Goal: Transaction & Acquisition: Purchase product/service

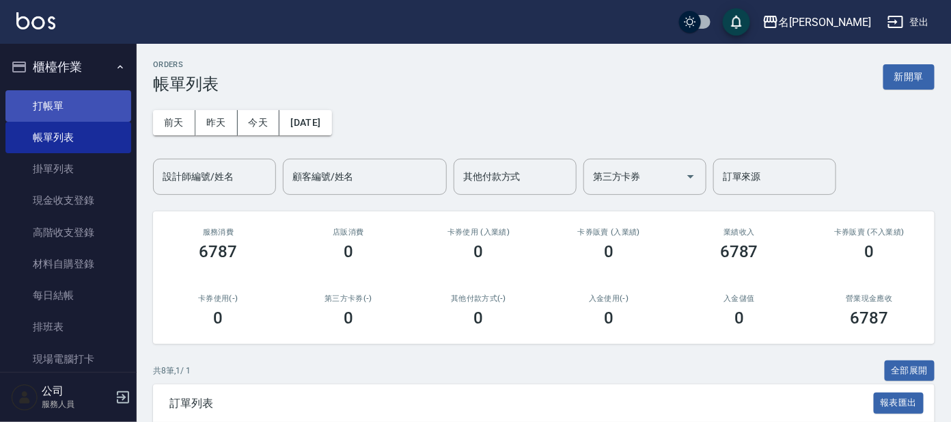
click at [35, 105] on link "打帳單" at bounding box center [68, 105] width 126 height 31
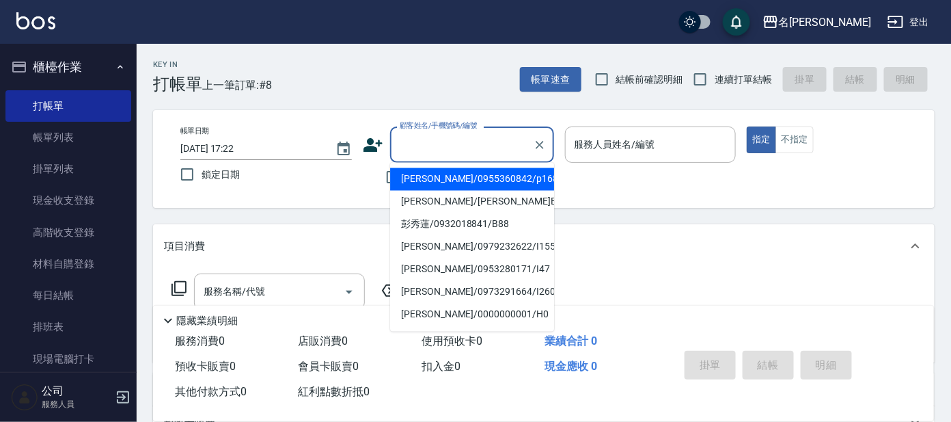
click at [456, 139] on input "顧客姓名/手機號碼/編號" at bounding box center [461, 145] width 131 height 24
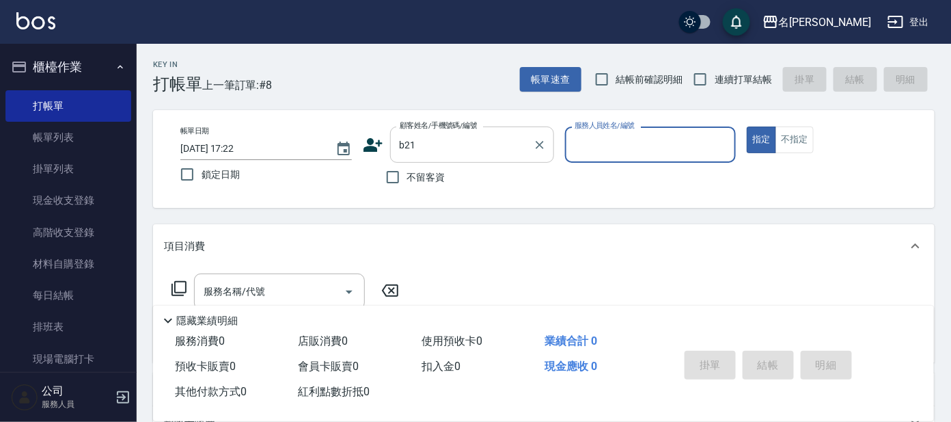
drag, startPoint x: 463, startPoint y: 134, endPoint x: 463, endPoint y: 142, distance: 8.2
click at [463, 135] on input "b21" at bounding box center [461, 145] width 131 height 24
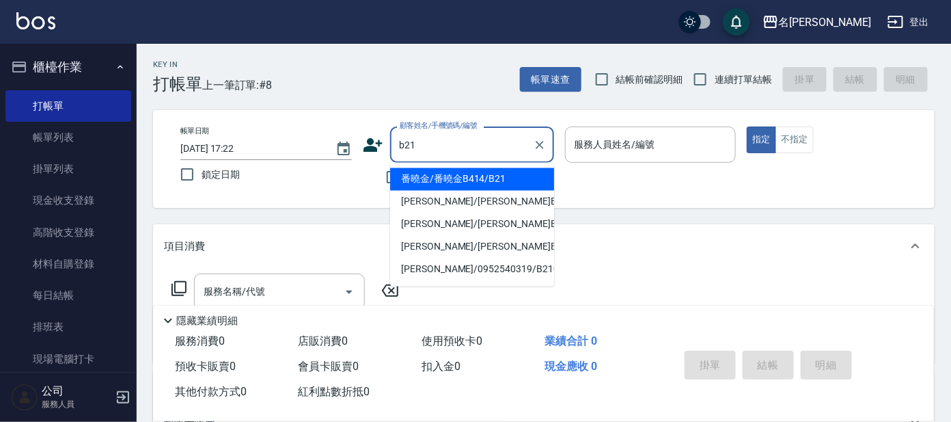
click at [473, 178] on li "番曉金/番曉金B414/B21" at bounding box center [472, 179] width 164 height 23
type input "番曉金/番曉金B414/B21"
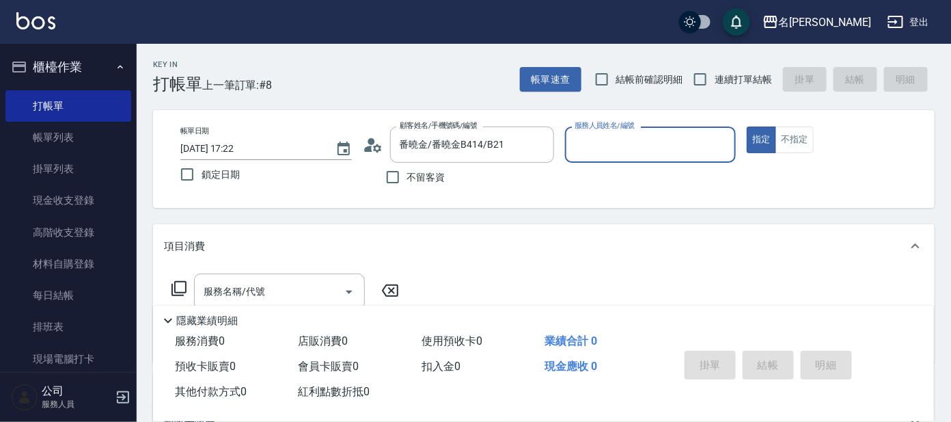
type input "美君-2"
click at [177, 282] on icon at bounding box center [179, 288] width 16 height 16
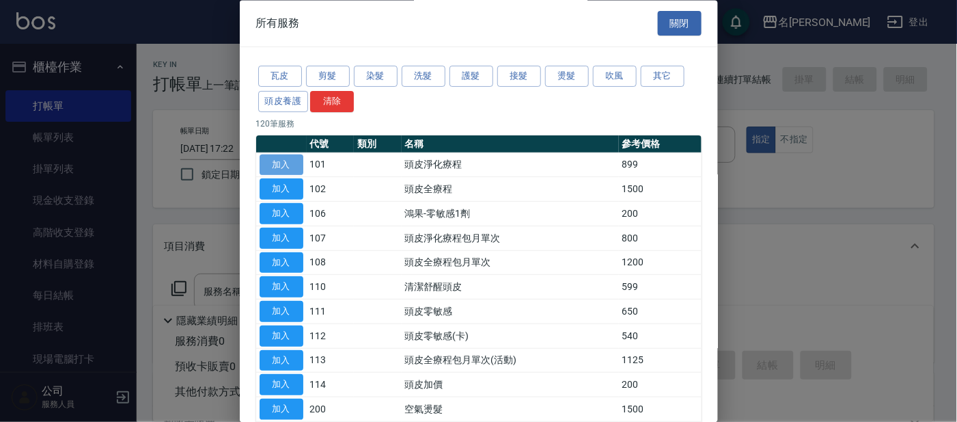
click at [269, 159] on button "加入" at bounding box center [282, 164] width 44 height 21
type input "頭皮淨化療程(101)"
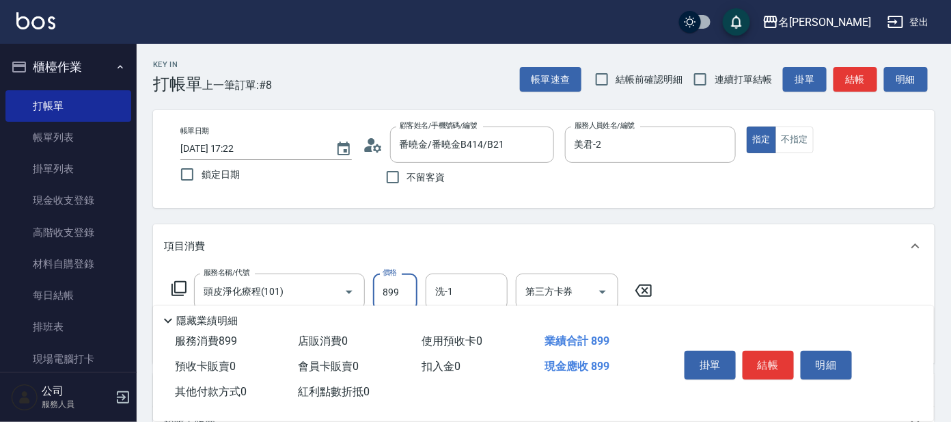
click at [395, 284] on input "899" at bounding box center [395, 291] width 44 height 37
type input "799"
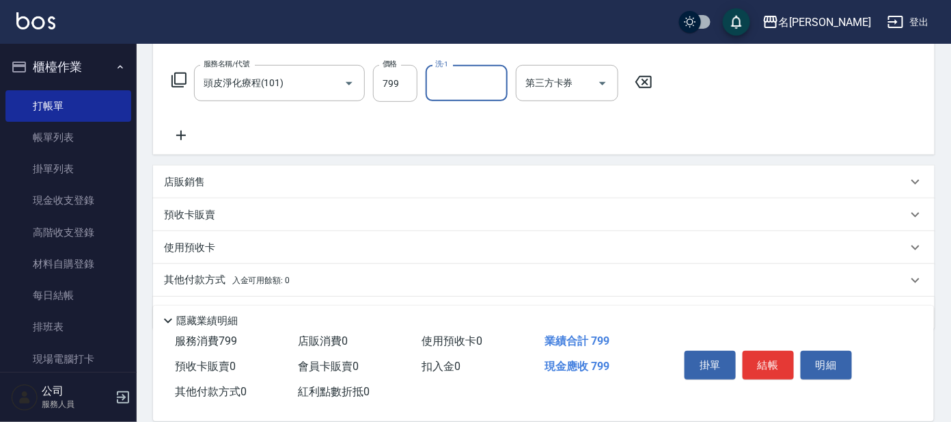
scroll to position [244, 0]
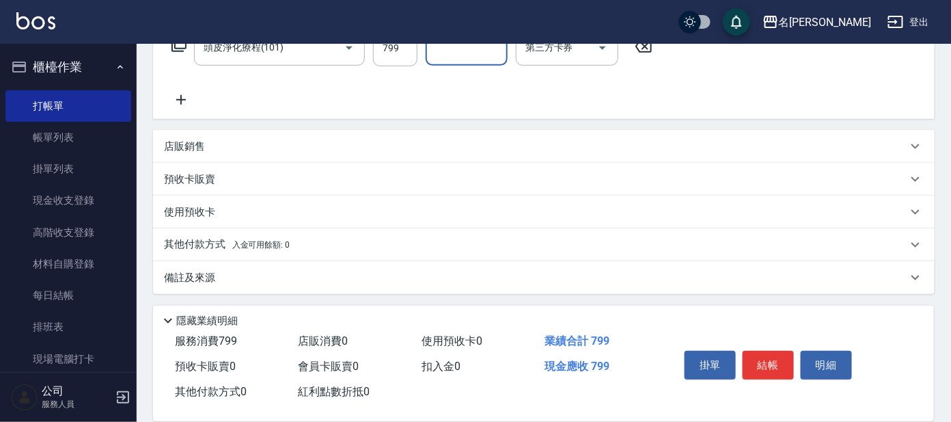
drag, startPoint x: 178, startPoint y: 104, endPoint x: 152, endPoint y: 126, distance: 34.9
click at [180, 105] on icon at bounding box center [181, 100] width 34 height 16
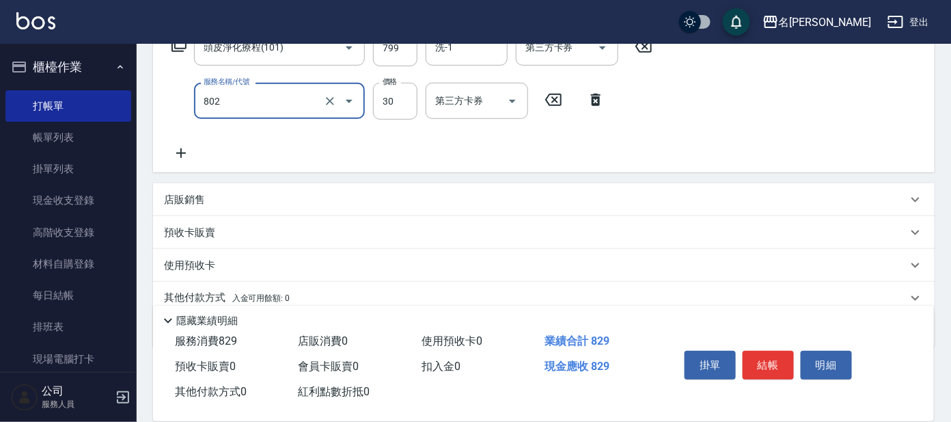
type input "潤絲(802)"
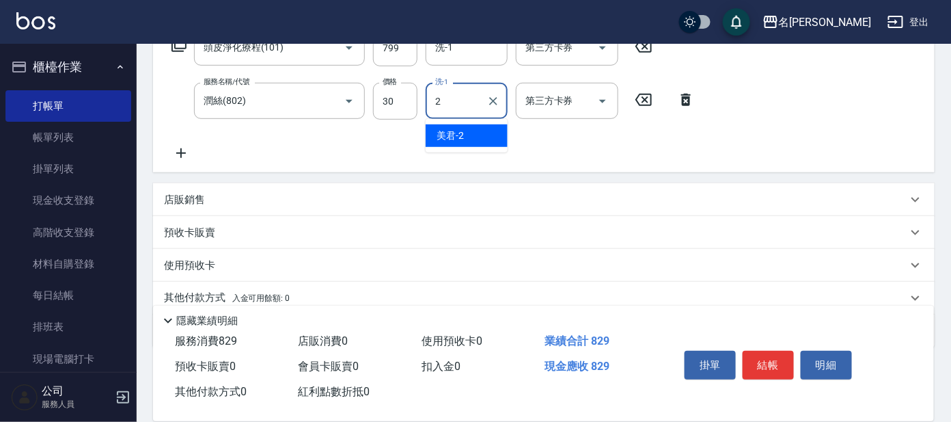
type input "美君-2"
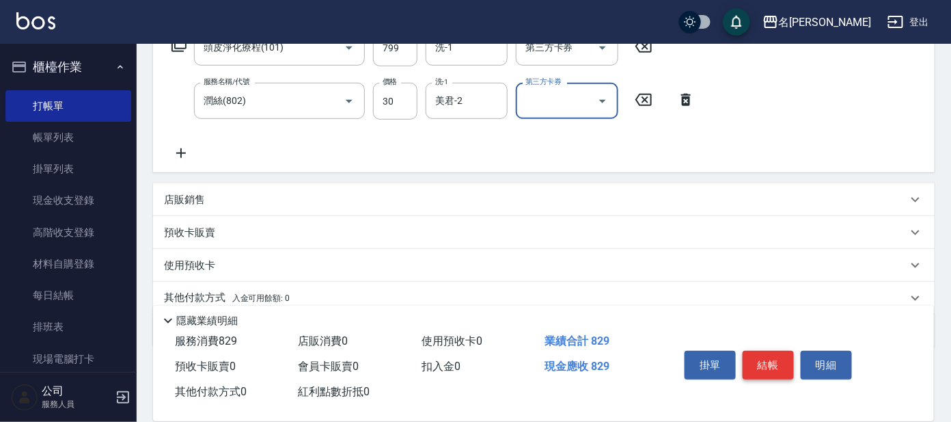
click at [773, 364] on button "結帳" at bounding box center [768, 365] width 51 height 29
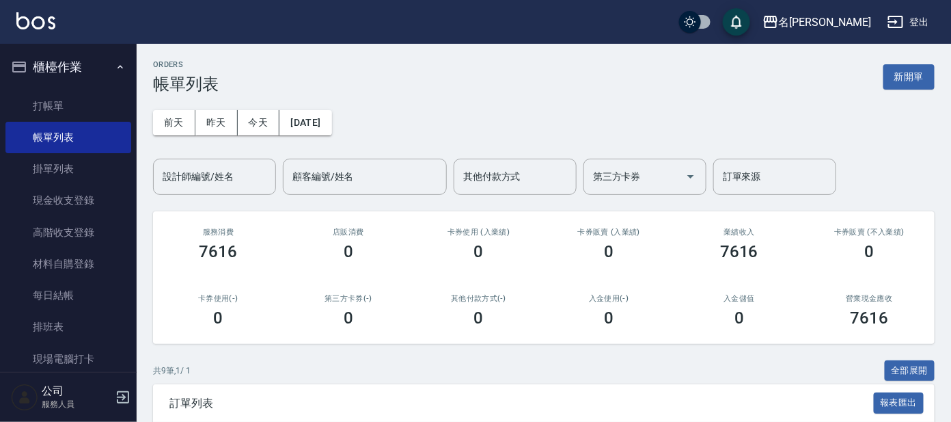
click at [801, 221] on div "業績收入 7616" at bounding box center [739, 244] width 131 height 66
click at [27, 103] on link "打帳單" at bounding box center [68, 105] width 126 height 31
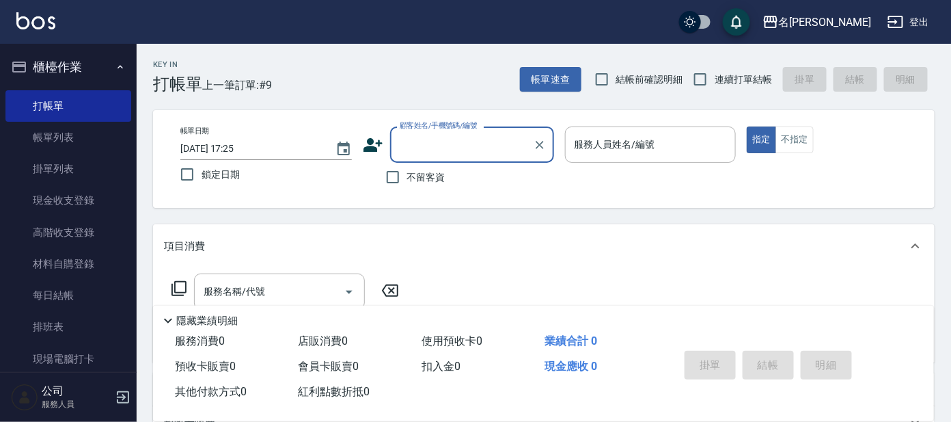
click at [451, 156] on input "顧客姓名/手機號碼/編號" at bounding box center [461, 145] width 131 height 24
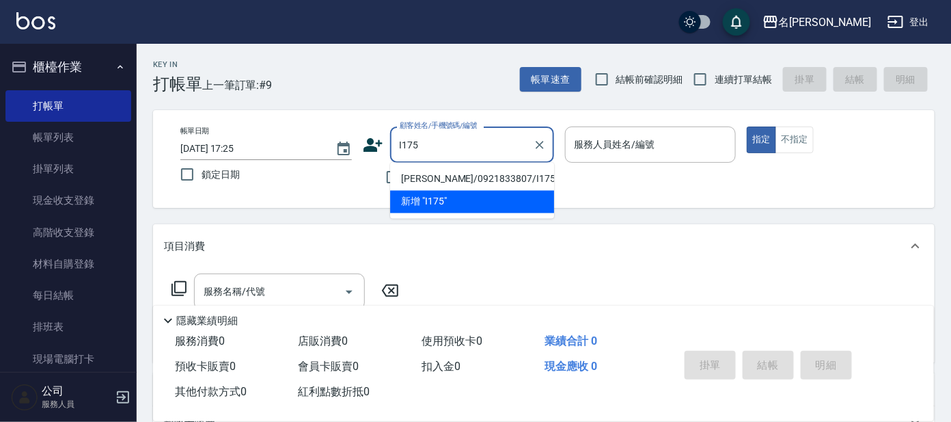
click at [435, 180] on li "[PERSON_NAME]/0921833807/I175" at bounding box center [472, 179] width 164 height 23
type input "[PERSON_NAME]/0921833807/I175"
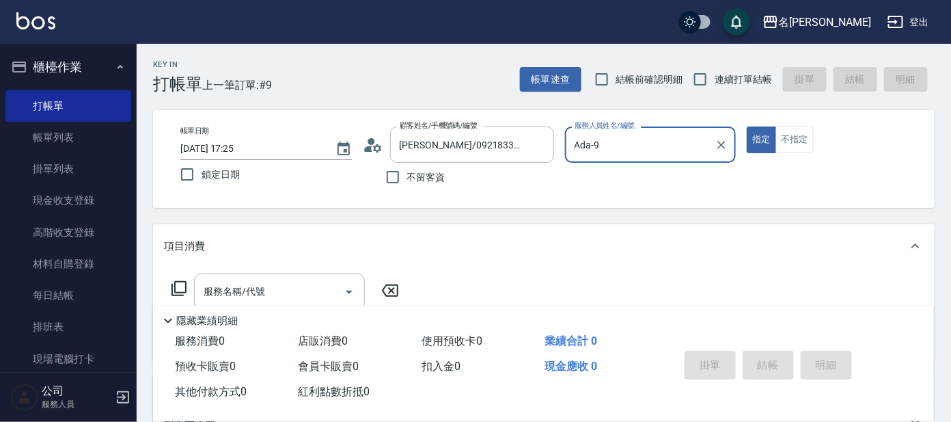
type input "Ada-9"
click at [176, 290] on icon at bounding box center [179, 288] width 16 height 16
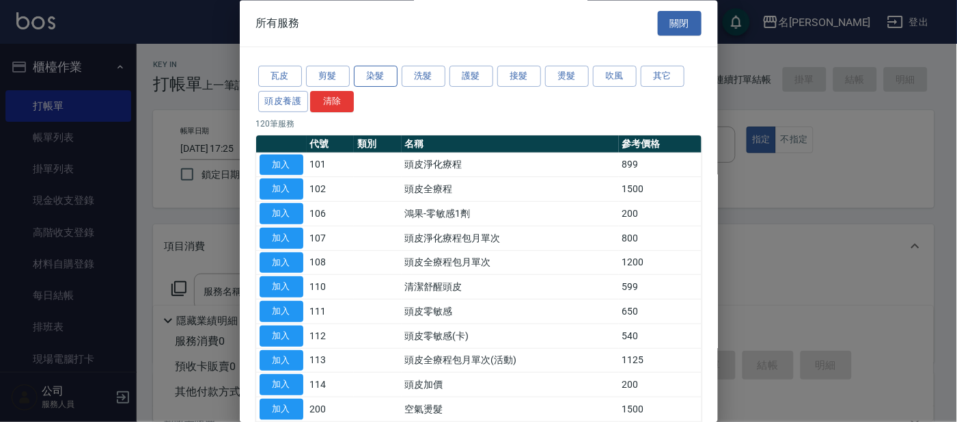
click at [372, 74] on button "染髮" at bounding box center [376, 76] width 44 height 21
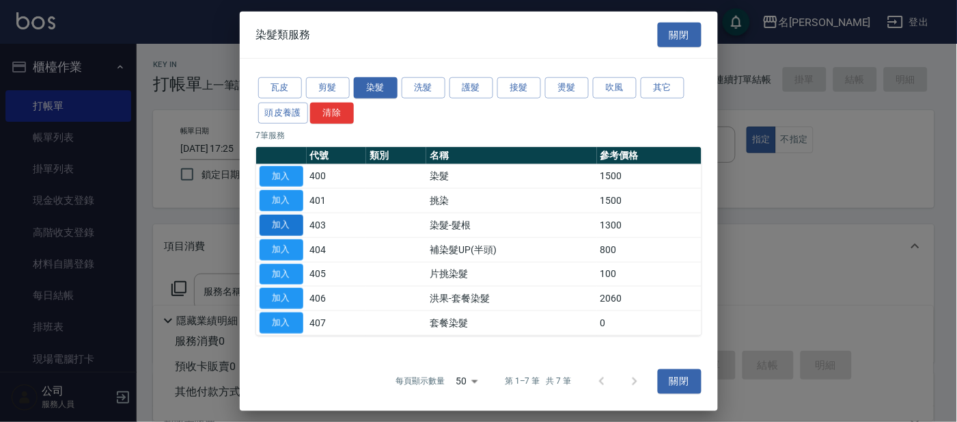
click at [286, 226] on button "加入" at bounding box center [282, 225] width 44 height 21
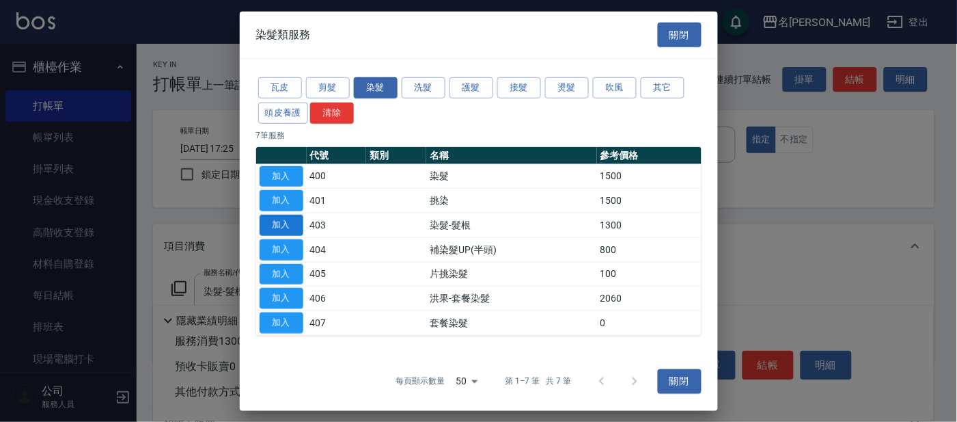
type input "染髮-髮根(403)"
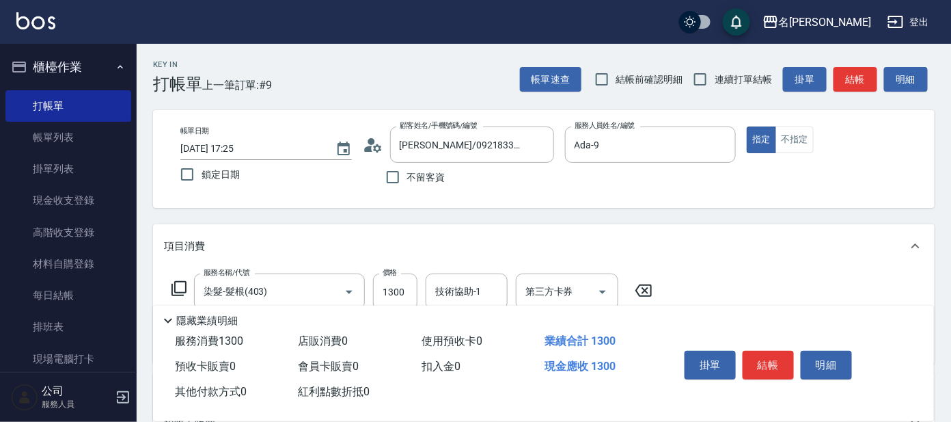
click at [180, 288] on icon at bounding box center [179, 288] width 16 height 16
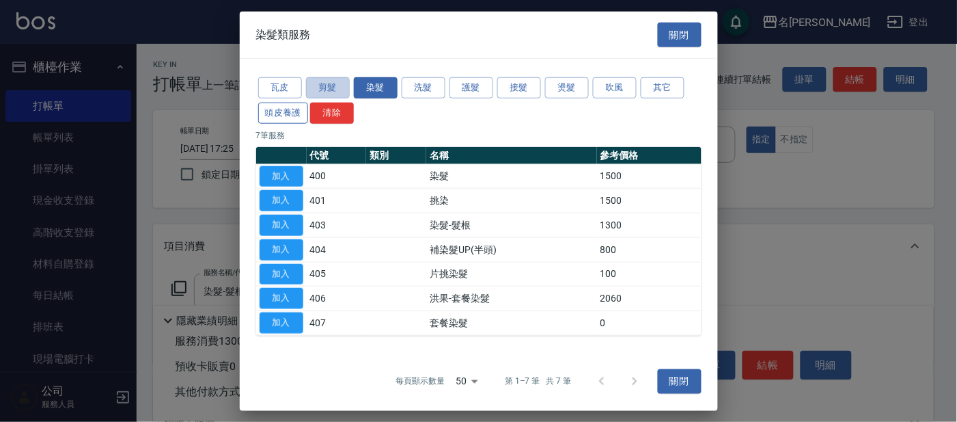
drag, startPoint x: 329, startPoint y: 93, endPoint x: 297, endPoint y: 119, distance: 40.8
click at [328, 93] on button "剪髮" at bounding box center [328, 87] width 44 height 21
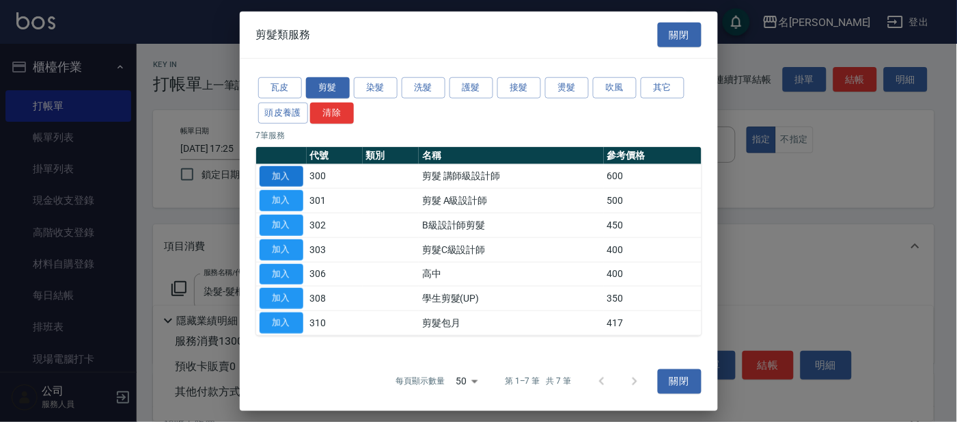
click at [284, 176] on button "加入" at bounding box center [282, 175] width 44 height 21
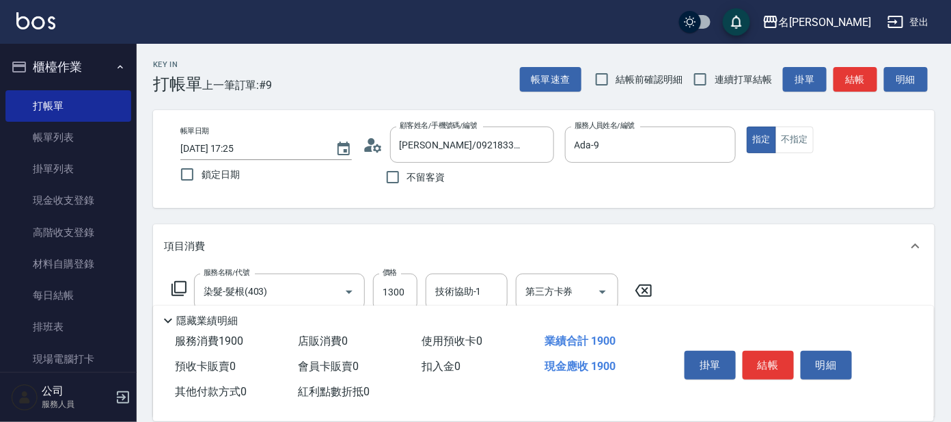
click at [179, 287] on icon at bounding box center [179, 288] width 16 height 16
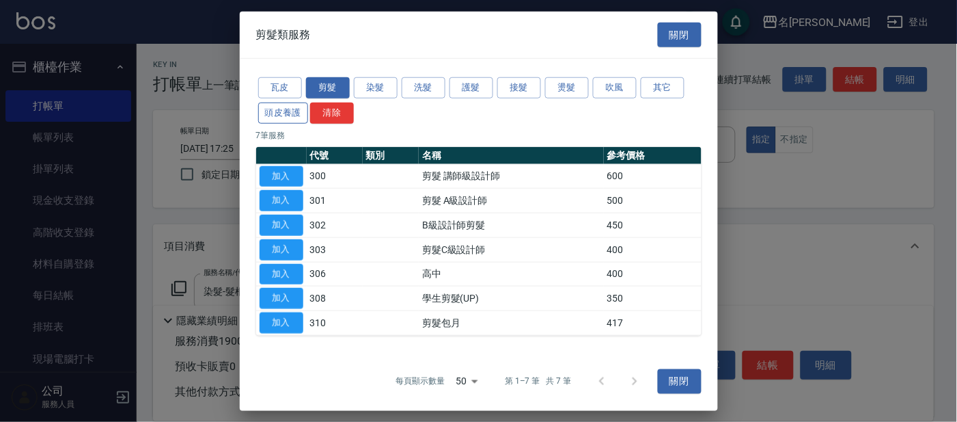
click at [286, 118] on button "頭皮養護" at bounding box center [283, 113] width 51 height 21
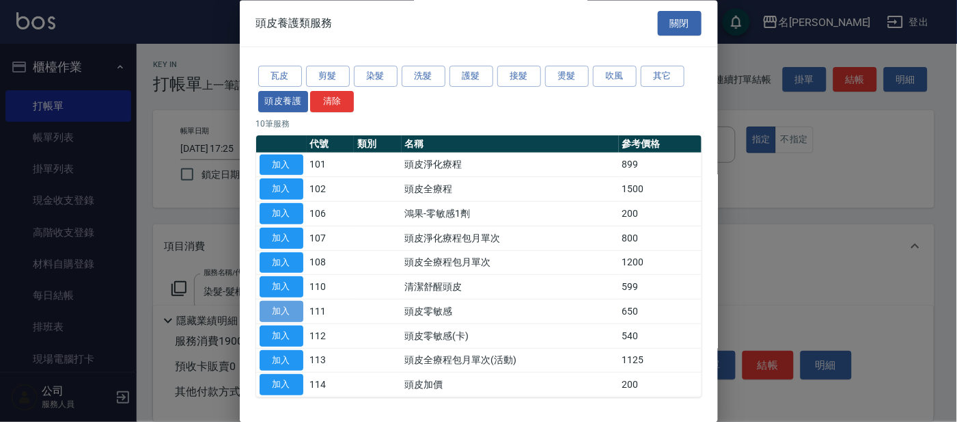
click at [292, 303] on button "加入" at bounding box center [282, 311] width 44 height 21
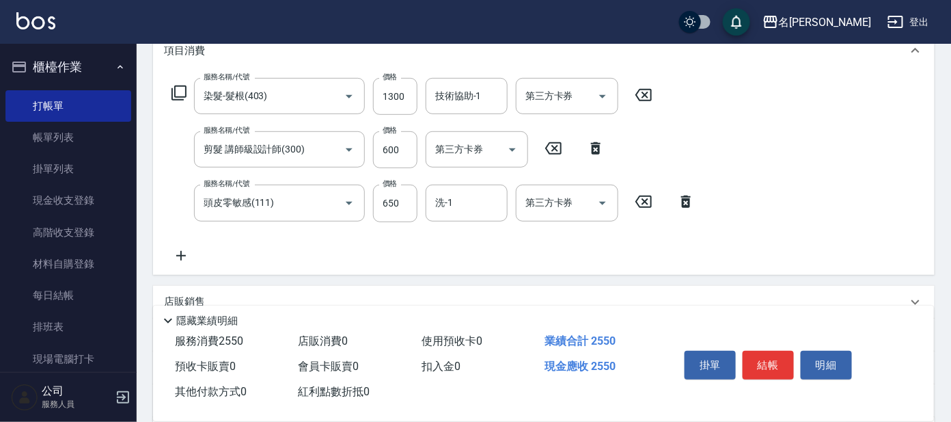
scroll to position [170, 0]
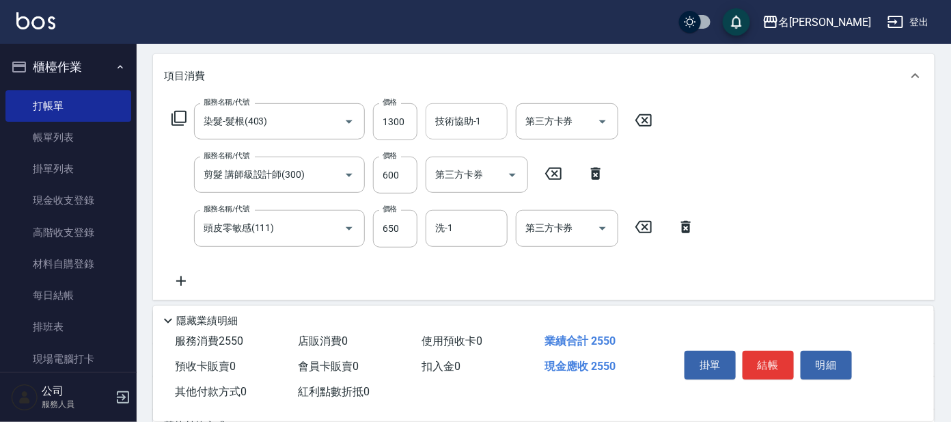
click at [483, 114] on input "技術協助-1" at bounding box center [467, 121] width 70 height 24
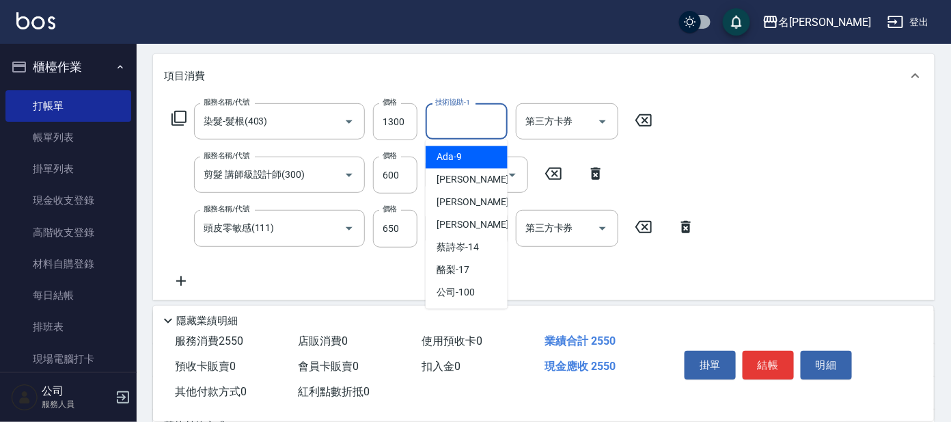
scroll to position [113, 0]
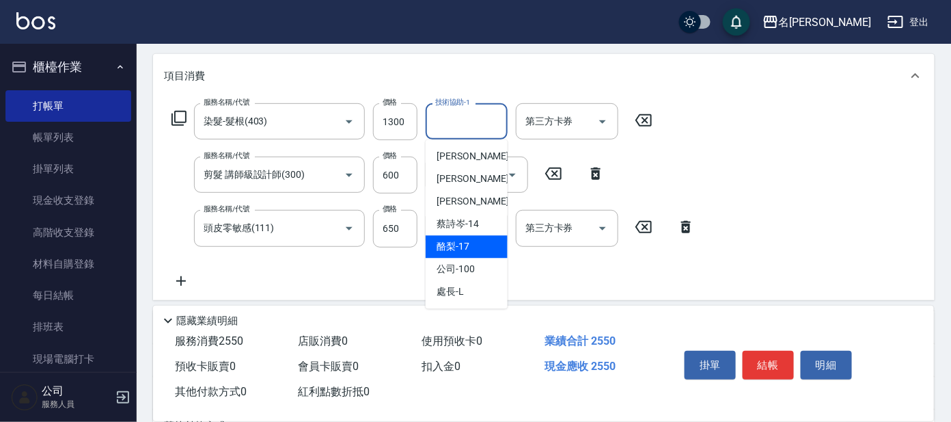
click at [456, 245] on span "酪梨 -17" at bounding box center [453, 247] width 33 height 14
type input "酪梨-17"
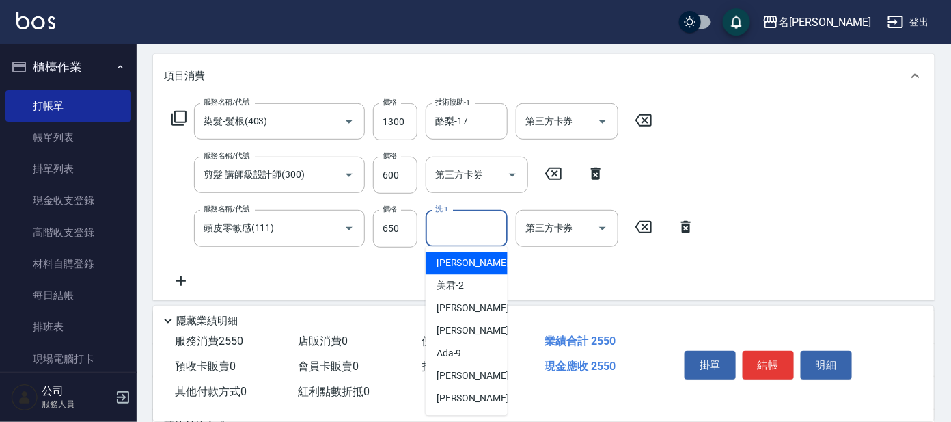
click at [461, 234] on input "洗-1" at bounding box center [467, 228] width 70 height 24
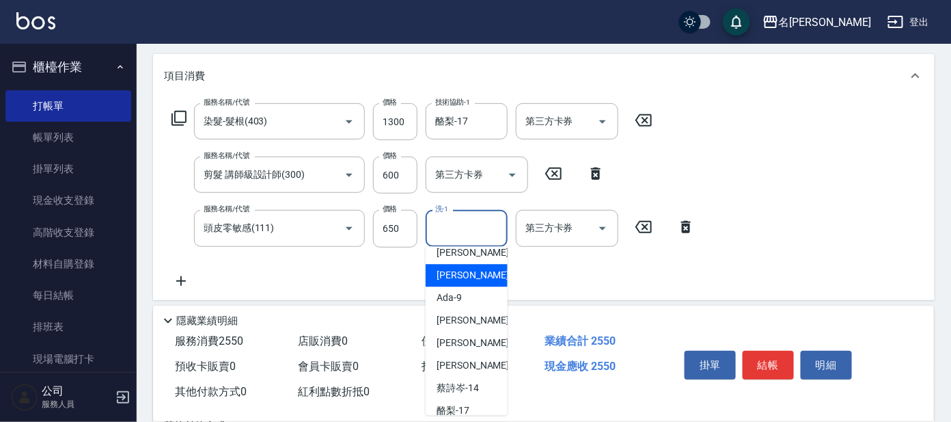
scroll to position [85, 0]
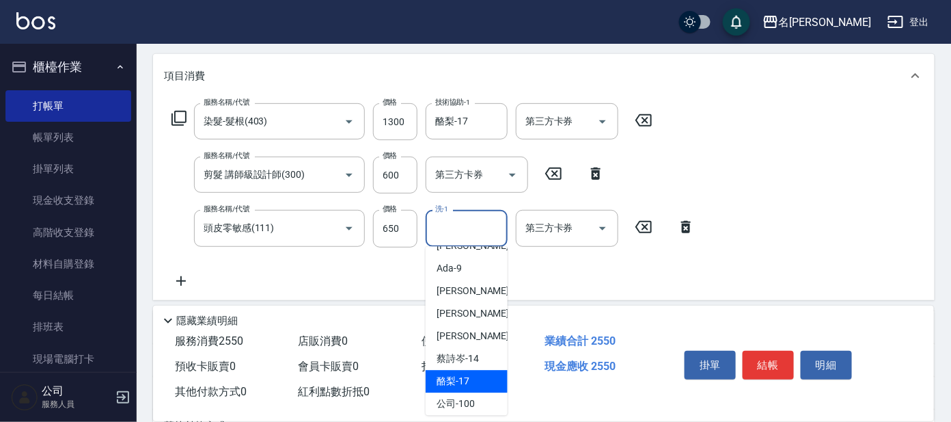
click at [438, 379] on span "酪梨 -17" at bounding box center [453, 381] width 33 height 14
type input "酪梨-17"
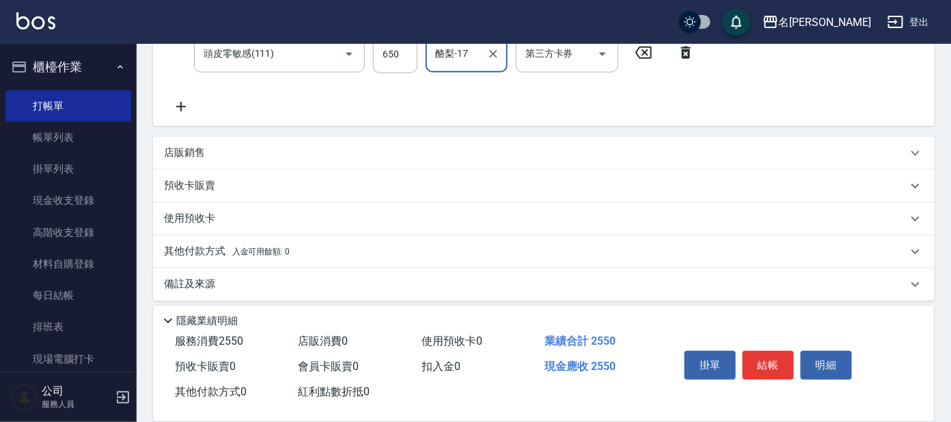
scroll to position [351, 0]
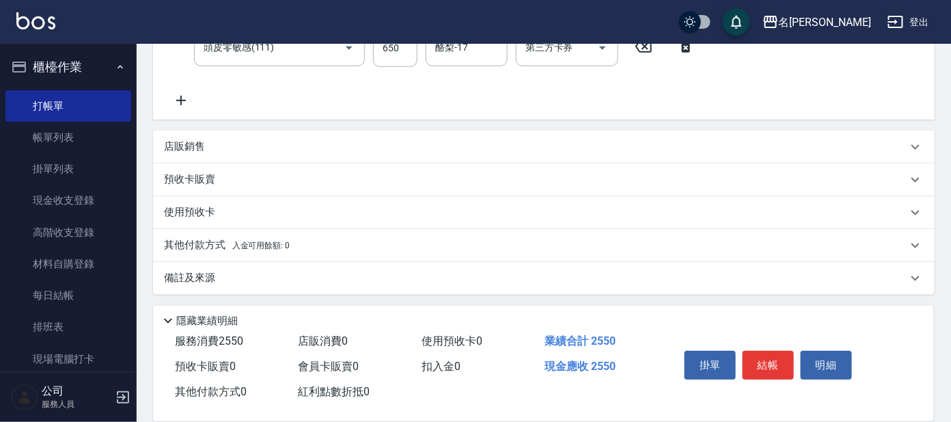
drag, startPoint x: 191, startPoint y: 135, endPoint x: 193, endPoint y: 150, distance: 14.6
click at [192, 135] on div "店販銷售" at bounding box center [544, 147] width 782 height 33
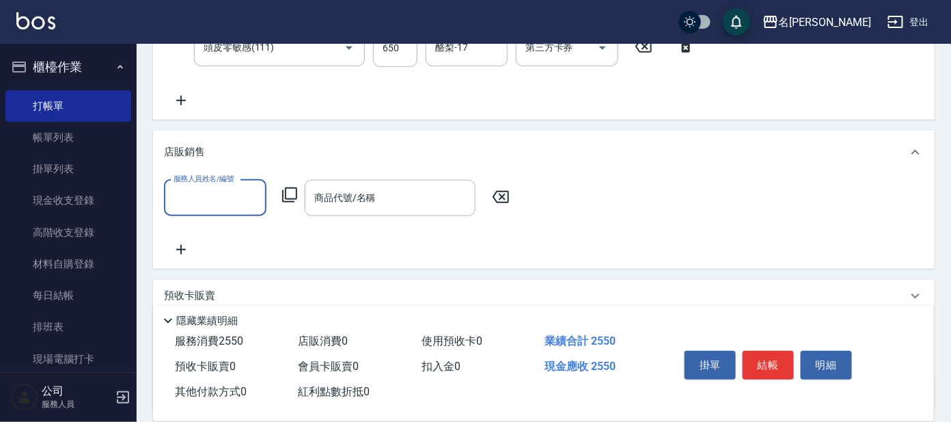
scroll to position [0, 0]
click at [197, 182] on label "服務人員姓名/編號" at bounding box center [204, 179] width 60 height 10
click at [197, 186] on input "服務人員姓名/編號" at bounding box center [215, 198] width 90 height 24
click at [200, 210] on div "服務人員姓名/編號" at bounding box center [215, 198] width 103 height 36
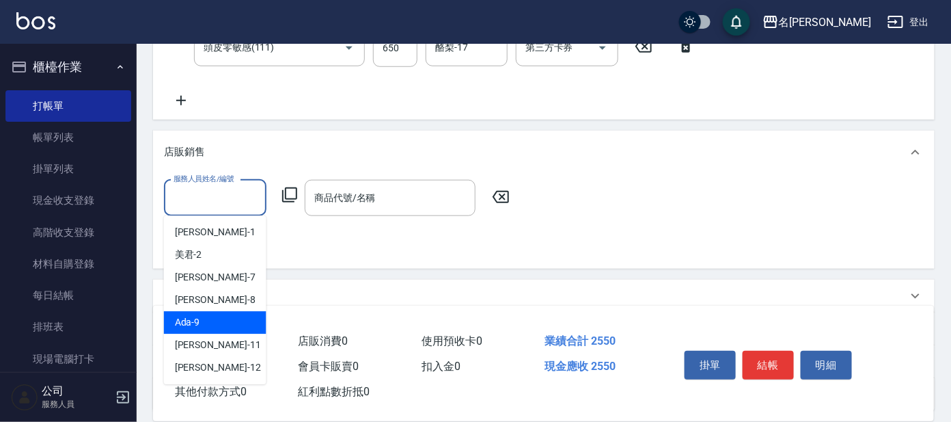
click at [202, 318] on div "Ada -9" at bounding box center [215, 323] width 103 height 23
type input "Ada-9"
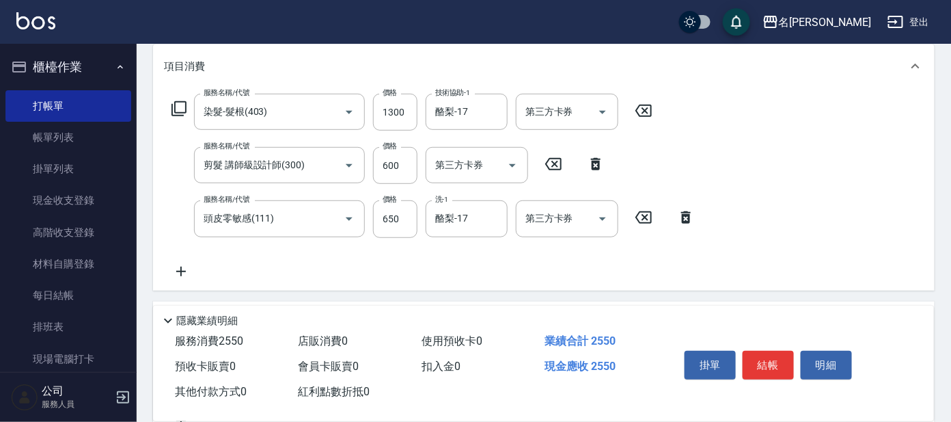
scroll to position [265, 0]
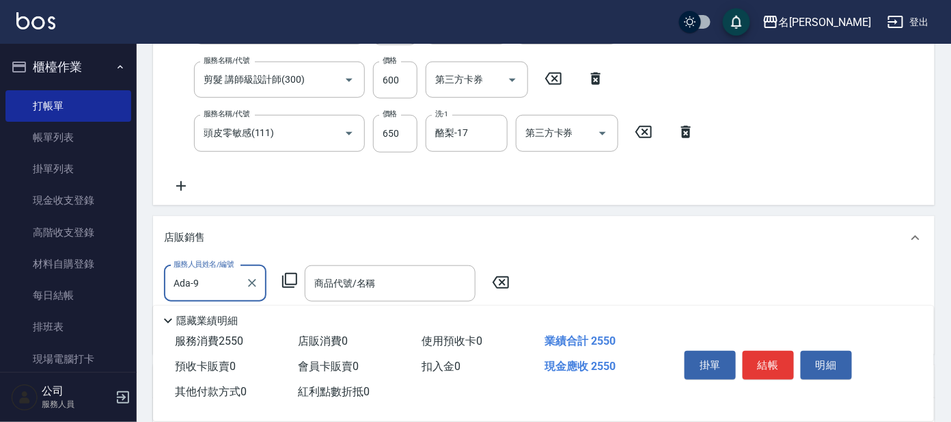
click at [289, 278] on icon at bounding box center [290, 280] width 16 height 16
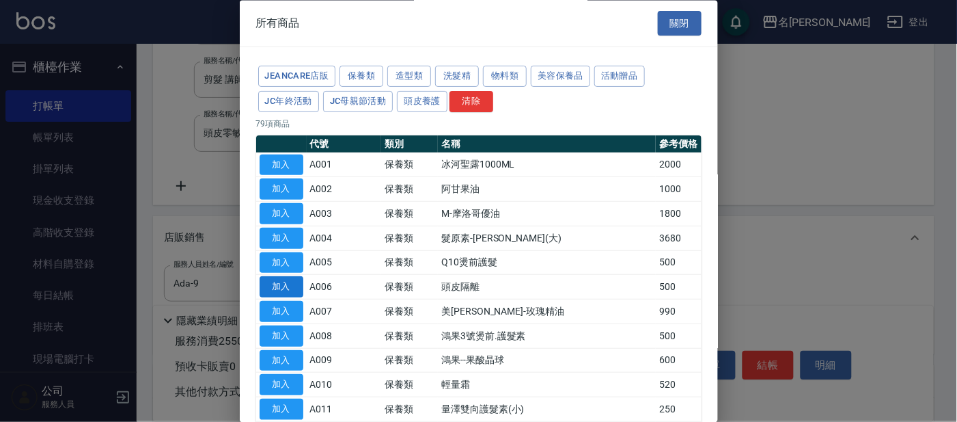
click at [293, 284] on button "加入" at bounding box center [282, 287] width 44 height 21
type input "頭皮隔離"
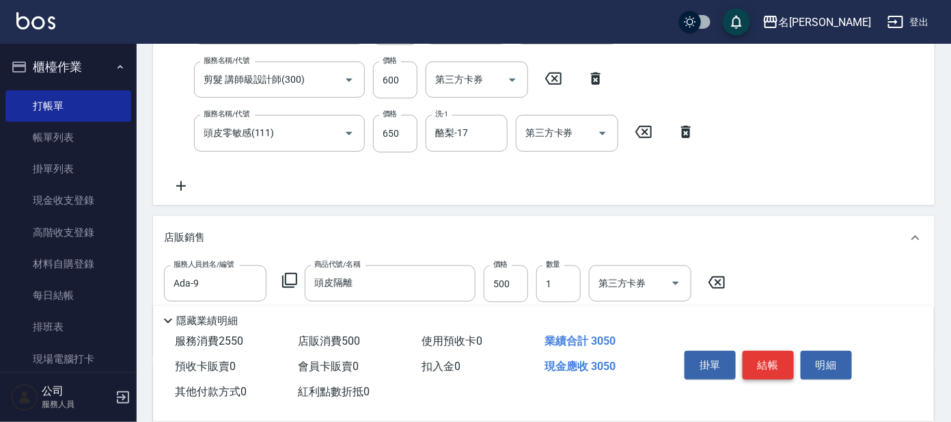
click at [763, 366] on button "結帳" at bounding box center [768, 365] width 51 height 29
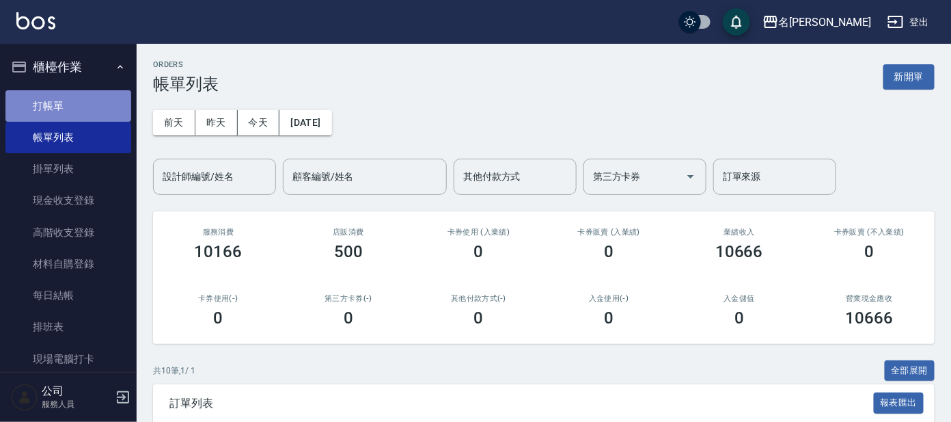
click at [72, 105] on link "打帳單" at bounding box center [68, 105] width 126 height 31
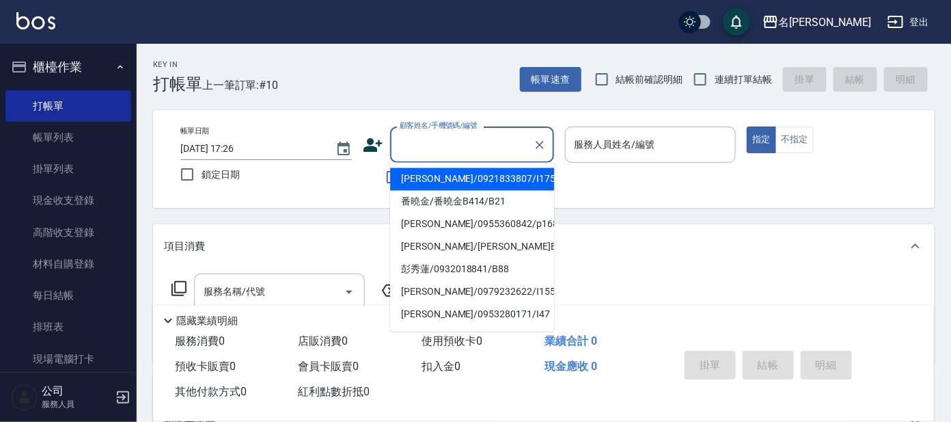
click at [464, 150] on input "顧客姓名/手機號碼/編號" at bounding box center [461, 145] width 131 height 24
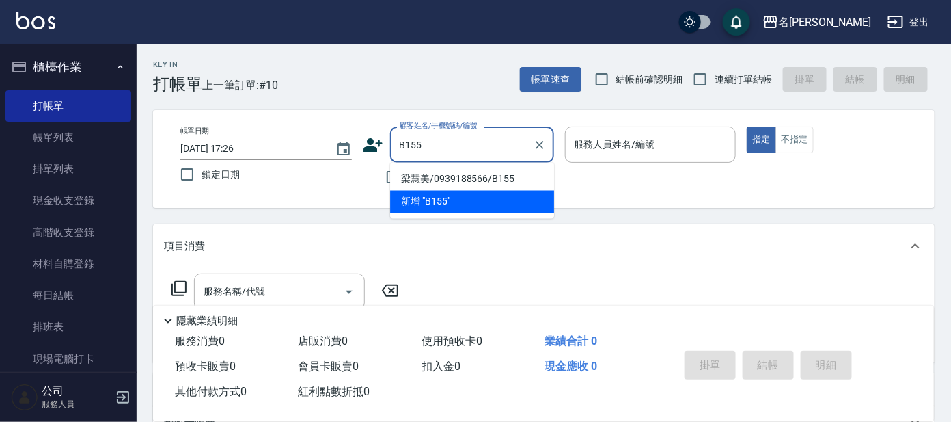
click at [484, 178] on li "梁慧美/0939188566/B155" at bounding box center [472, 179] width 164 height 23
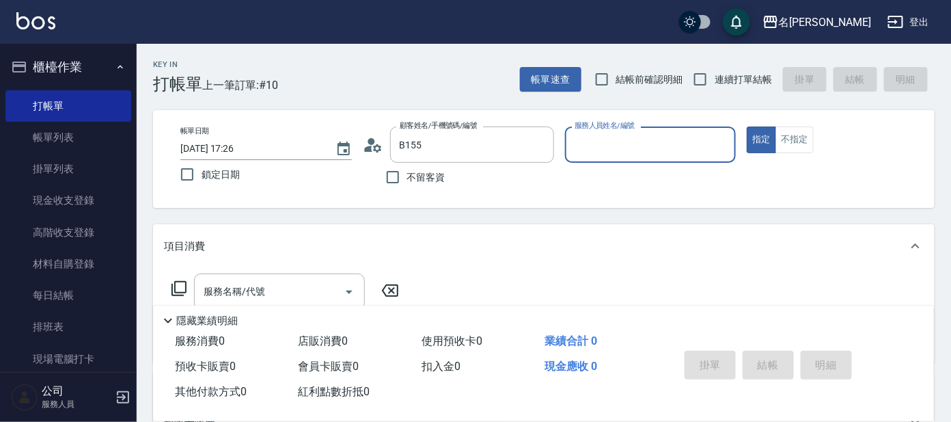
type input "梁慧美/0939188566/B155"
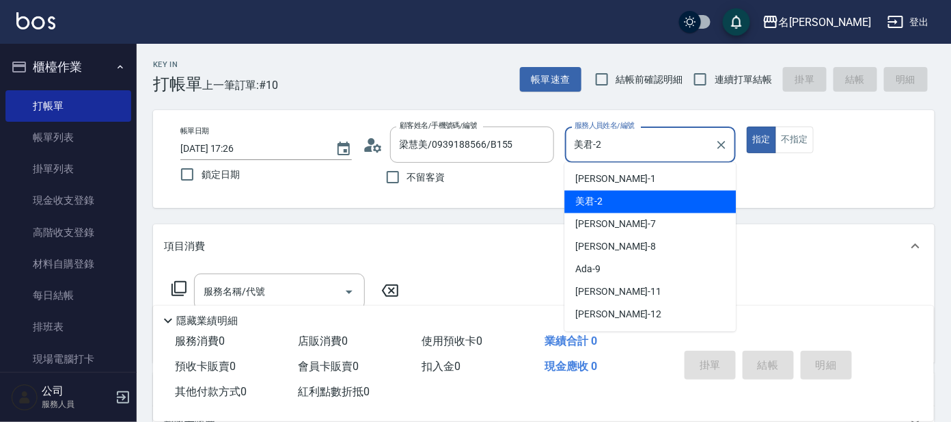
click at [610, 151] on input "美君-2" at bounding box center [640, 145] width 139 height 24
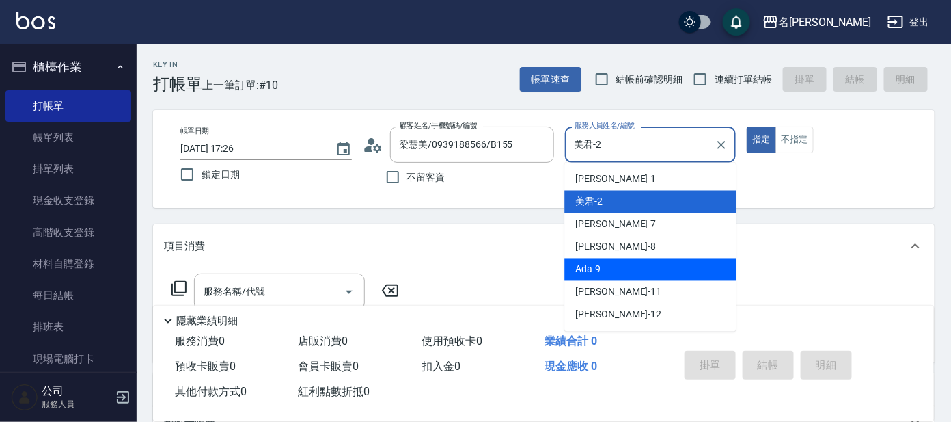
click at [584, 269] on span "Ada -9" at bounding box center [587, 269] width 25 height 14
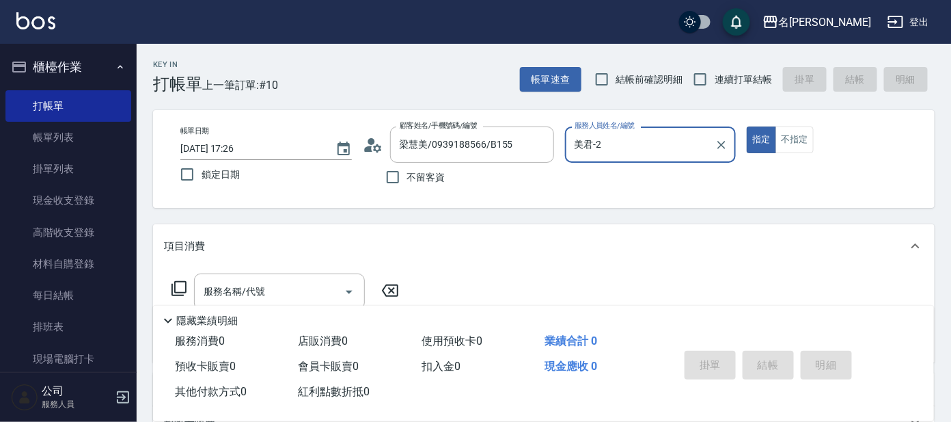
type input "Ada-9"
click at [179, 290] on icon at bounding box center [179, 288] width 16 height 16
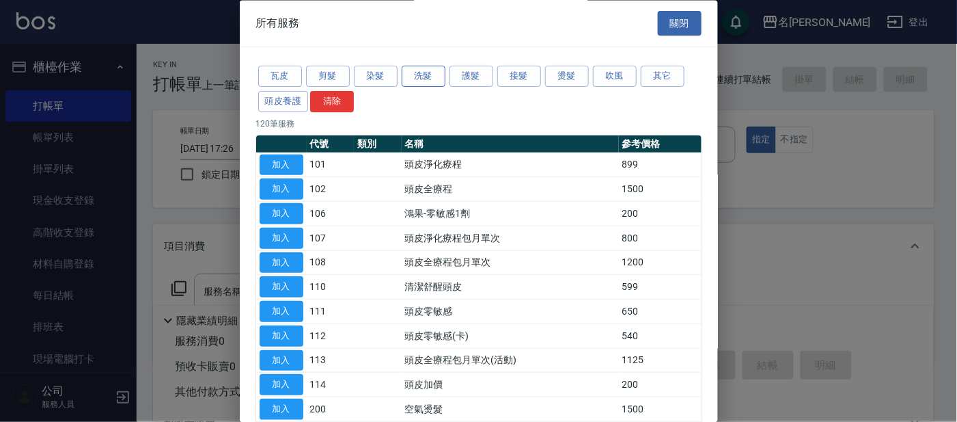
drag, startPoint x: 415, startPoint y: 74, endPoint x: 404, endPoint y: 77, distance: 11.5
click at [413, 74] on button "洗髮" at bounding box center [424, 76] width 44 height 21
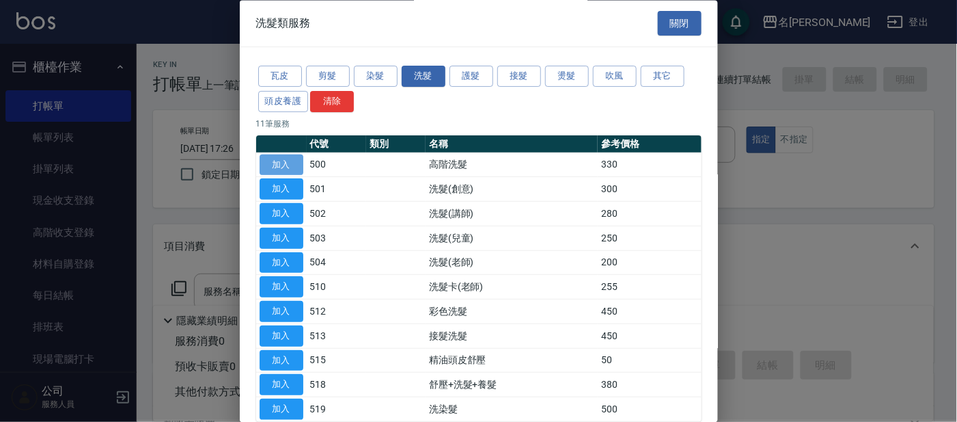
click at [286, 165] on button "加入" at bounding box center [282, 164] width 44 height 21
type input "高階洗髮(500)"
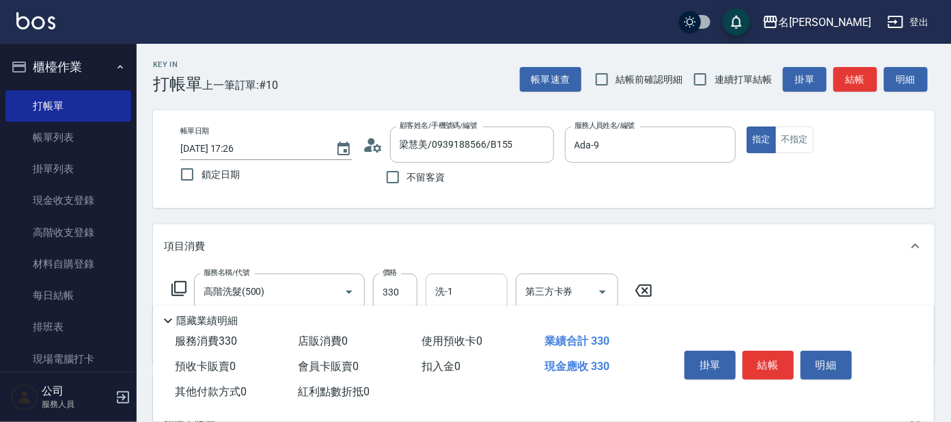
click at [461, 287] on input "洗-1" at bounding box center [467, 291] width 70 height 24
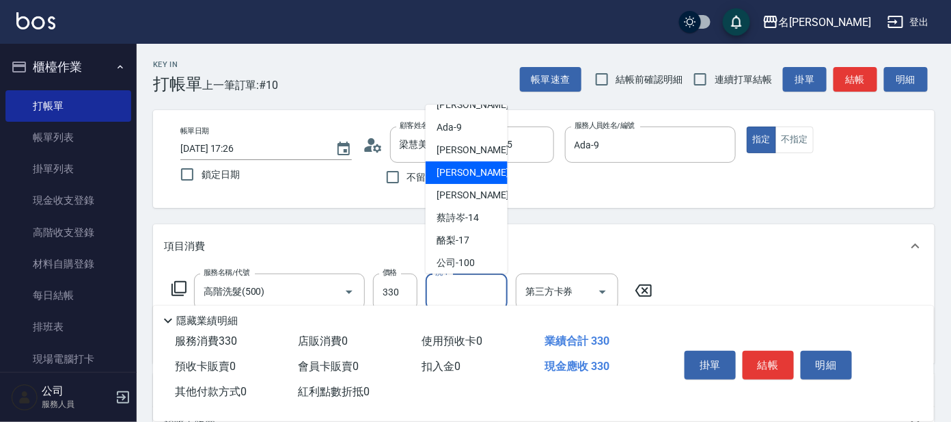
scroll to position [85, 0]
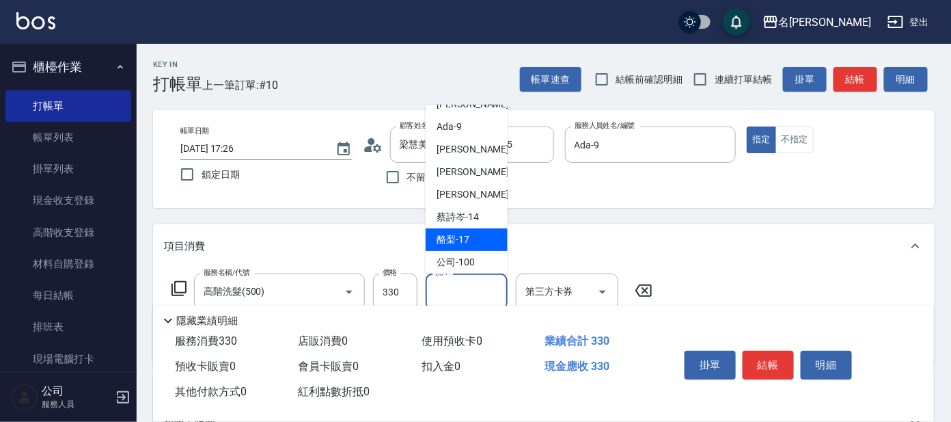
click at [474, 244] on div "酪梨 -17" at bounding box center [467, 239] width 82 height 23
type input "酪梨-17"
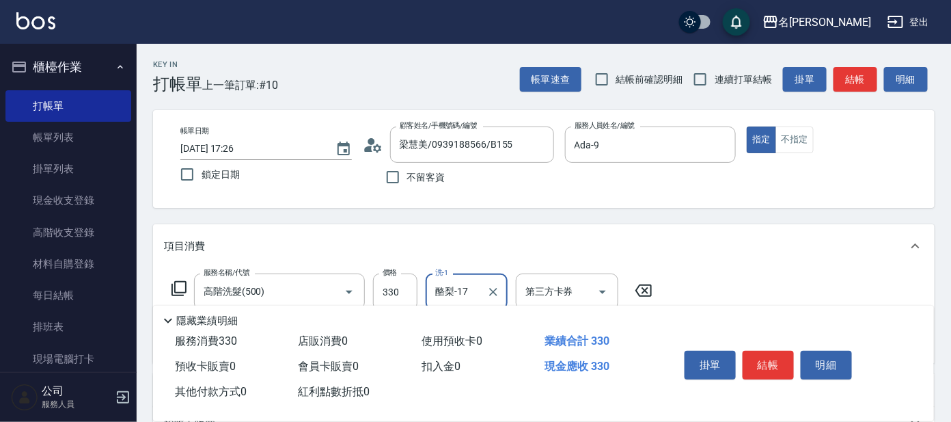
click at [779, 357] on button "結帳" at bounding box center [768, 365] width 51 height 29
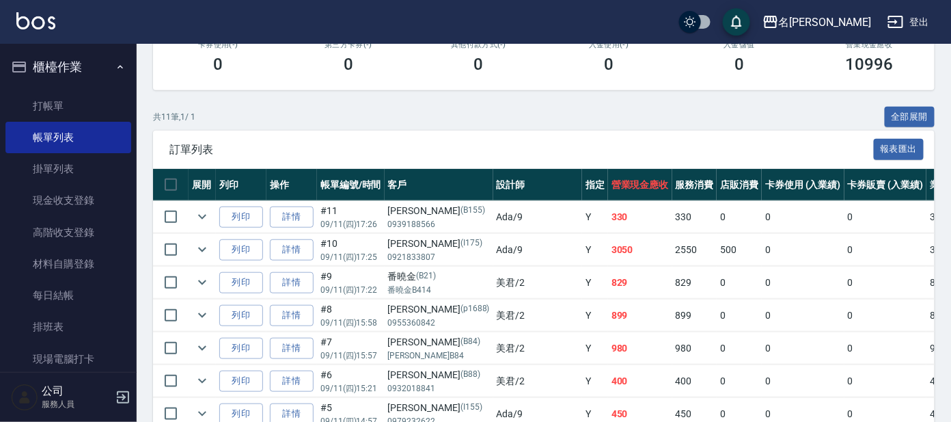
scroll to position [256, 0]
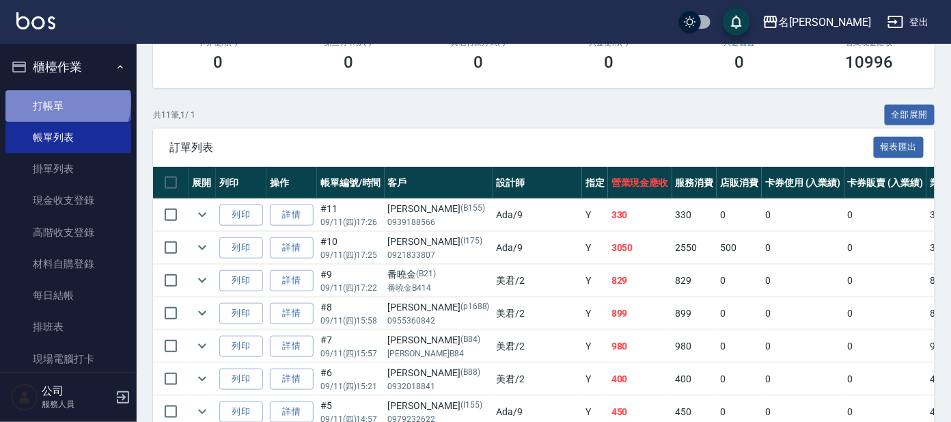
click at [66, 102] on link "打帳單" at bounding box center [68, 105] width 126 height 31
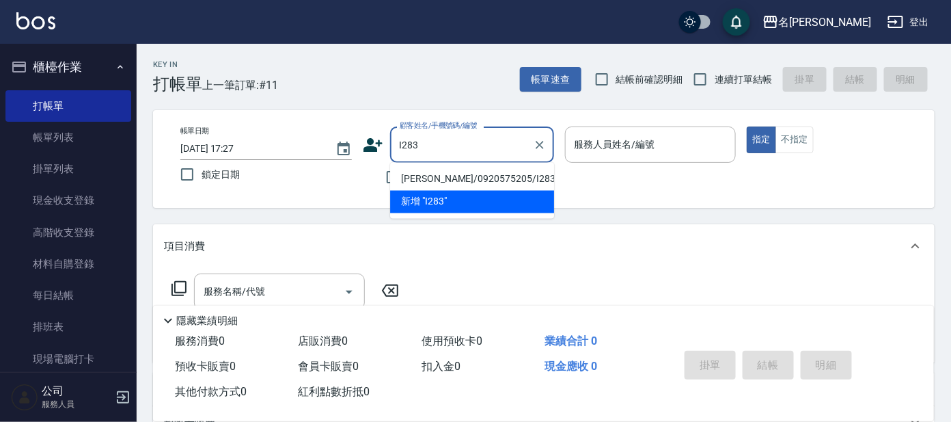
click at [453, 178] on li "[PERSON_NAME]/0920575205/I283" at bounding box center [472, 179] width 164 height 23
type input "[PERSON_NAME]/0920575205/I283"
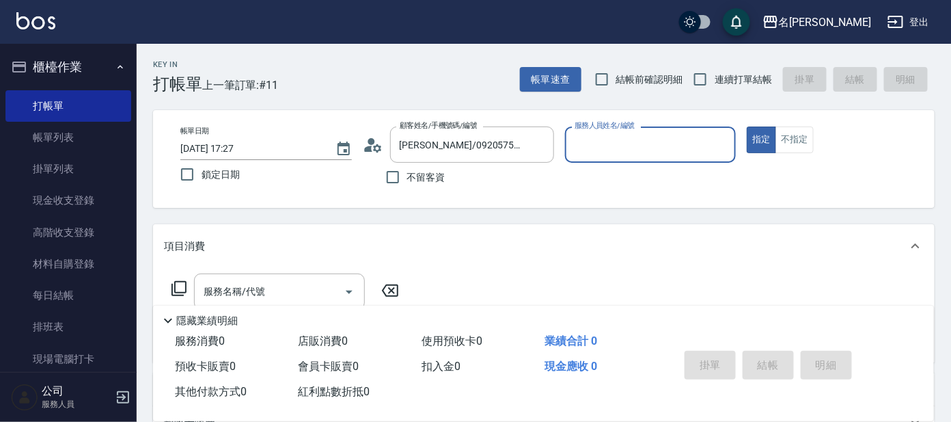
type input "Ada-9"
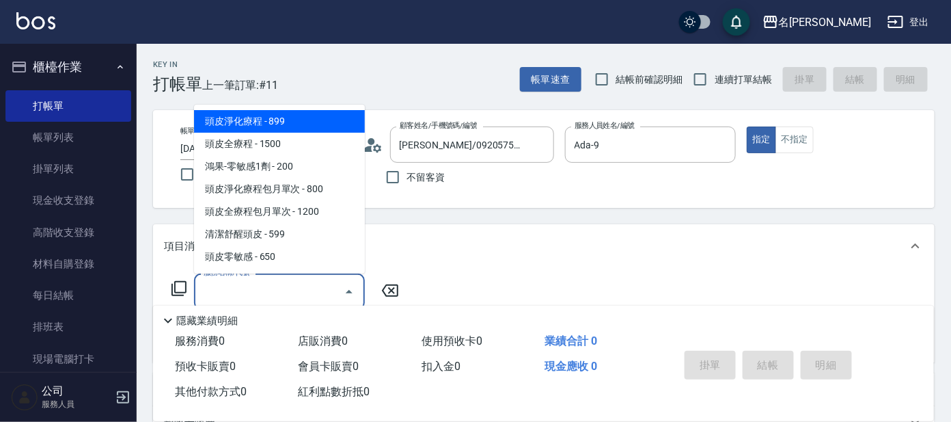
click at [300, 287] on input "服務名稱/代號" at bounding box center [269, 291] width 138 height 24
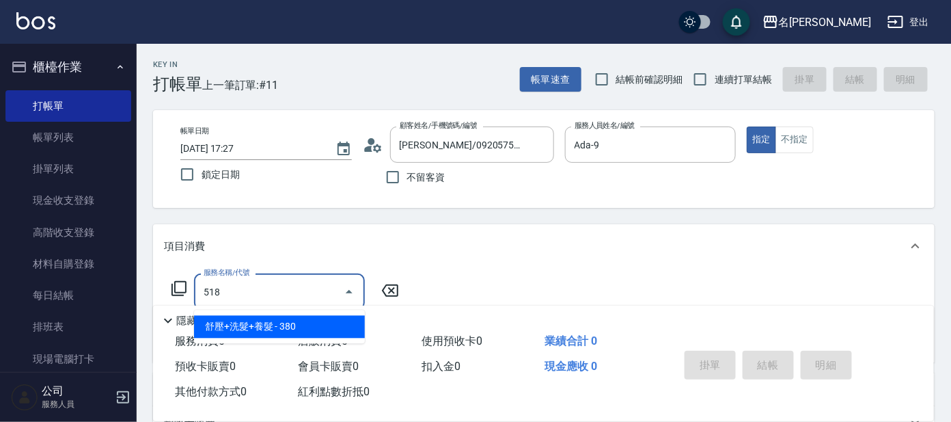
click at [281, 328] on span "舒壓+洗髮+養髮 - 380" at bounding box center [279, 327] width 171 height 23
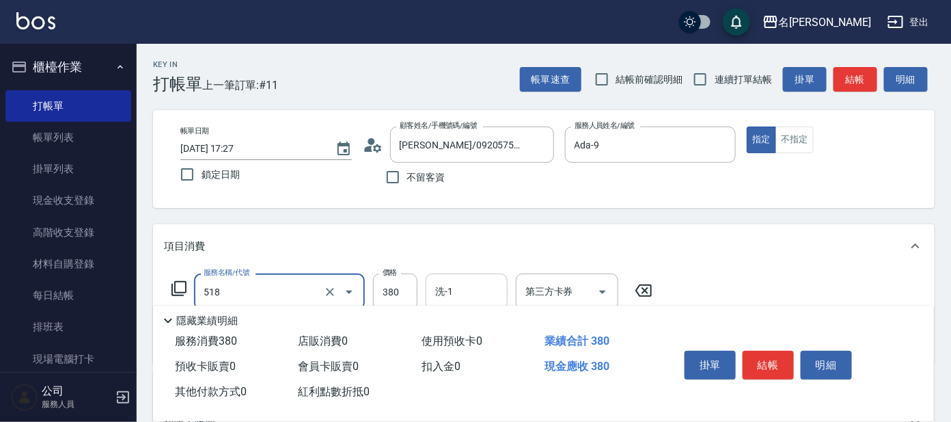
type input "舒壓+洗髮+養髮(518)"
click at [452, 293] on input "洗-1" at bounding box center [467, 291] width 70 height 24
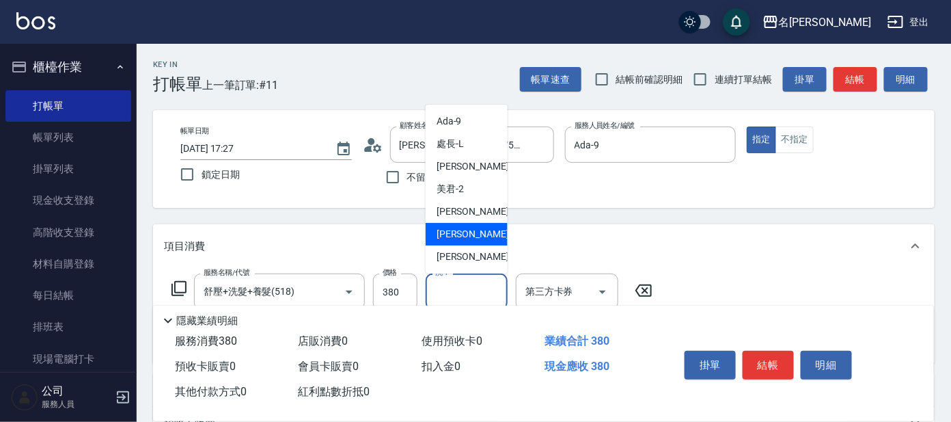
scroll to position [85, 0]
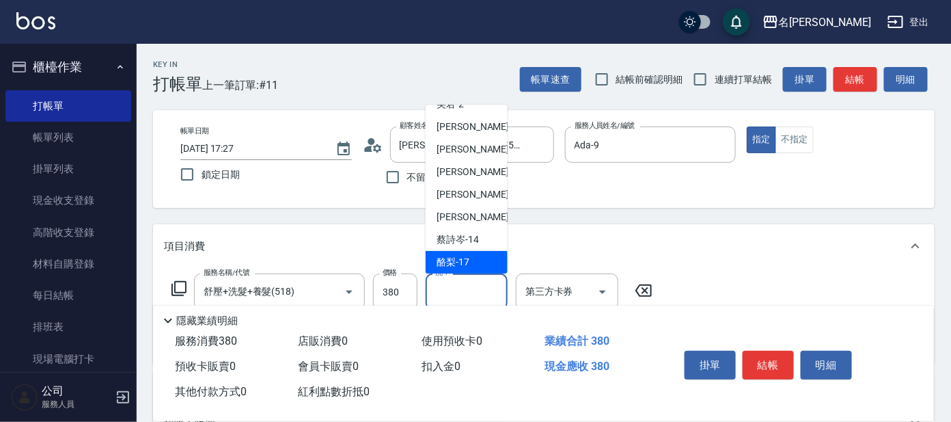
click at [460, 251] on div "酪梨 -17" at bounding box center [467, 262] width 82 height 23
type input "酪梨-17"
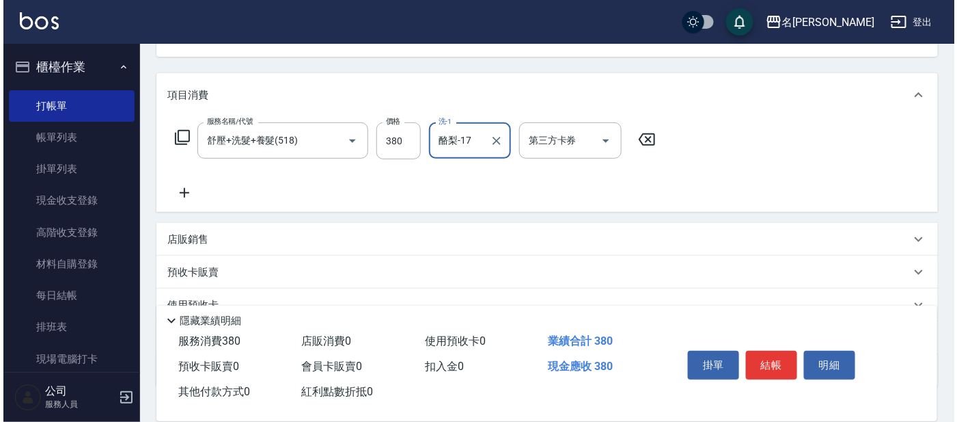
scroll to position [170, 0]
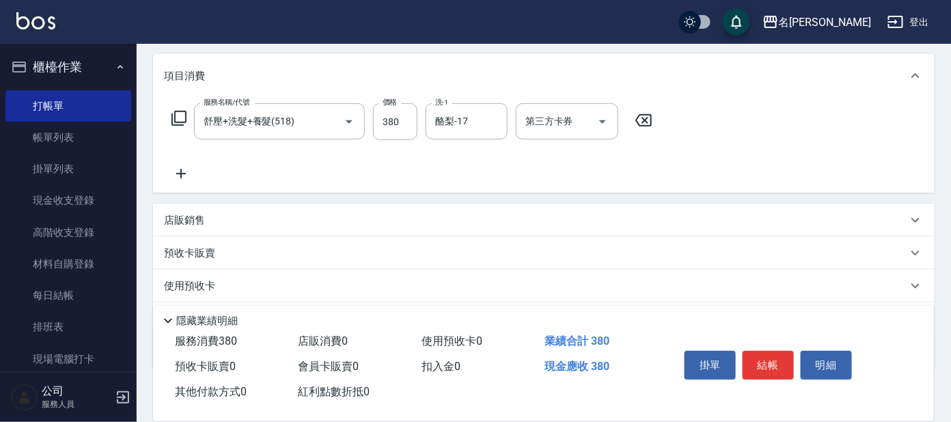
click at [178, 120] on icon at bounding box center [179, 118] width 16 height 16
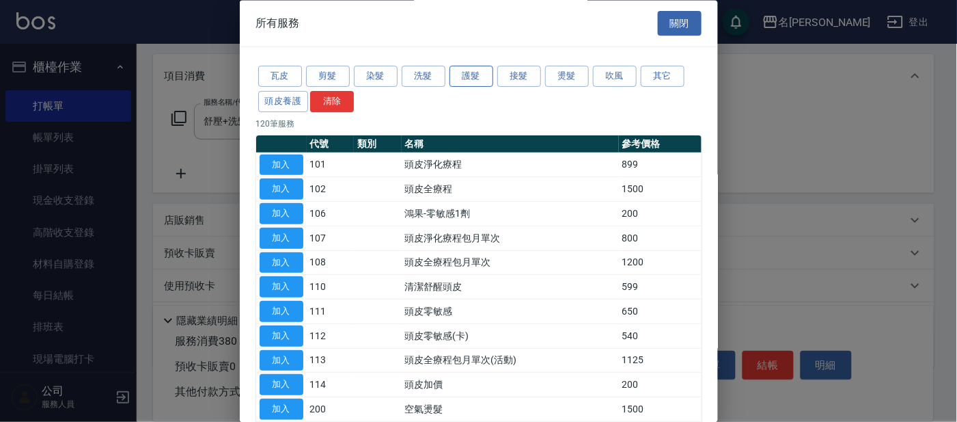
click at [463, 74] on button "護髮" at bounding box center [472, 76] width 44 height 21
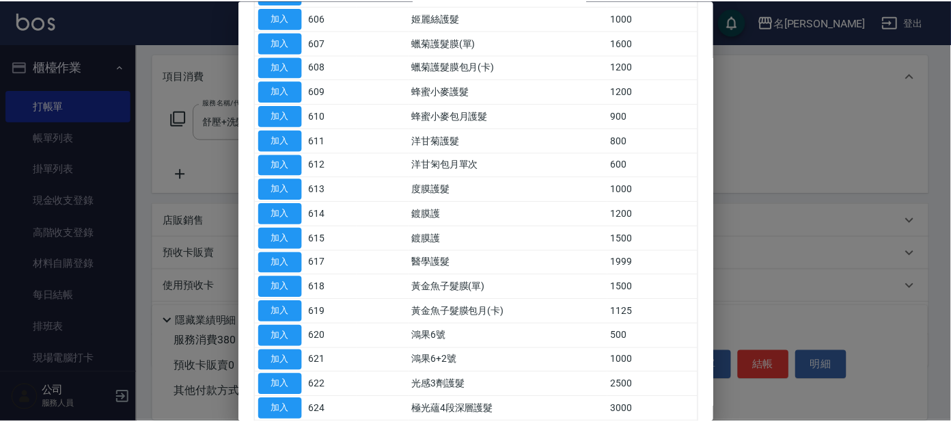
scroll to position [426, 0]
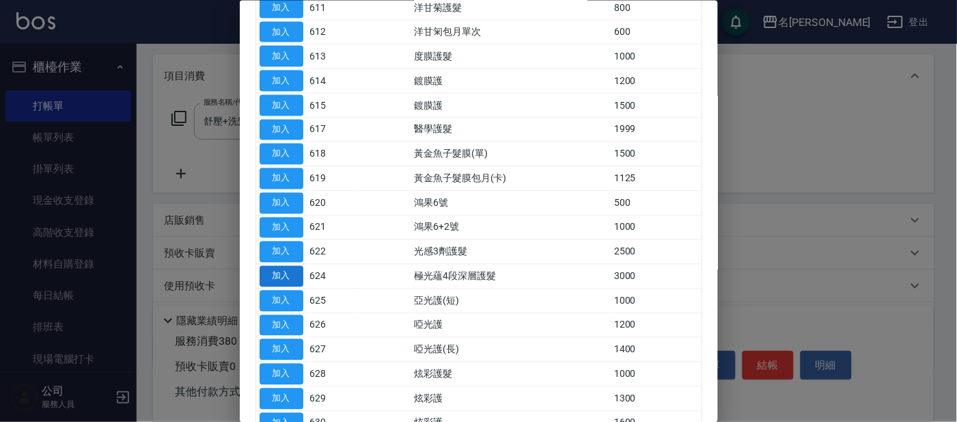
click at [286, 268] on button "加入" at bounding box center [282, 276] width 44 height 21
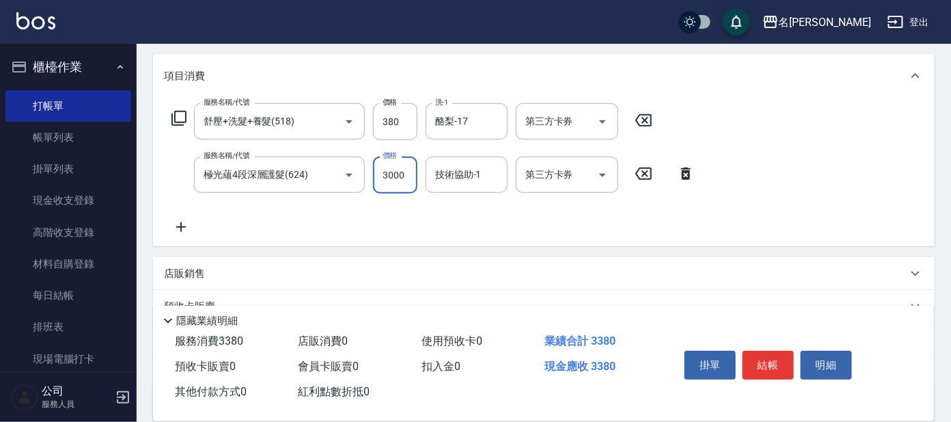
click at [405, 180] on input "3000" at bounding box center [395, 174] width 44 height 37
type input "2000"
click at [480, 174] on input "技術協助-1" at bounding box center [467, 175] width 70 height 24
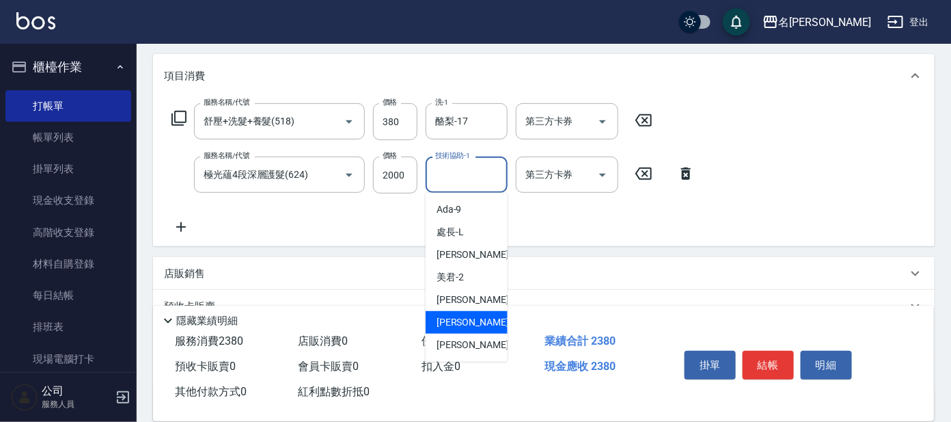
scroll to position [85, 0]
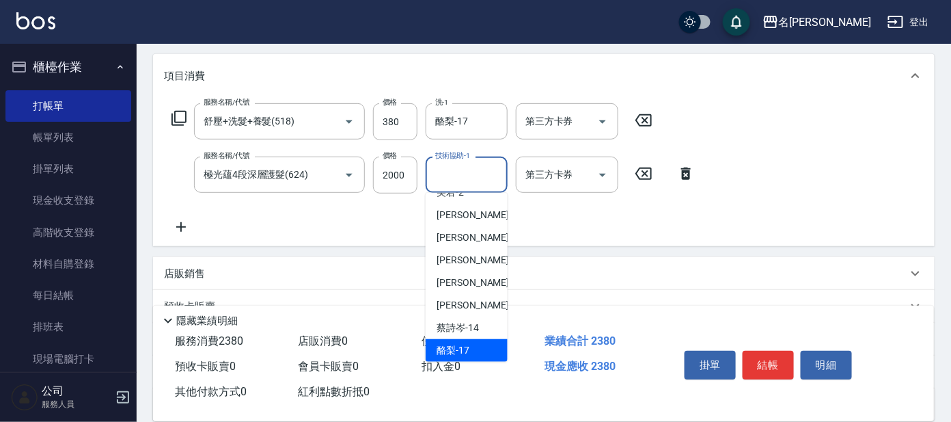
drag, startPoint x: 471, startPoint y: 337, endPoint x: 470, endPoint y: 305, distance: 31.4
click at [471, 339] on div "酪梨 -17" at bounding box center [467, 350] width 82 height 23
type input "酪梨-17"
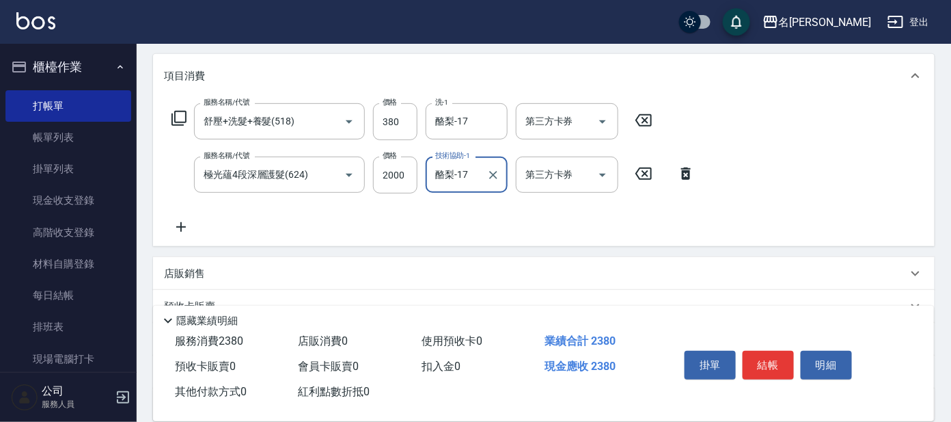
scroll to position [256, 0]
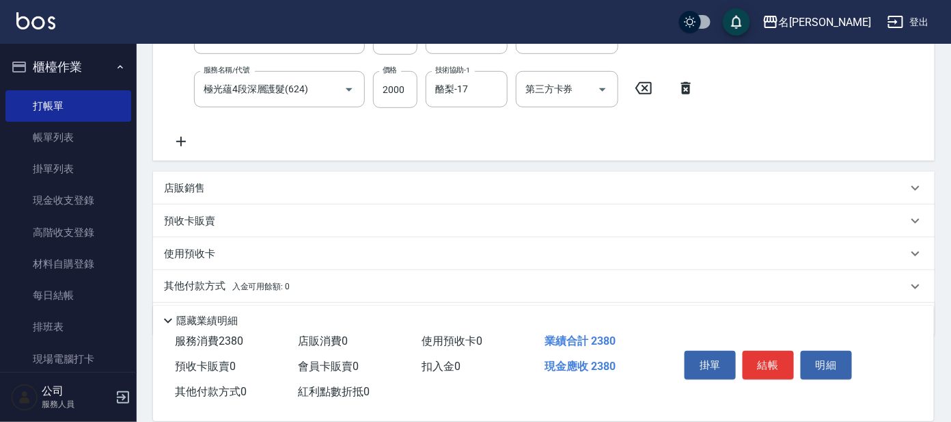
click at [235, 186] on div "店販銷售" at bounding box center [536, 188] width 744 height 14
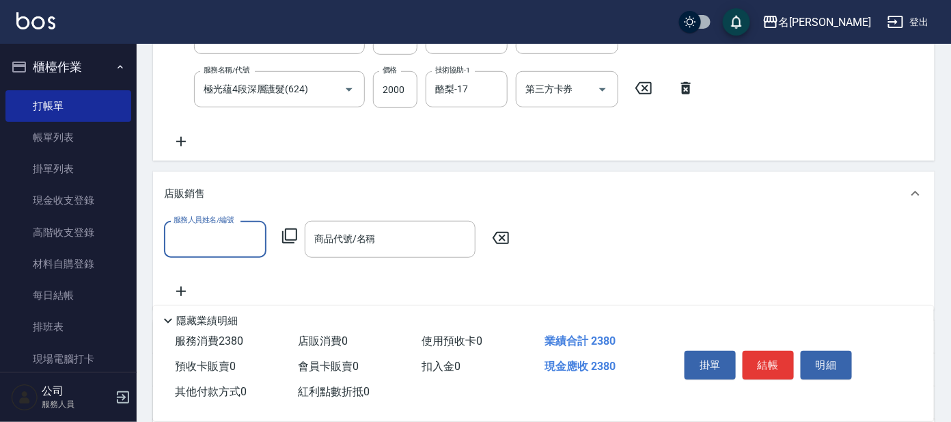
scroll to position [0, 0]
click at [234, 234] on input "服務人員姓名/編號" at bounding box center [215, 239] width 90 height 24
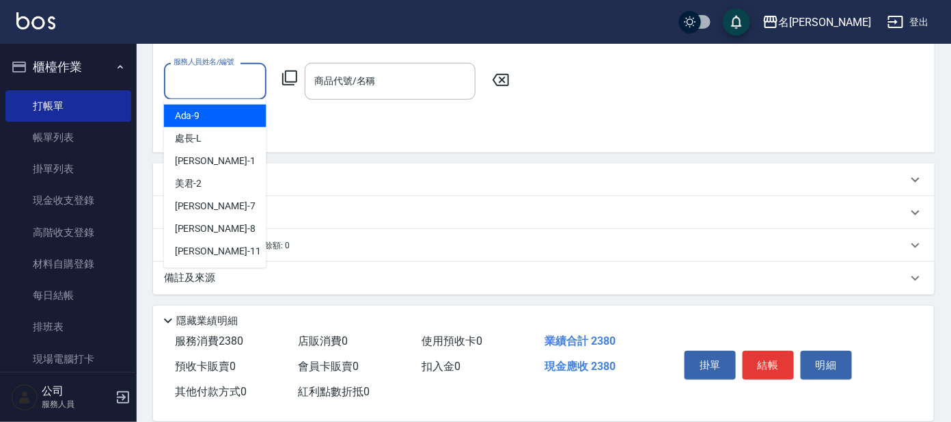
click at [220, 113] on div "Ada -9" at bounding box center [215, 116] width 103 height 23
type input "Ada-9"
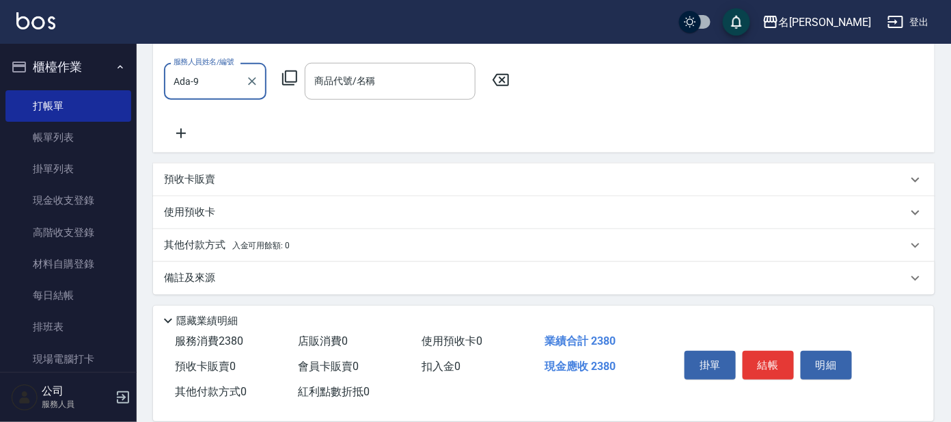
click at [369, 103] on div "服務人員姓名/編號 Ada-9 服務人員姓名/編號 商品代號/名稱 商品代號/名稱" at bounding box center [544, 102] width 760 height 78
click at [371, 91] on input "商品代號/名稱" at bounding box center [390, 81] width 159 height 24
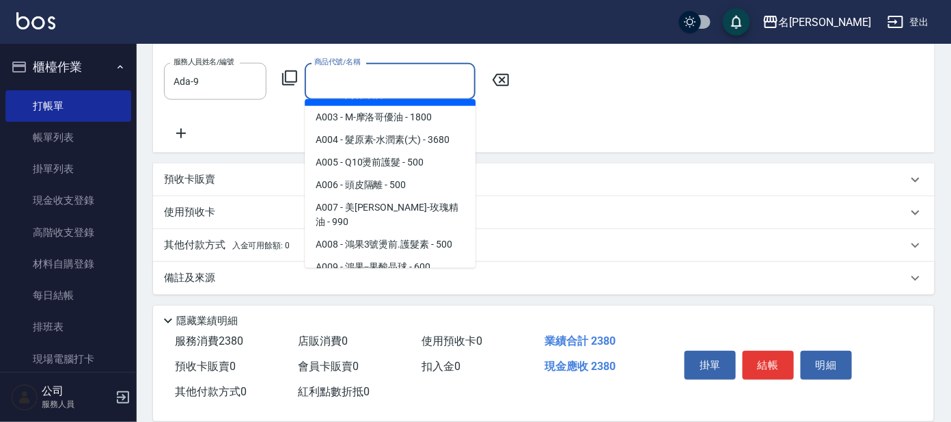
scroll to position [85, 0]
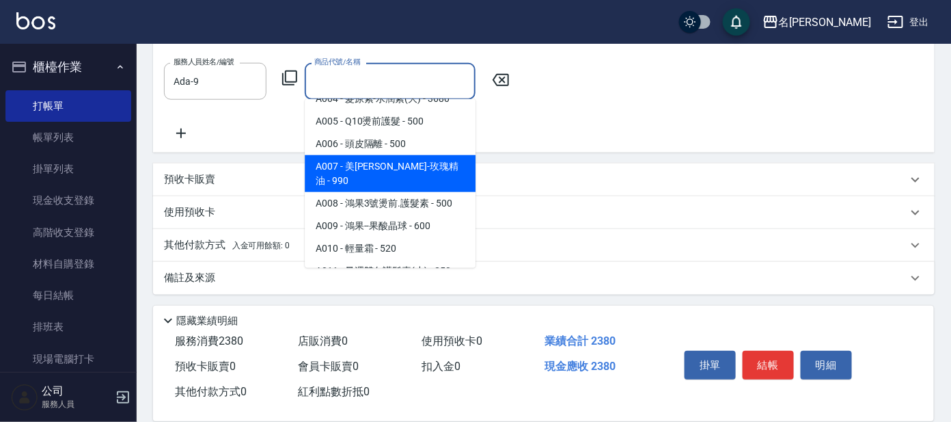
click at [440, 163] on span "A007 - 美[PERSON_NAME]-玫瑰精油 - 990" at bounding box center [390, 173] width 171 height 37
type input "美[PERSON_NAME]-玫瑰精油"
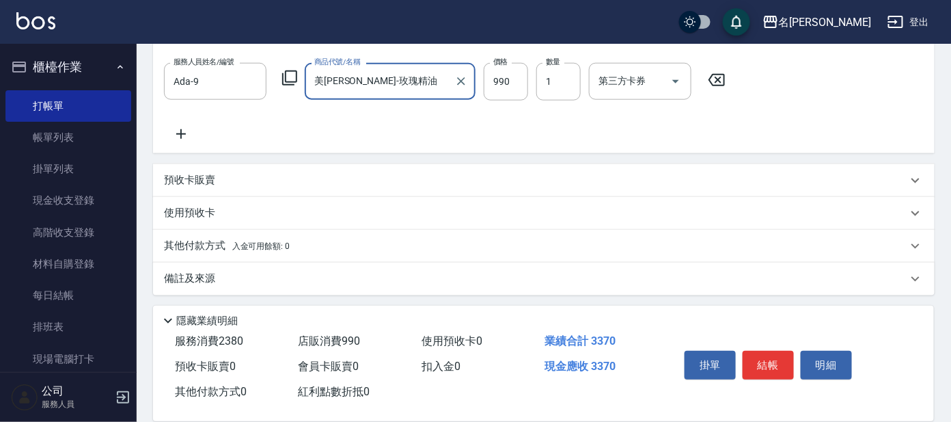
scroll to position [328, 0]
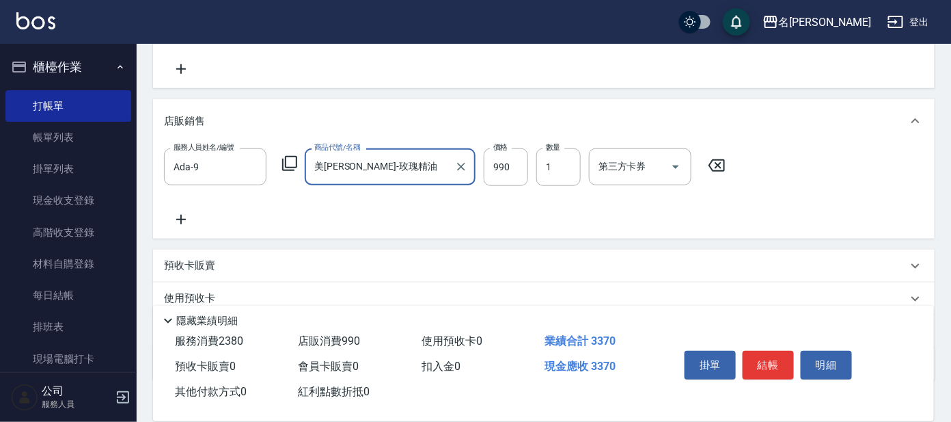
click at [728, 160] on icon at bounding box center [717, 165] width 34 height 16
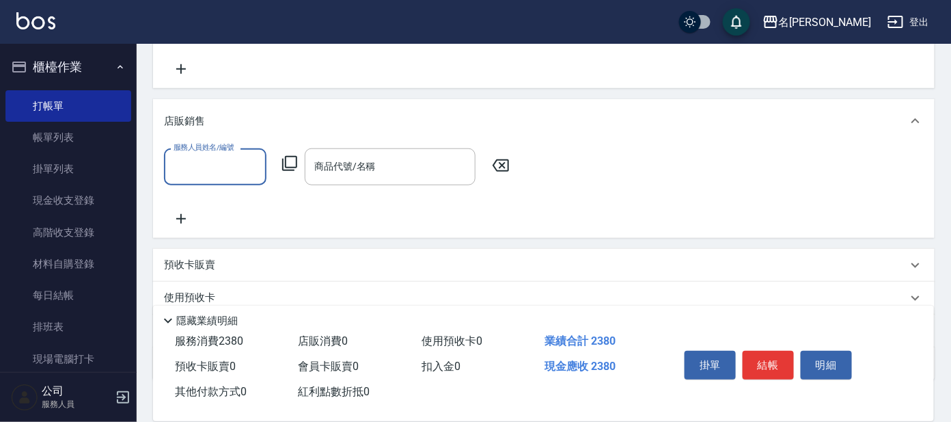
click at [290, 154] on div "服務人員姓名/編號 服務人員姓名/編號 商品代號/名稱 商品代號/名稱" at bounding box center [341, 166] width 354 height 36
click at [224, 163] on input "服務人員姓名/編號" at bounding box center [215, 166] width 90 height 24
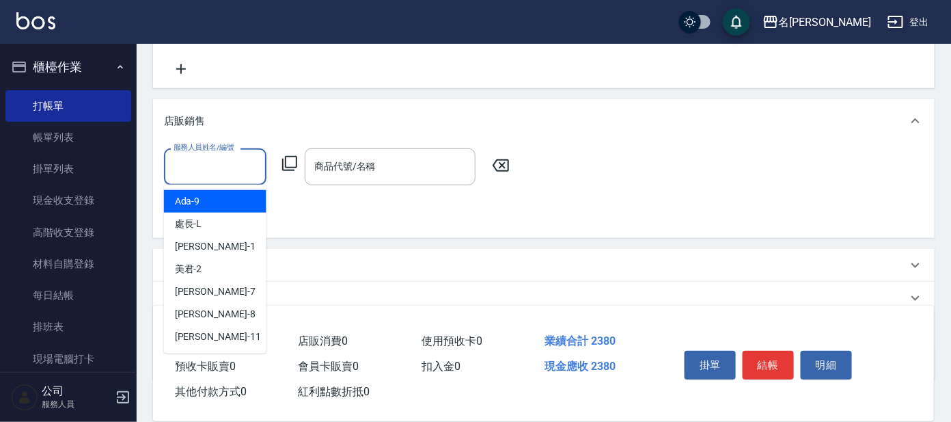
click at [228, 203] on div "Ada -9" at bounding box center [215, 201] width 103 height 23
type input "Ada-9"
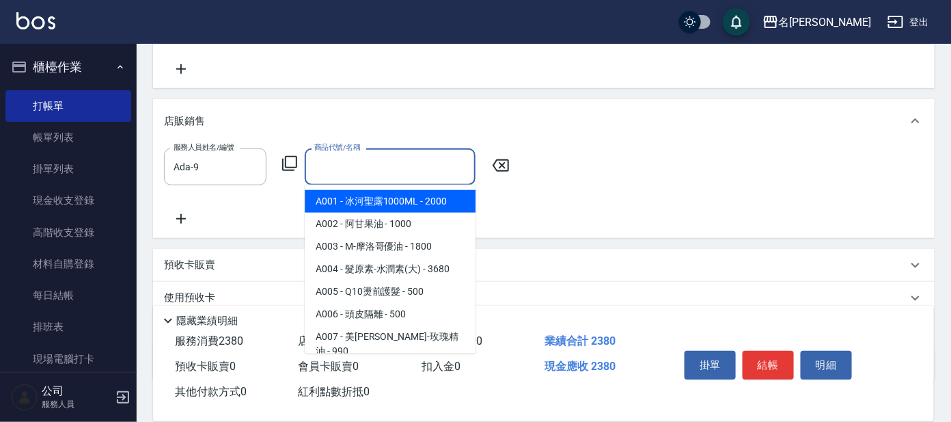
click at [342, 169] on input "商品代號/名稱" at bounding box center [390, 166] width 159 height 24
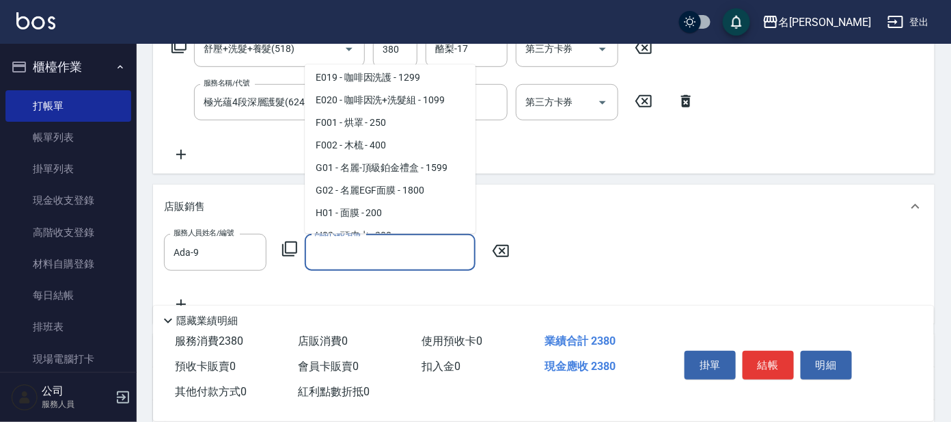
scroll to position [1024, 0]
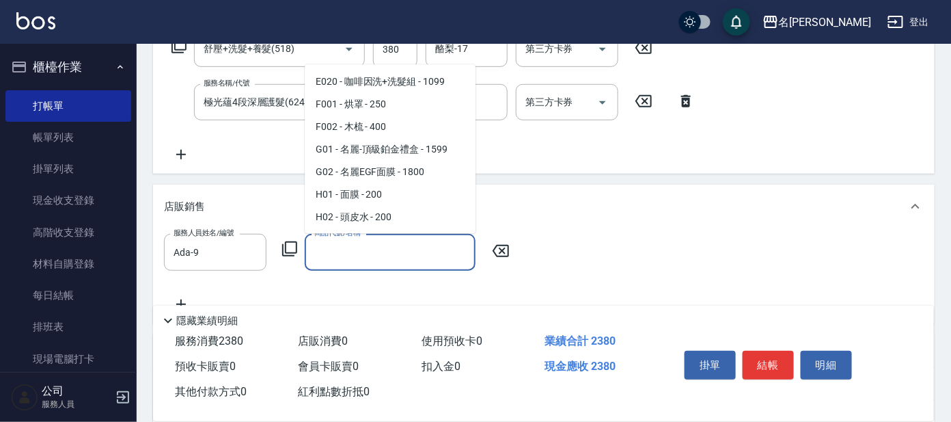
click at [396, 250] on input "商品代號/名稱" at bounding box center [390, 252] width 159 height 24
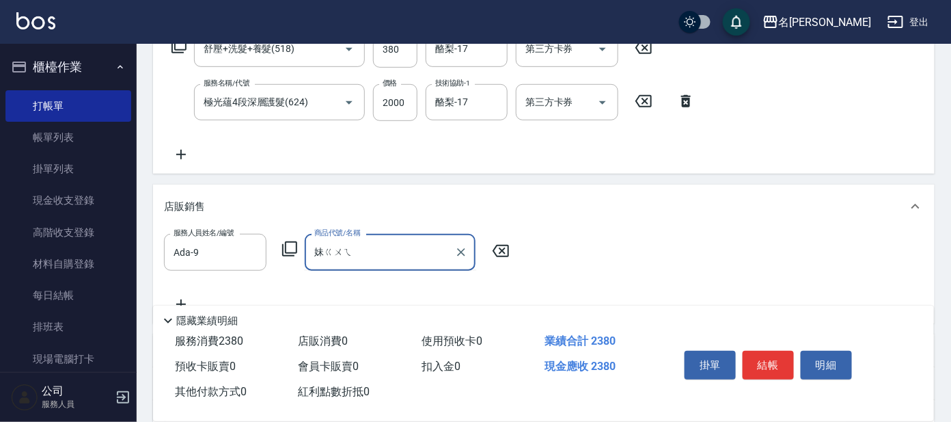
type input "妹規"
click at [341, 243] on input "商品代號/名稱" at bounding box center [390, 252] width 159 height 24
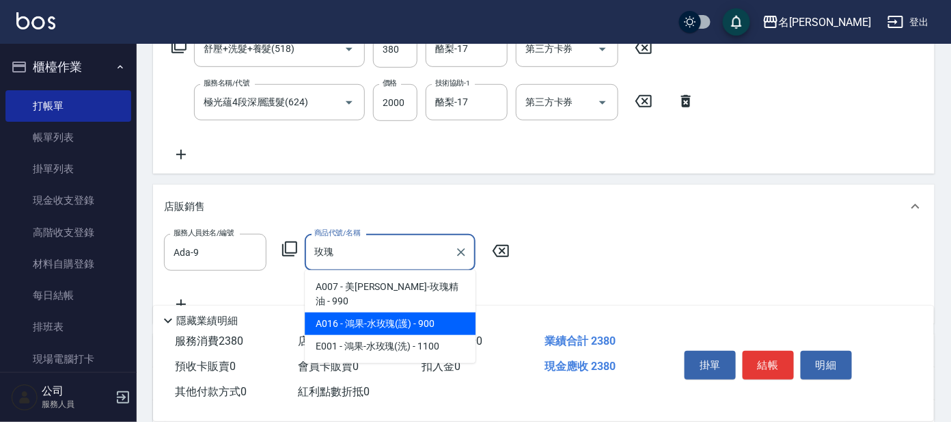
click at [409, 312] on span "A016 - 鴻果-水玫瑰(護) - 900" at bounding box center [390, 323] width 171 height 23
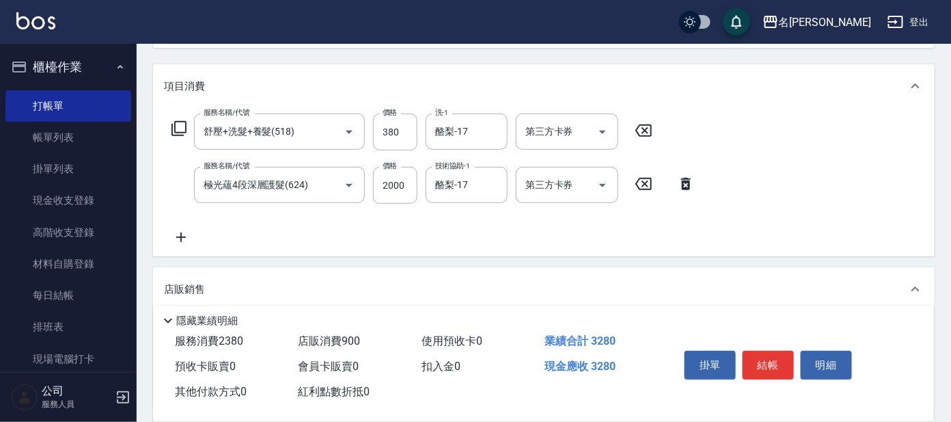
scroll to position [170, 0]
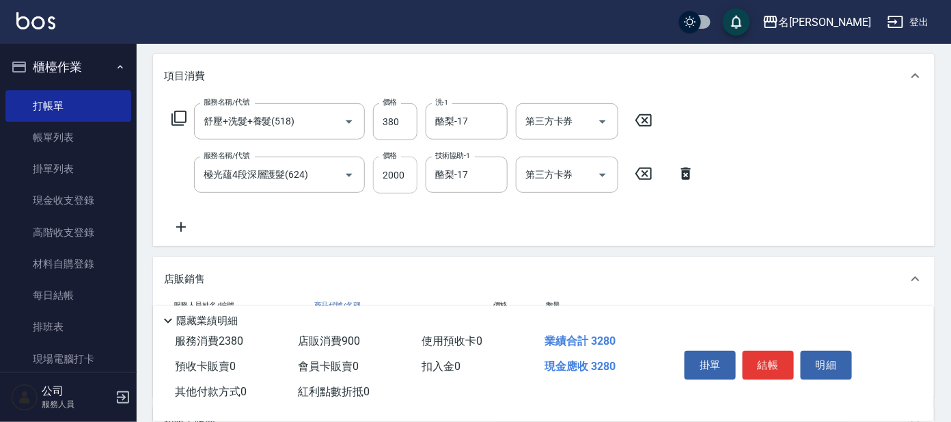
type input "鴻果-水玫瑰(護)"
click at [391, 176] on input "2000" at bounding box center [395, 174] width 44 height 37
type input "2100"
click at [780, 357] on button "結帳" at bounding box center [768, 365] width 51 height 29
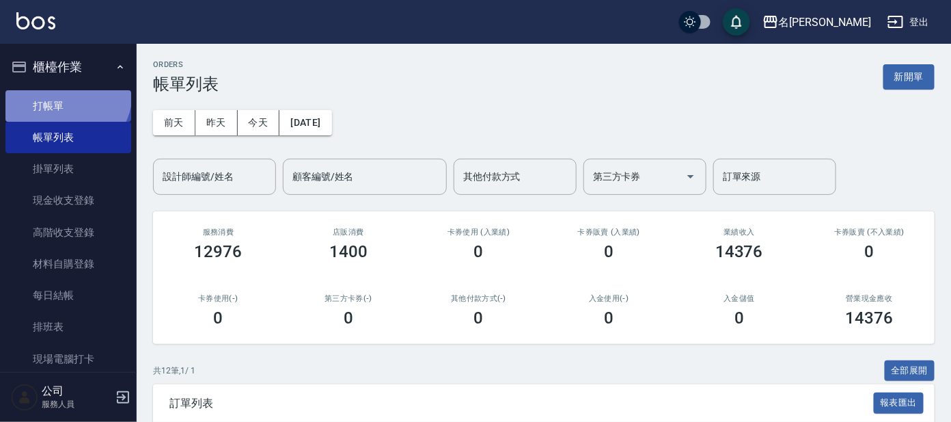
click at [63, 92] on link "打帳單" at bounding box center [68, 105] width 126 height 31
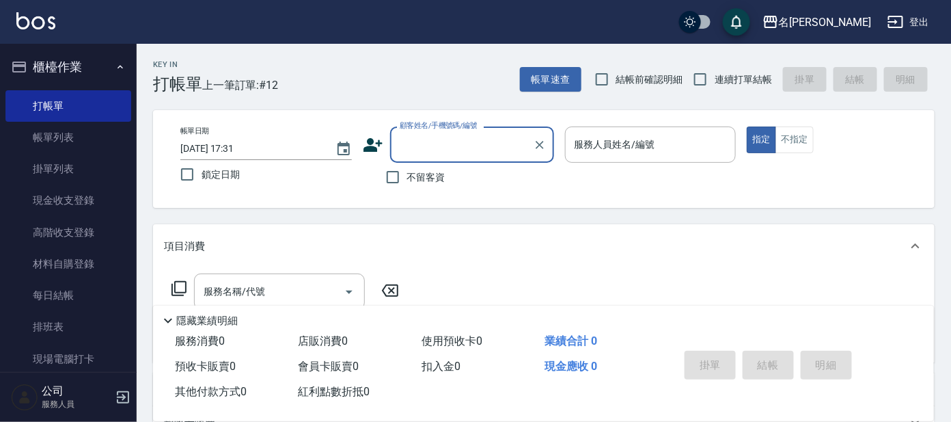
click at [465, 133] on input "顧客姓名/手機號碼/編號" at bounding box center [461, 145] width 131 height 24
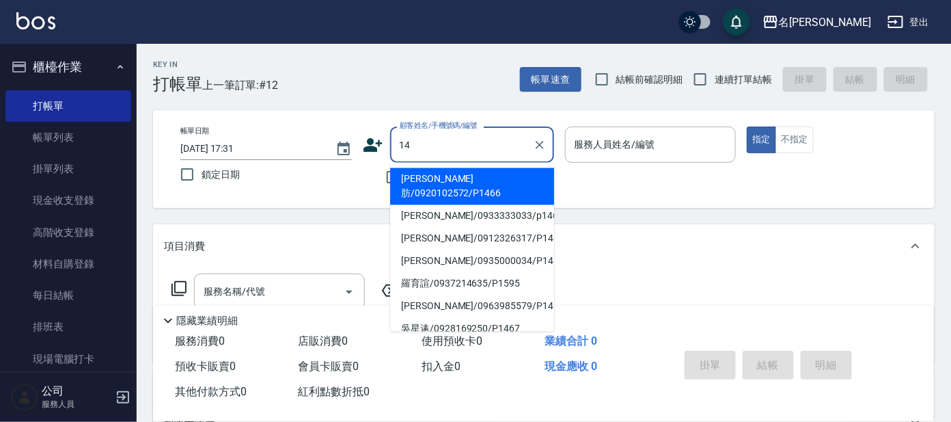
type input "1"
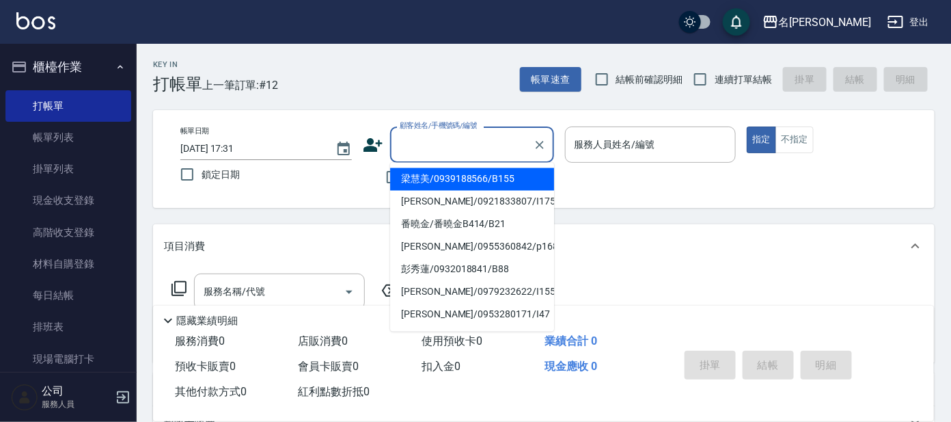
type input "ㄛ"
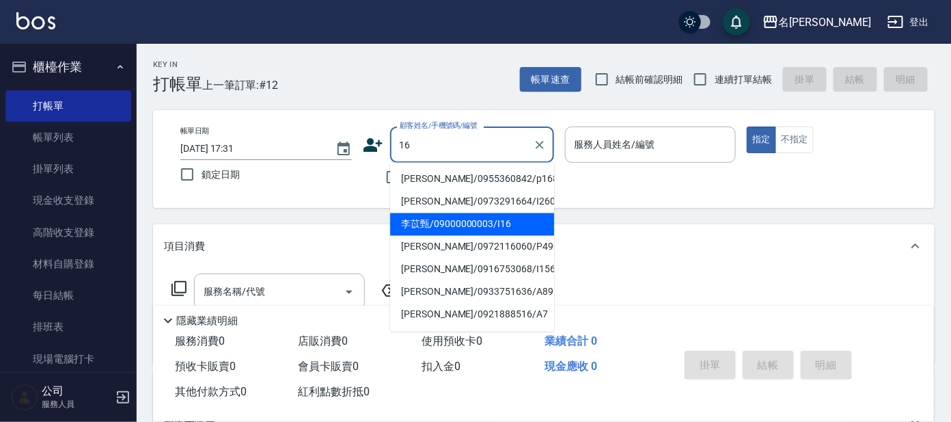
click at [449, 219] on li "李苡甄/09000000003/I16" at bounding box center [472, 224] width 164 height 23
type input "李苡甄/09000000003/I16"
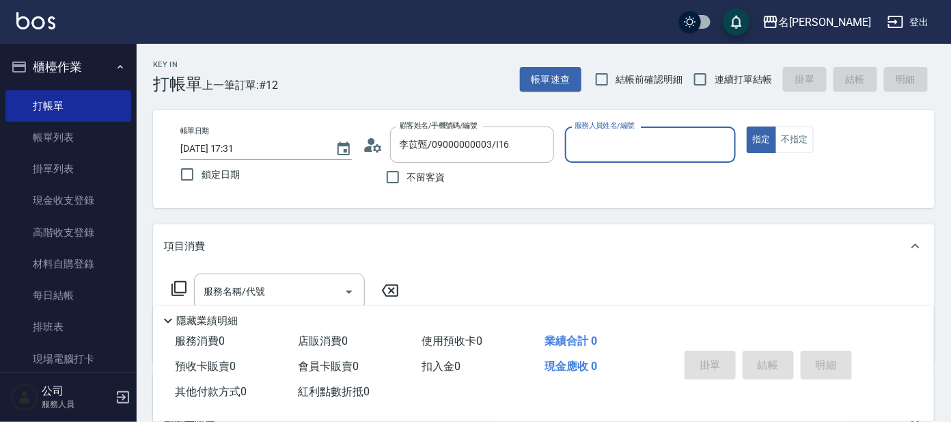
click at [641, 147] on input "服務人員姓名/編號" at bounding box center [650, 145] width 159 height 24
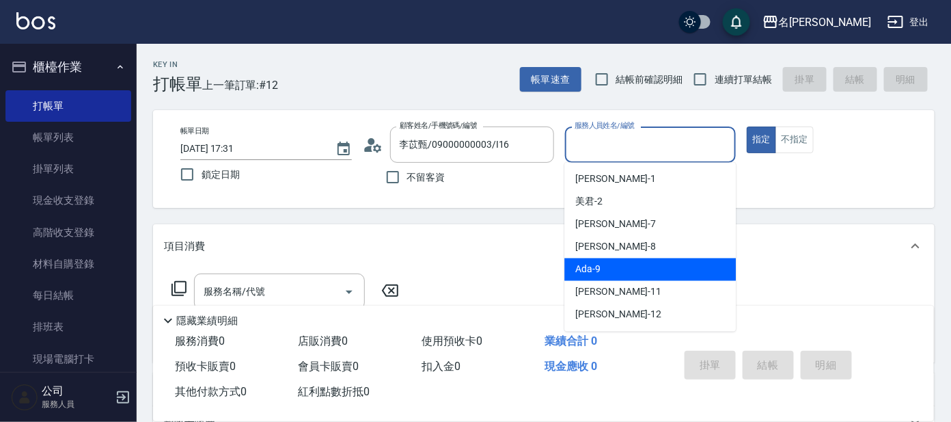
click at [691, 278] on div "Ada -9" at bounding box center [650, 269] width 172 height 23
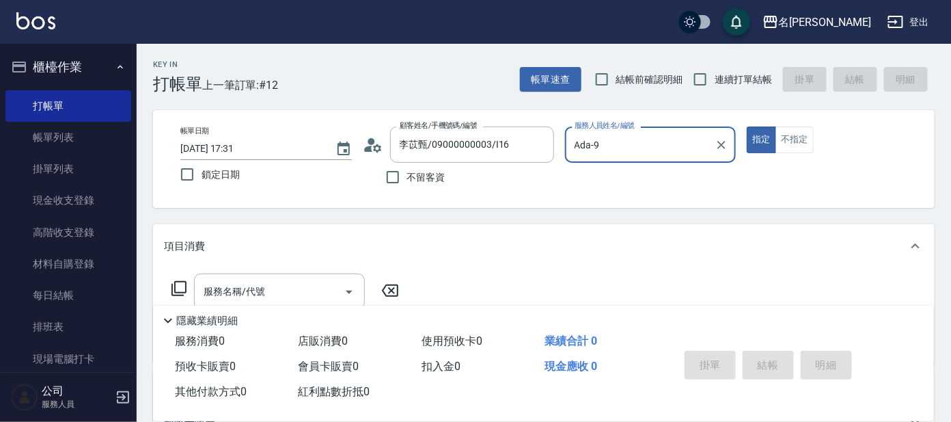
type input "Ada-9"
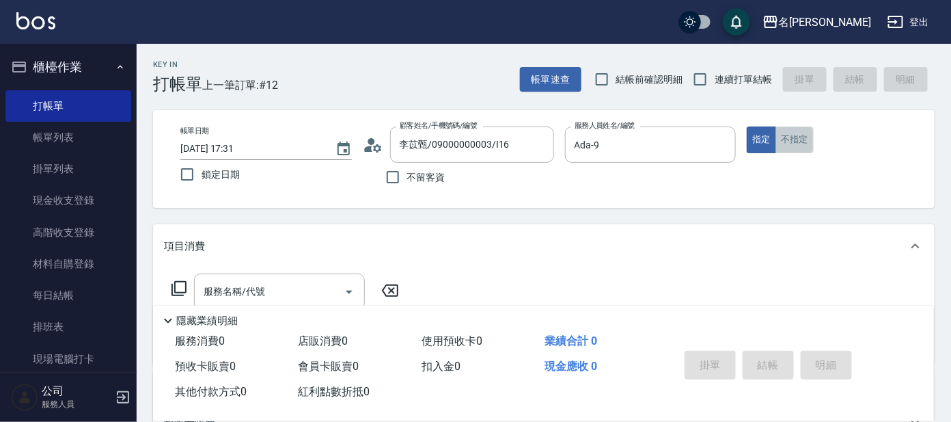
click at [813, 137] on button "不指定" at bounding box center [795, 139] width 38 height 27
click at [320, 286] on input "服務名稱/代號" at bounding box center [269, 291] width 138 height 24
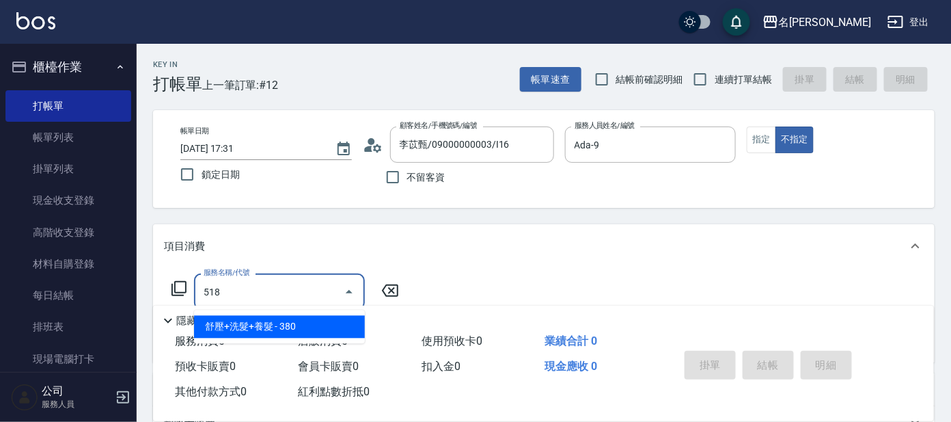
click at [309, 323] on span "舒壓+洗髮+養髮 - 380" at bounding box center [279, 327] width 171 height 23
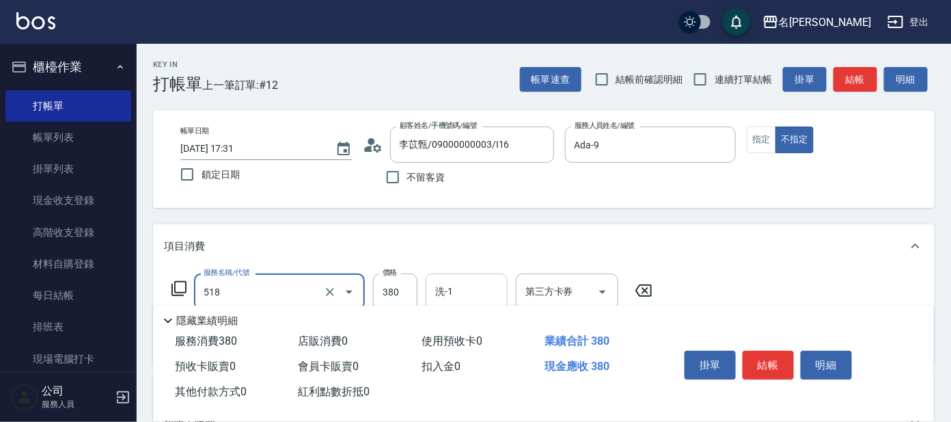
type input "舒壓+洗髮+養髮(518)"
click at [450, 281] on div "洗-1 洗-1" at bounding box center [467, 291] width 82 height 36
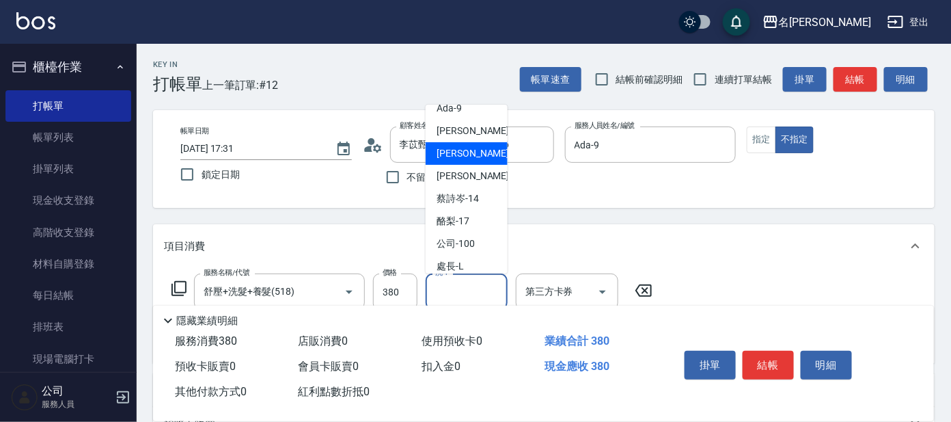
scroll to position [112, 0]
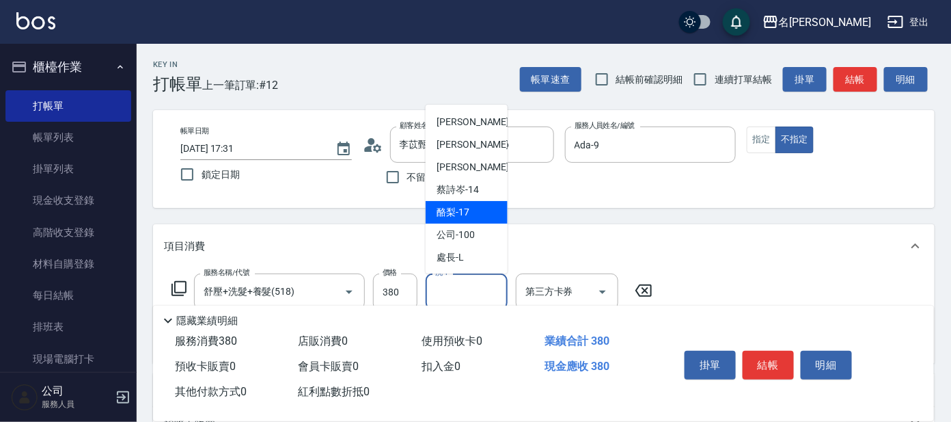
click at [468, 209] on span "酪梨 -17" at bounding box center [453, 212] width 33 height 14
type input "酪梨-17"
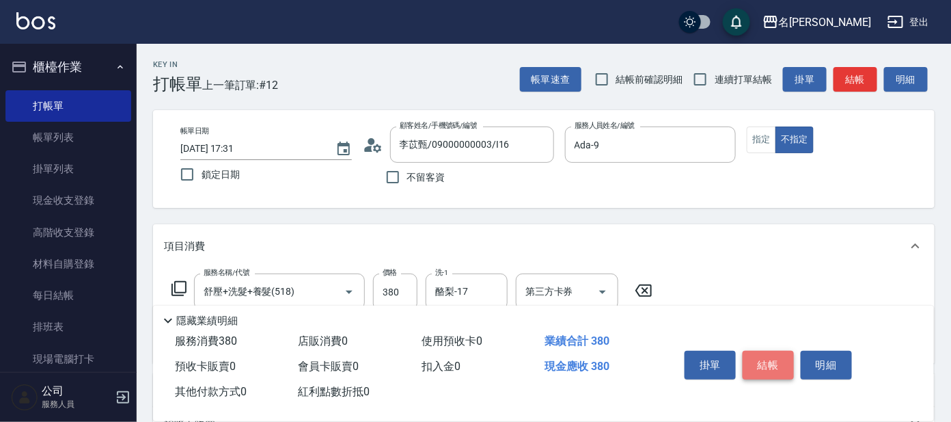
click at [773, 354] on button "結帳" at bounding box center [768, 365] width 51 height 29
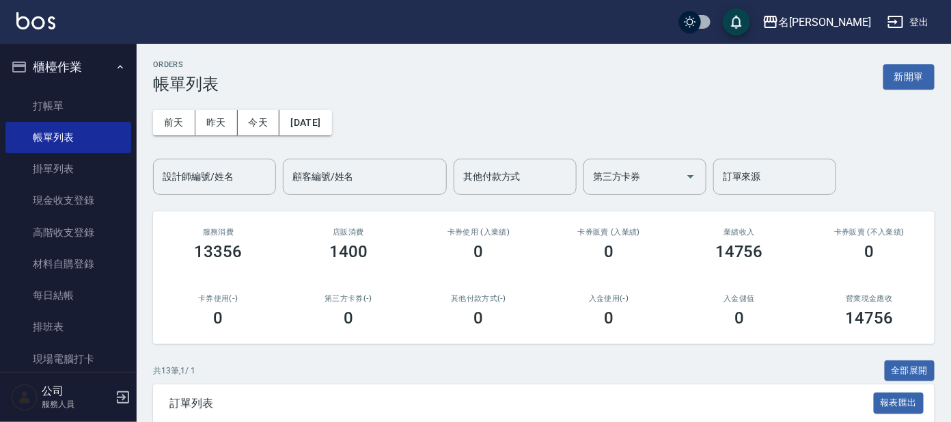
click at [21, 107] on link "打帳單" at bounding box center [68, 105] width 126 height 31
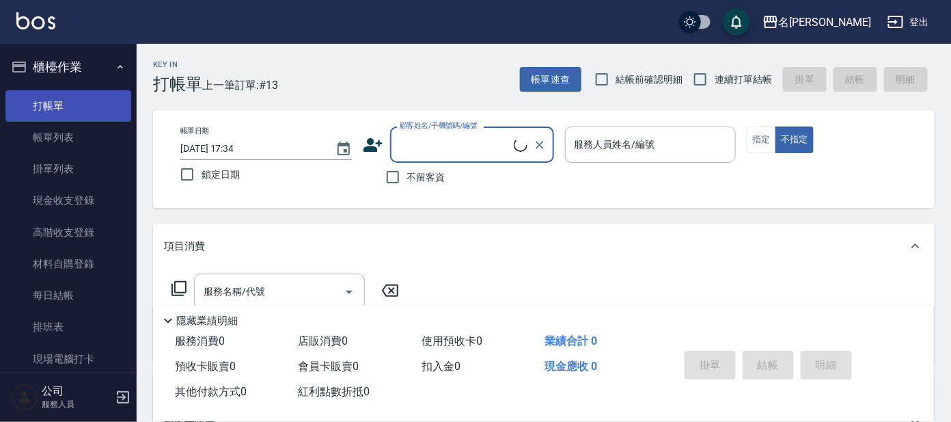
click at [48, 99] on link "打帳單" at bounding box center [68, 105] width 126 height 31
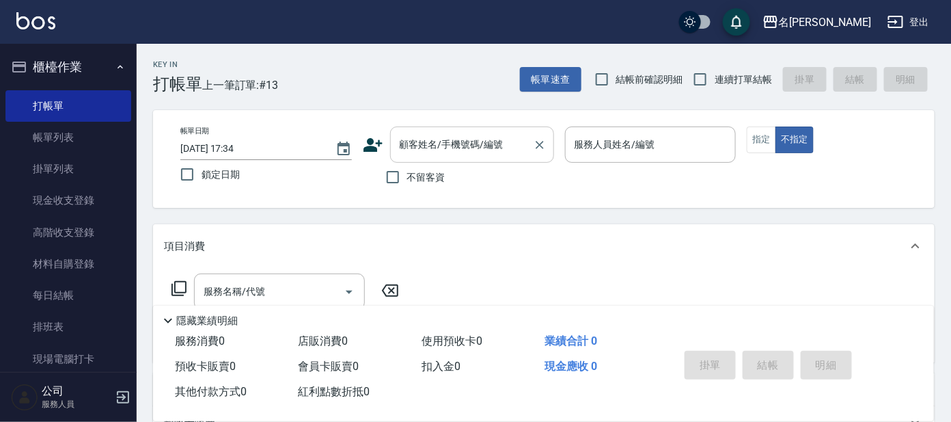
click at [415, 144] on input "顧客姓名/手機號碼/編號" at bounding box center [461, 145] width 131 height 24
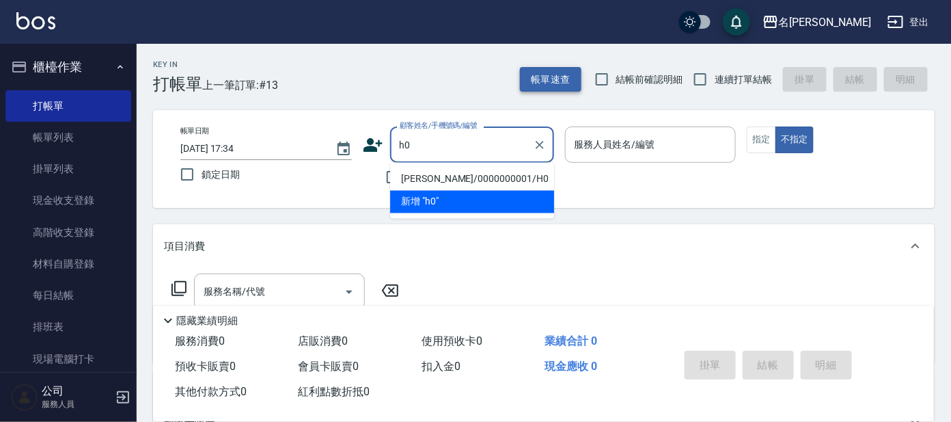
type input "[PERSON_NAME]/0000000001/H0"
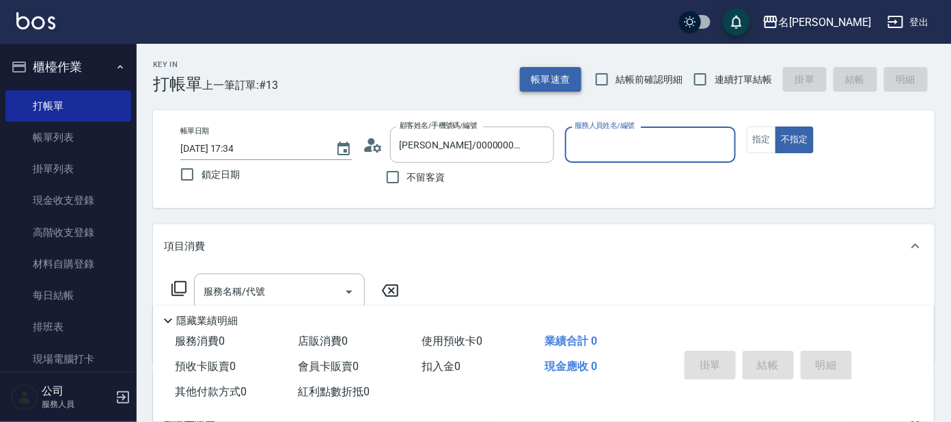
type input "[PERSON_NAME]-8"
click at [776, 126] on button "不指定" at bounding box center [795, 139] width 38 height 27
type button "false"
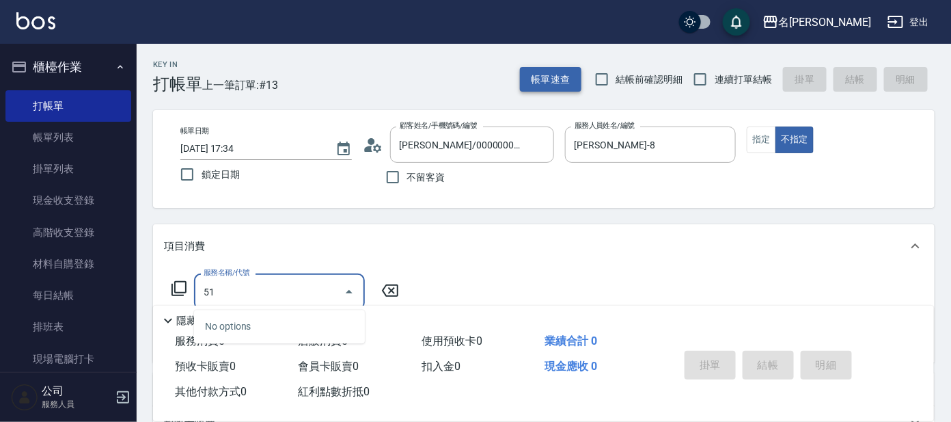
type input "518"
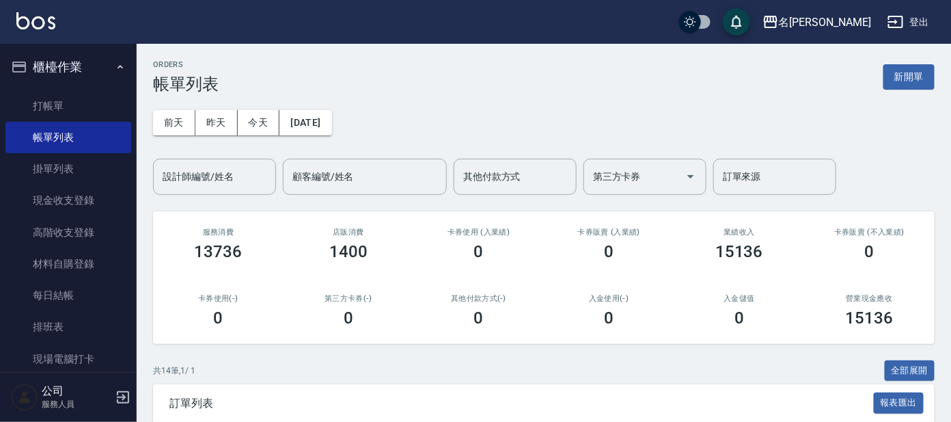
click at [545, 91] on div "ORDERS 帳單列表 新開單" at bounding box center [544, 76] width 782 height 33
click at [51, 115] on link "打帳單" at bounding box center [68, 105] width 126 height 31
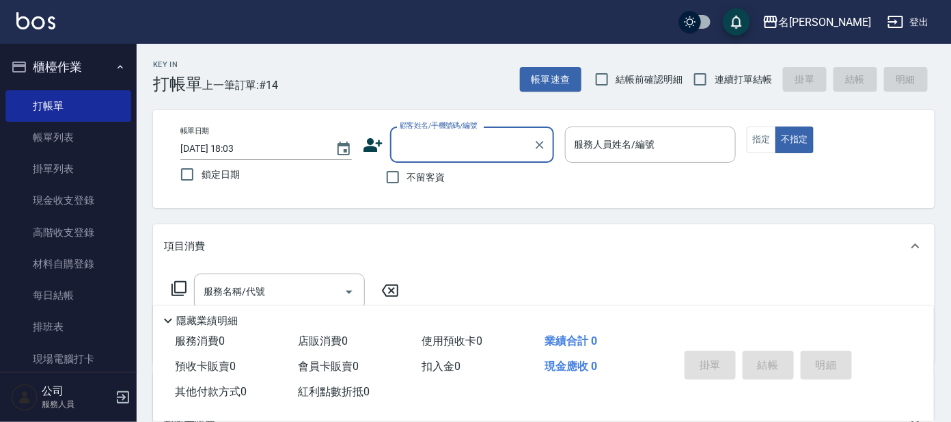
click at [436, 146] on input "顧客姓名/手機號碼/編號" at bounding box center [461, 145] width 131 height 24
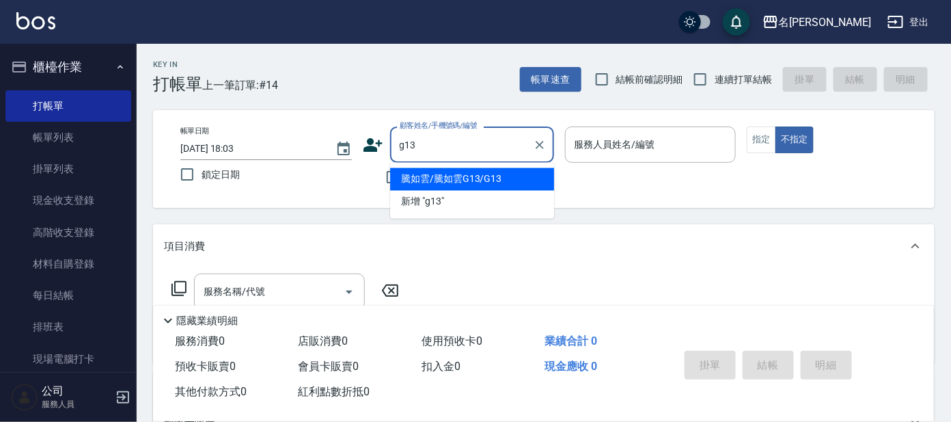
type input "騰如雲/騰如雲G13/G13"
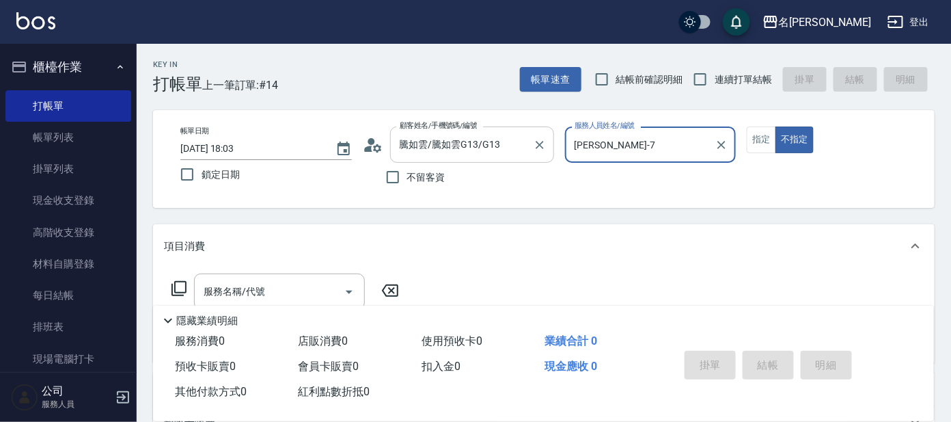
type input "[PERSON_NAME]-7"
click at [757, 144] on button "指定" at bounding box center [761, 139] width 29 height 27
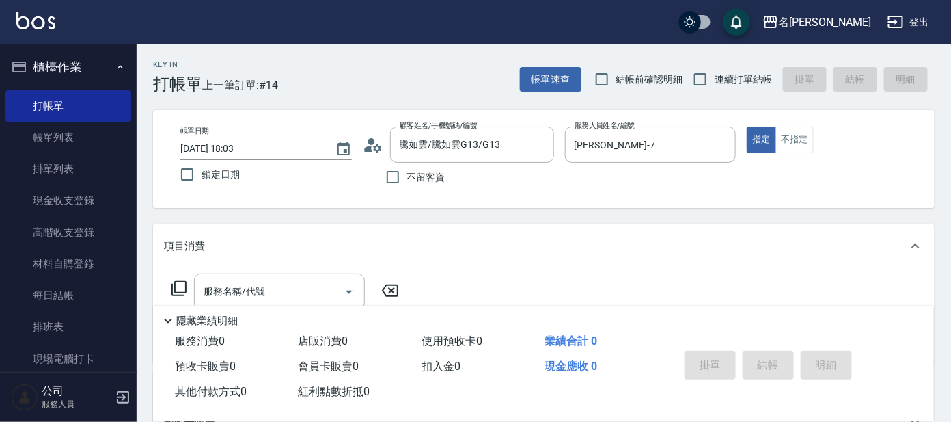
click at [177, 284] on icon at bounding box center [179, 288] width 16 height 16
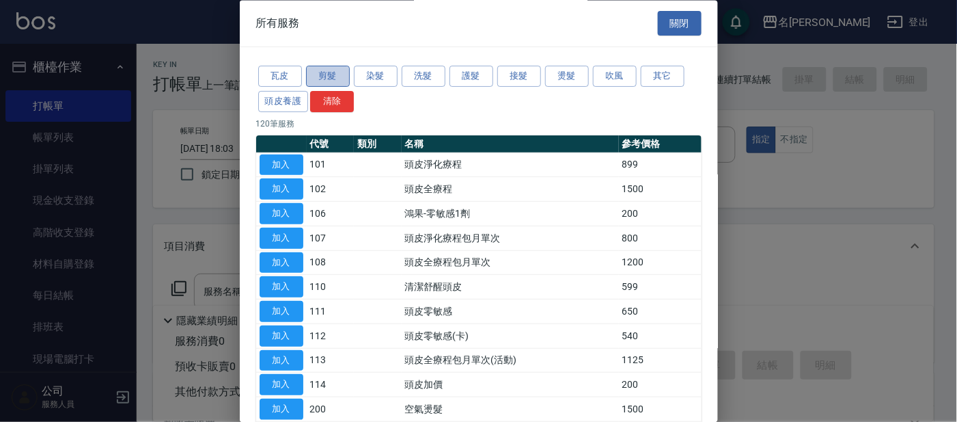
click at [328, 74] on button "剪髮" at bounding box center [328, 76] width 44 height 21
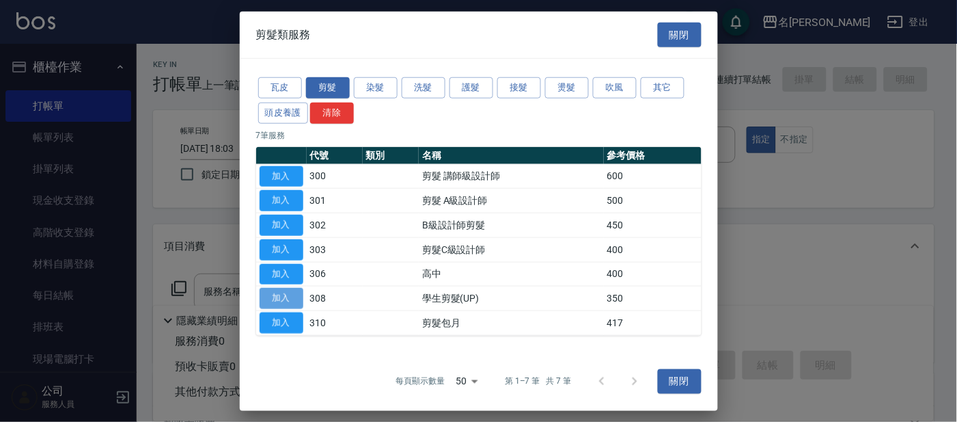
click at [266, 301] on button "加入" at bounding box center [282, 298] width 44 height 21
type input "學生剪髮(UP)(308)"
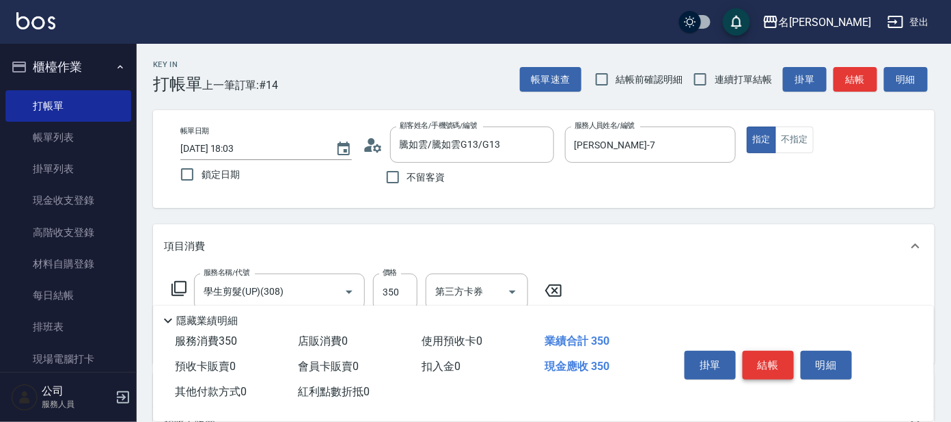
click at [765, 364] on button "結帳" at bounding box center [768, 365] width 51 height 29
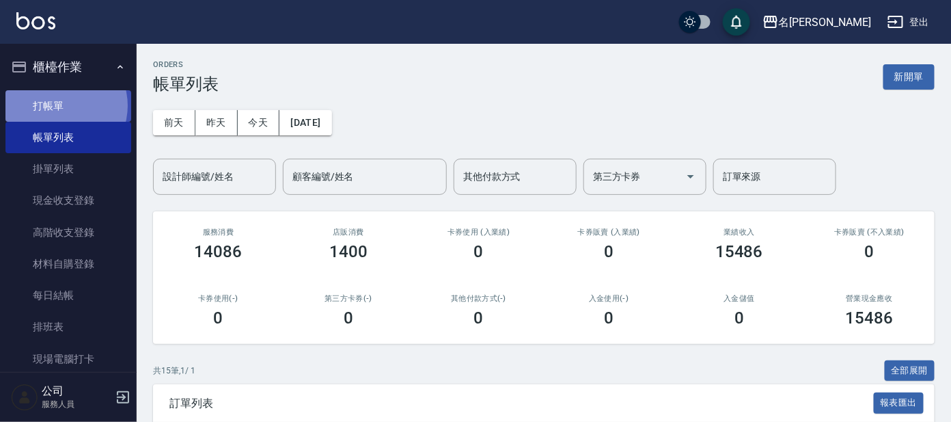
click at [58, 105] on link "打帳單" at bounding box center [68, 105] width 126 height 31
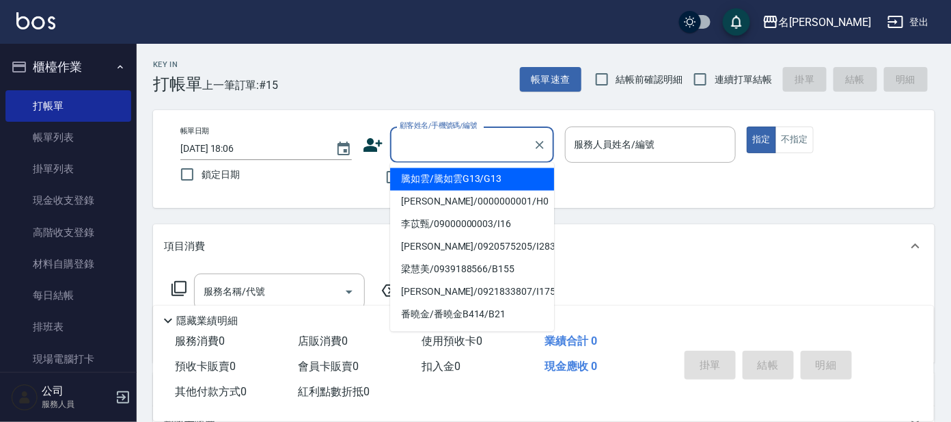
click at [479, 148] on input "顧客姓名/手機號碼/編號" at bounding box center [461, 145] width 131 height 24
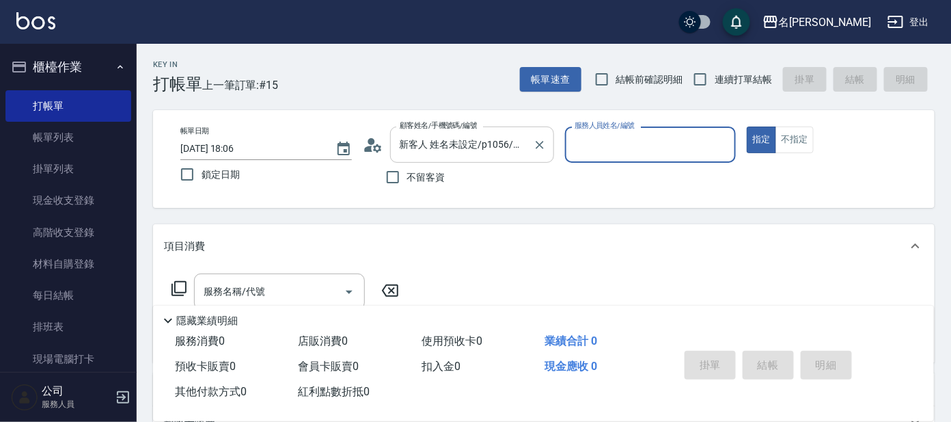
click at [527, 138] on div "新客人 姓名未設定/p1056/null 顧客姓名/手機號碼/編號" at bounding box center [472, 144] width 164 height 36
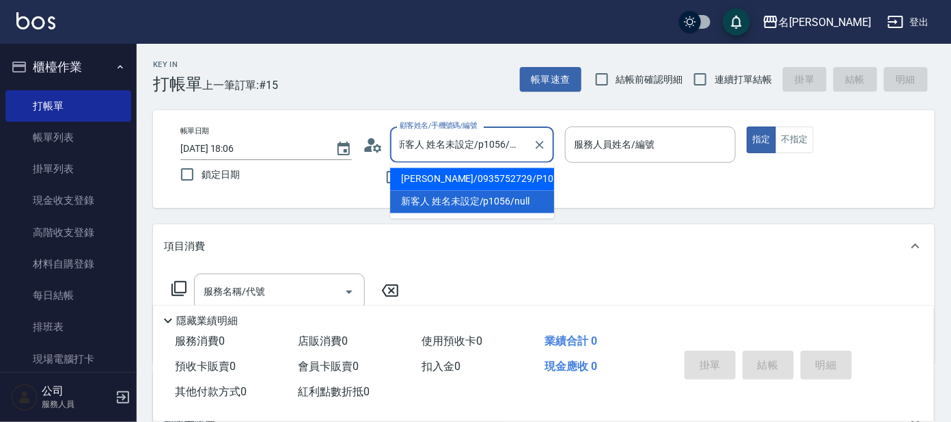
click at [426, 183] on li "[PERSON_NAME]/0935752729/P1056" at bounding box center [472, 179] width 164 height 23
type input "[PERSON_NAME]/0935752729/P1056"
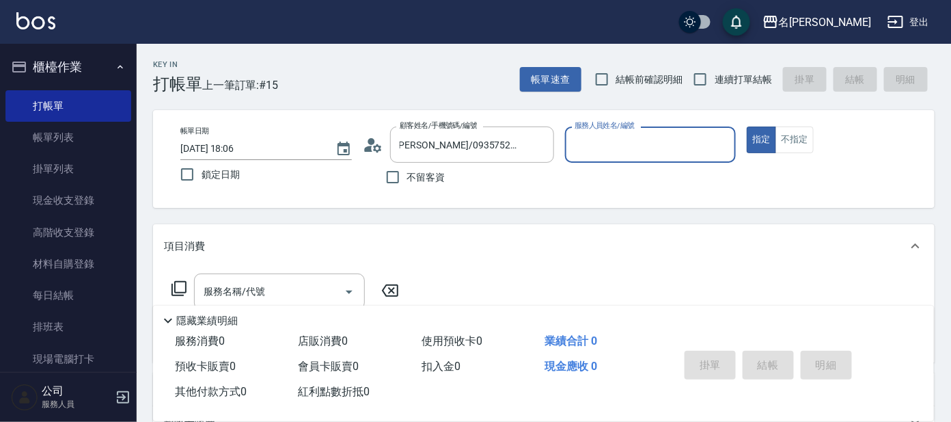
scroll to position [0, 0]
type input "[PERSON_NAME]-7"
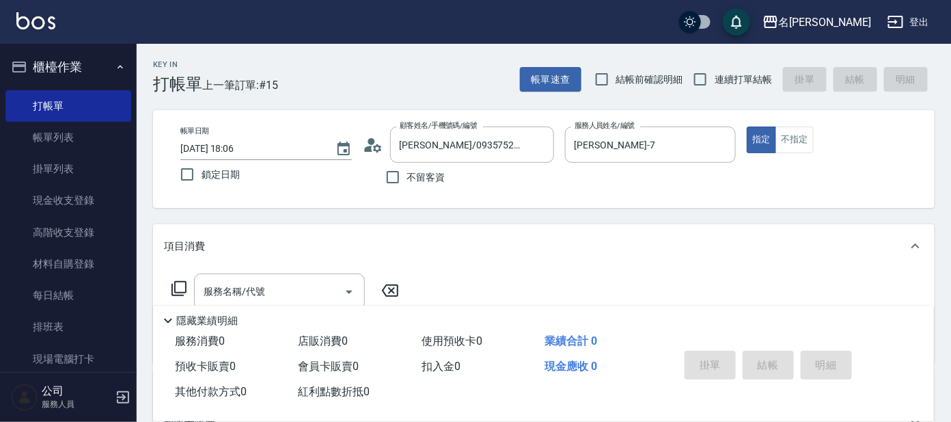
click at [181, 289] on icon at bounding box center [179, 288] width 16 height 16
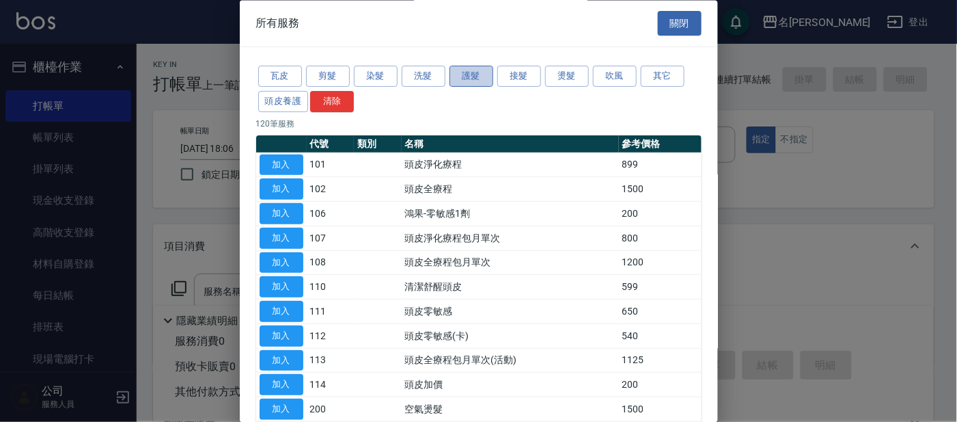
click at [472, 80] on button "護髮" at bounding box center [472, 76] width 44 height 21
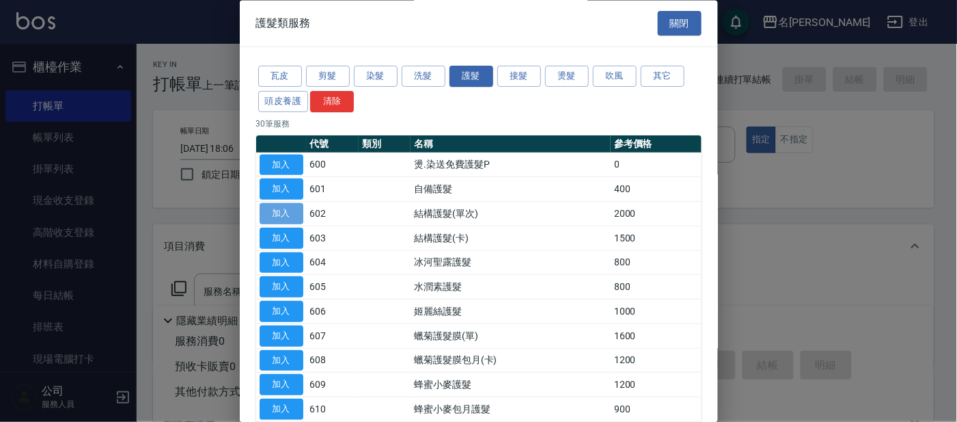
click at [276, 210] on button "加入" at bounding box center [282, 214] width 44 height 21
type input "結構護髮(單次)(602)"
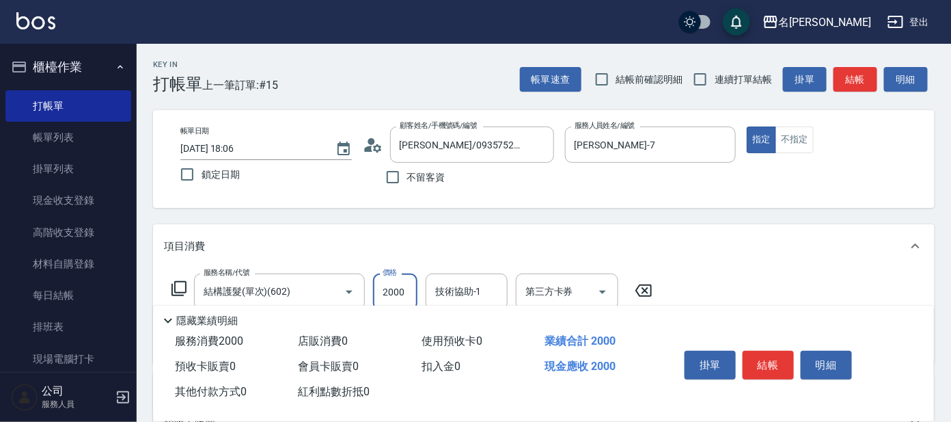
click at [405, 291] on input "2000" at bounding box center [395, 291] width 44 height 37
type input "1800"
click at [175, 289] on icon at bounding box center [179, 288] width 15 height 15
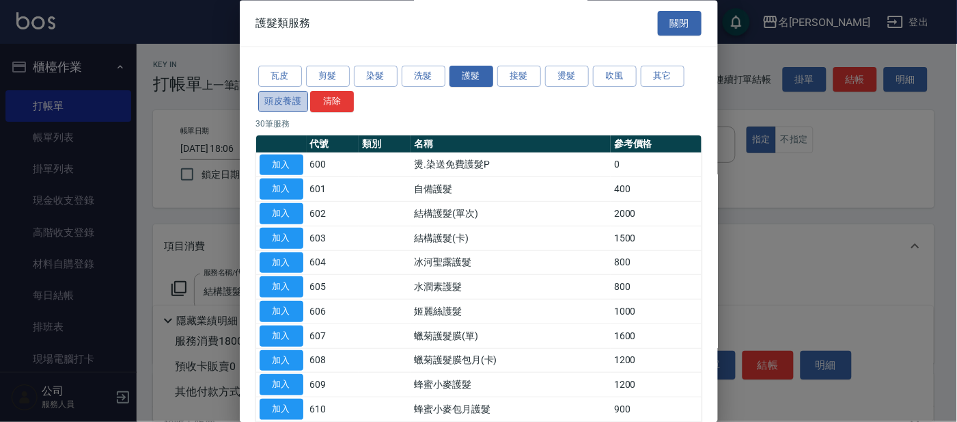
click at [271, 100] on button "頭皮養護" at bounding box center [283, 101] width 51 height 21
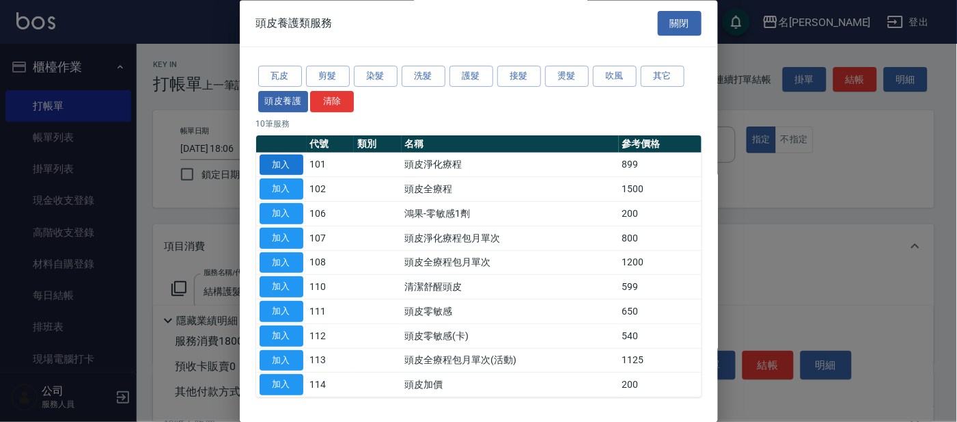
click at [279, 163] on button "加入" at bounding box center [282, 164] width 44 height 21
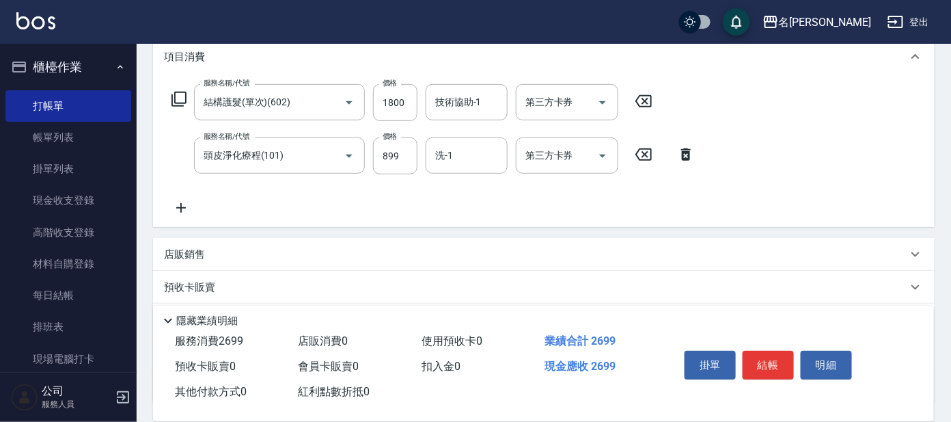
scroll to position [187, 0]
click at [409, 162] on input "899" at bounding box center [395, 157] width 44 height 37
drag, startPoint x: 379, startPoint y: 156, endPoint x: 414, endPoint y: 156, distance: 35.5
click at [414, 156] on input "899" at bounding box center [395, 157] width 44 height 37
type input "799"
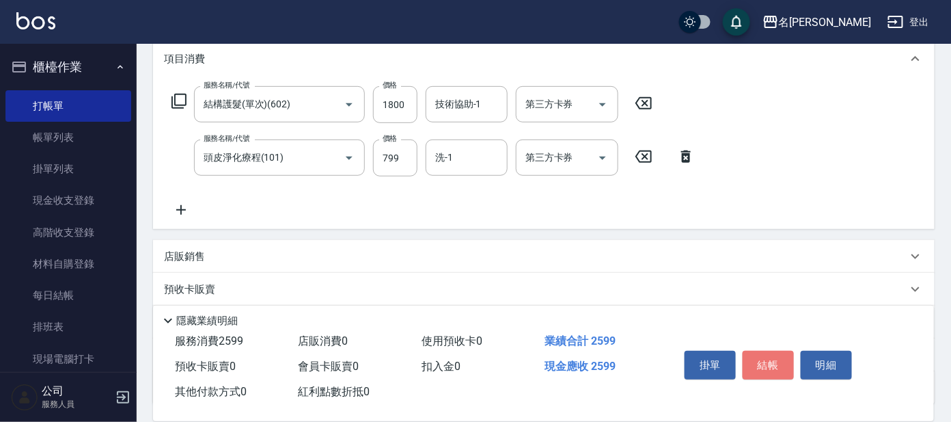
click at [756, 353] on button "結帳" at bounding box center [768, 365] width 51 height 29
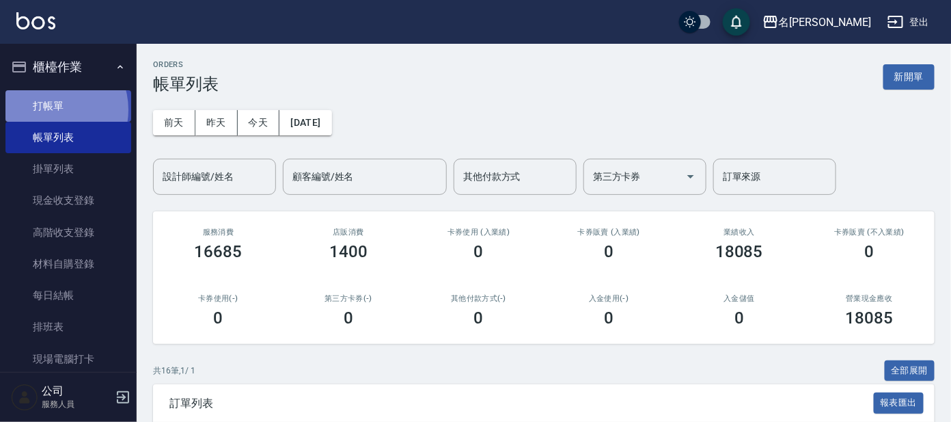
click at [53, 109] on link "打帳單" at bounding box center [68, 105] width 126 height 31
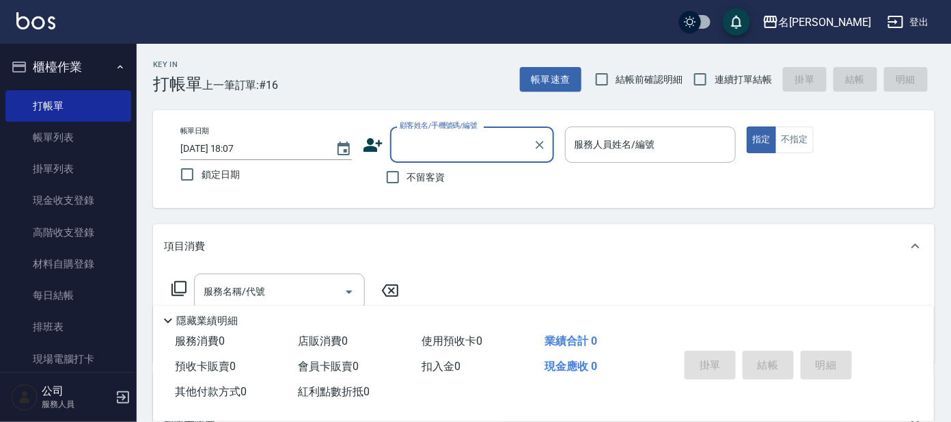
click at [432, 131] on div "顧客姓名/手機號碼/編號" at bounding box center [472, 144] width 164 height 36
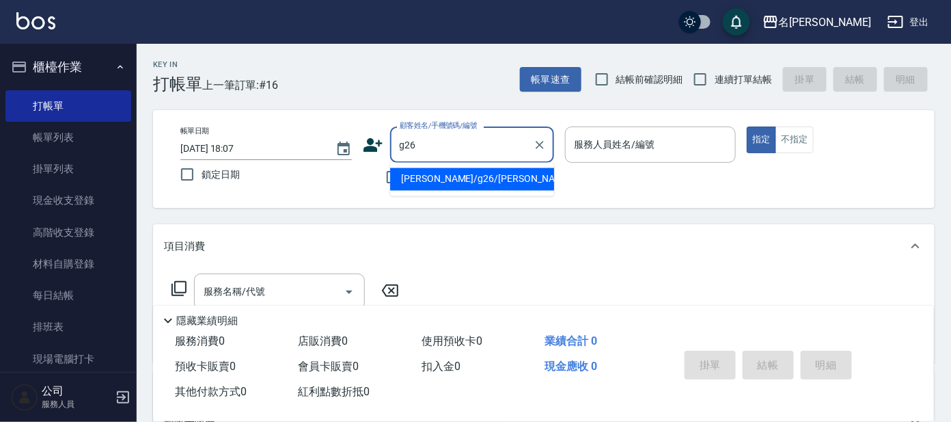
type input "[PERSON_NAME]/g26/[PERSON_NAME]"
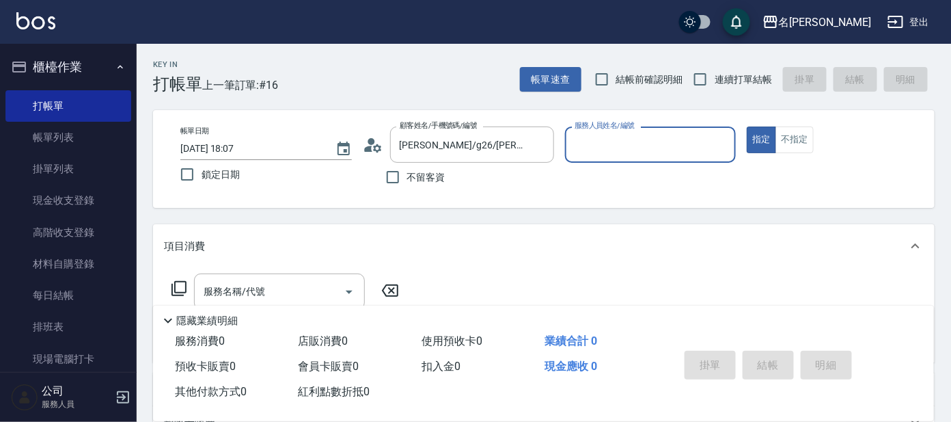
click at [603, 146] on input "服務人員姓名/編號" at bounding box center [650, 145] width 159 height 24
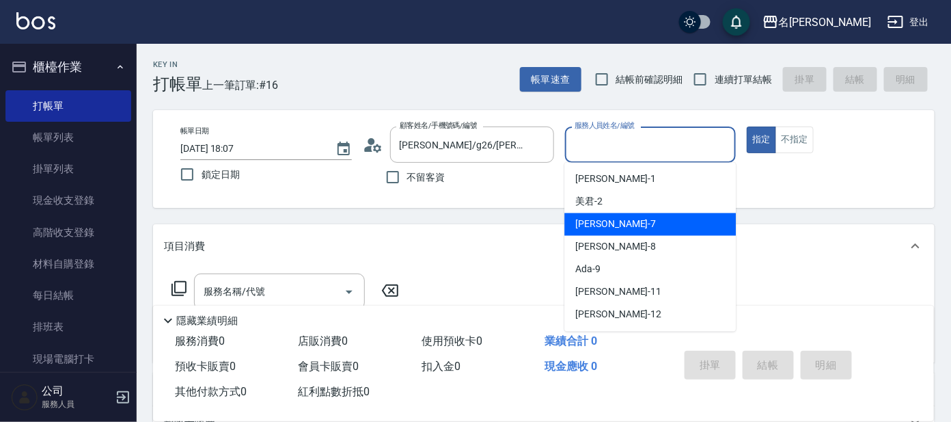
click at [584, 240] on span "[PERSON_NAME] -8" at bounding box center [615, 247] width 81 height 14
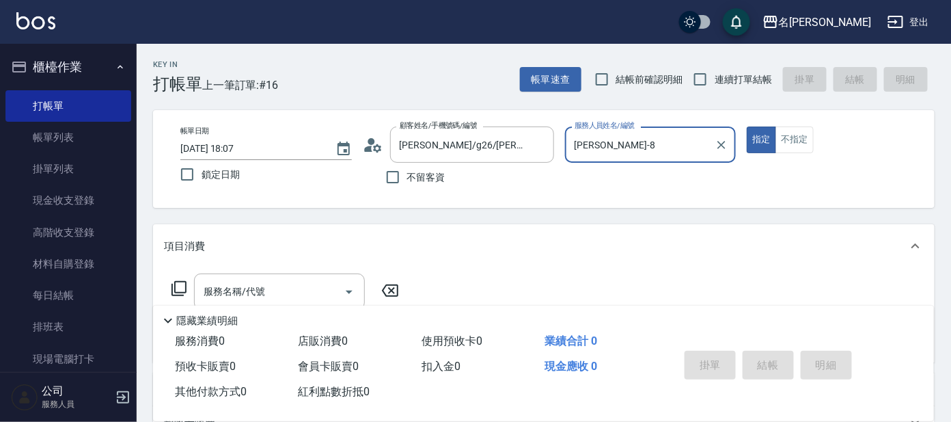
click at [600, 144] on input "[PERSON_NAME]-8" at bounding box center [640, 145] width 139 height 24
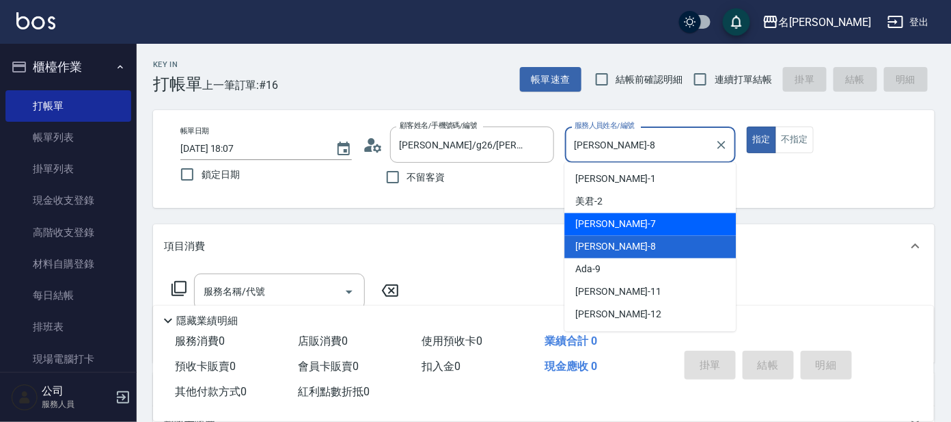
click at [590, 230] on span "[PERSON_NAME] -7" at bounding box center [615, 224] width 81 height 14
type input "[PERSON_NAME]-7"
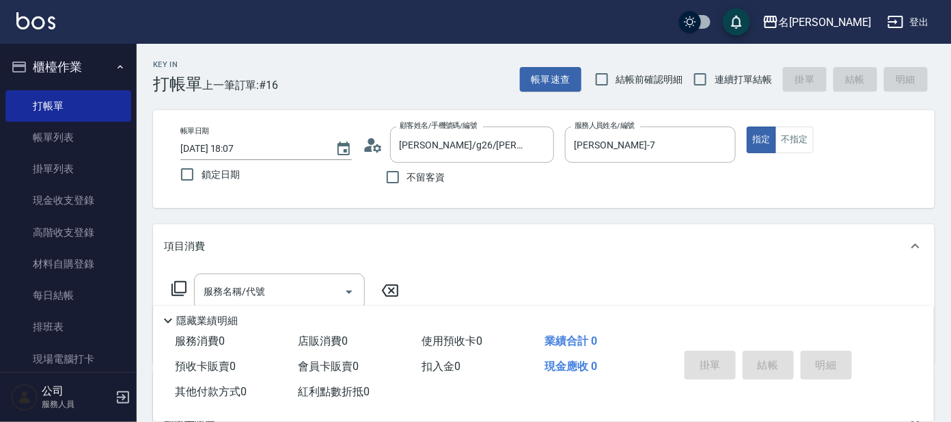
click at [182, 283] on icon at bounding box center [179, 288] width 16 height 16
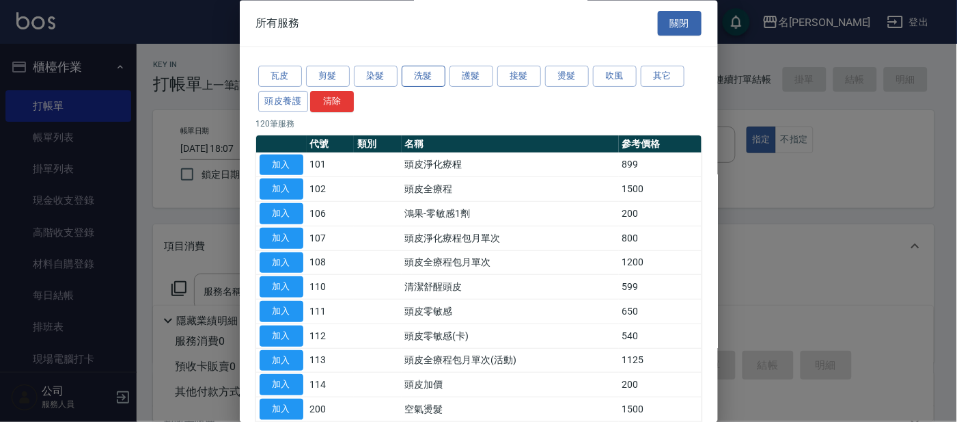
click at [422, 77] on button "洗髮" at bounding box center [424, 76] width 44 height 21
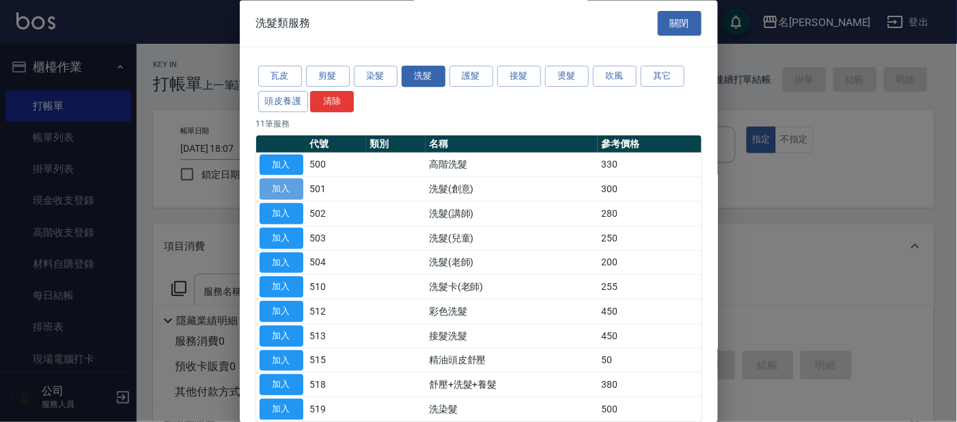
click at [281, 186] on button "加入" at bounding box center [282, 189] width 44 height 21
type input "洗髮(創意)(501)"
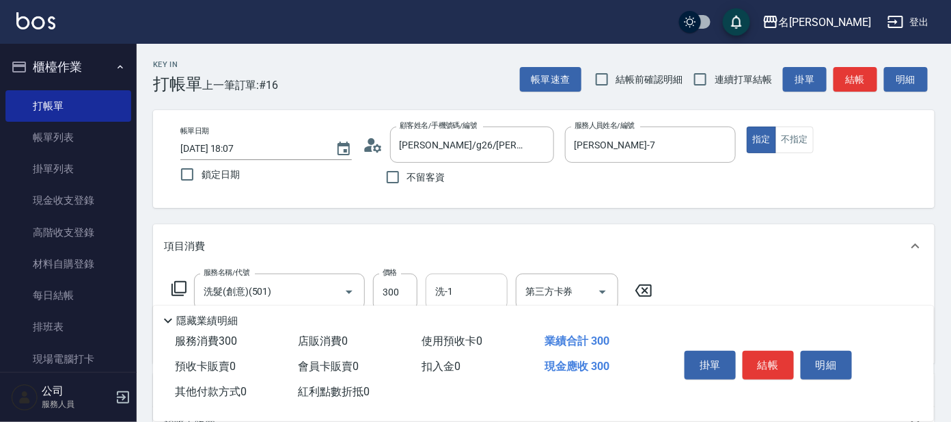
click at [455, 292] on input "洗-1" at bounding box center [467, 291] width 70 height 24
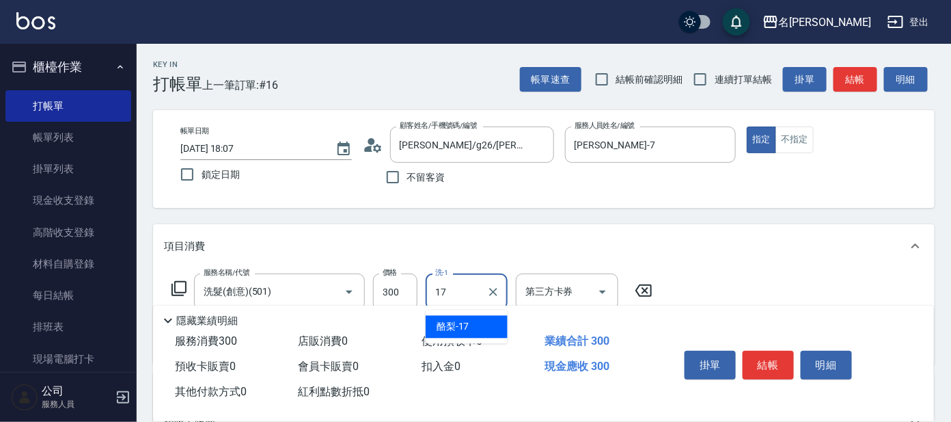
click at [465, 329] on span "酪梨 -17" at bounding box center [453, 327] width 33 height 14
type input "酪梨-17"
click at [180, 284] on icon at bounding box center [179, 288] width 16 height 16
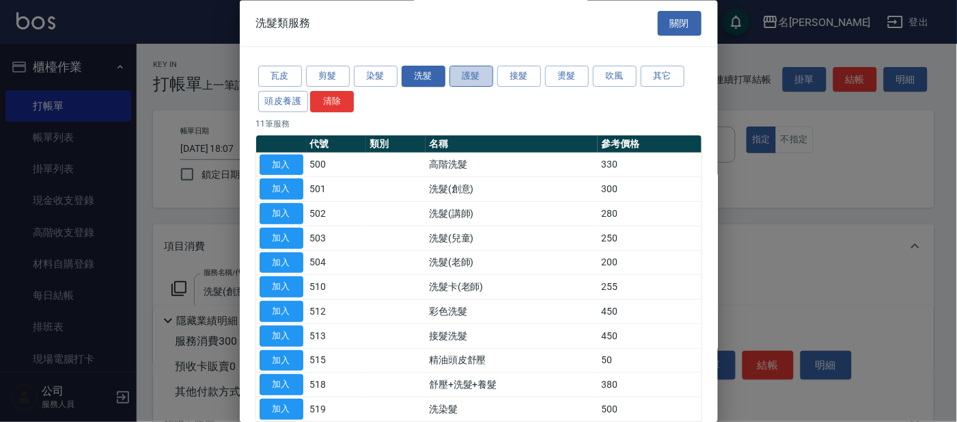
click at [478, 73] on button "護髮" at bounding box center [472, 76] width 44 height 21
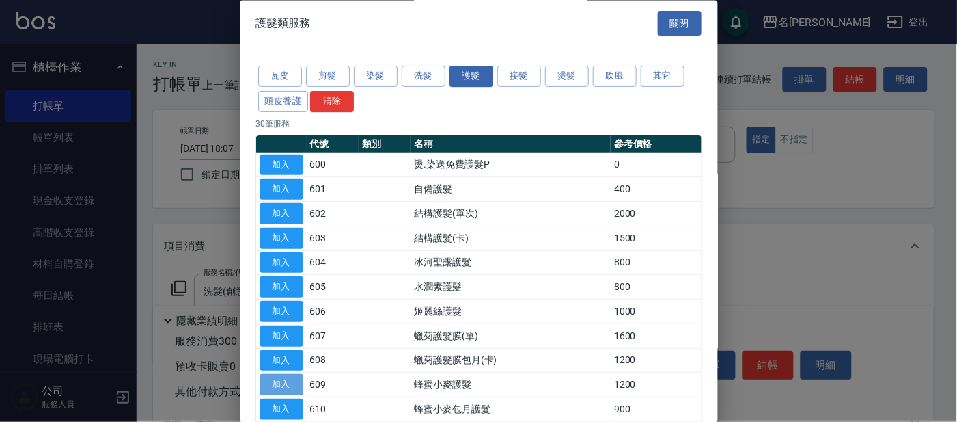
click at [285, 377] on button "加入" at bounding box center [282, 384] width 44 height 21
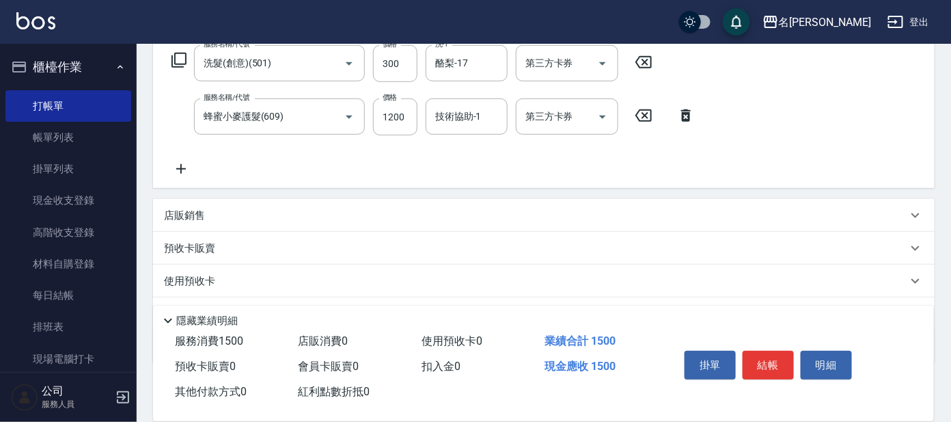
scroll to position [223, 0]
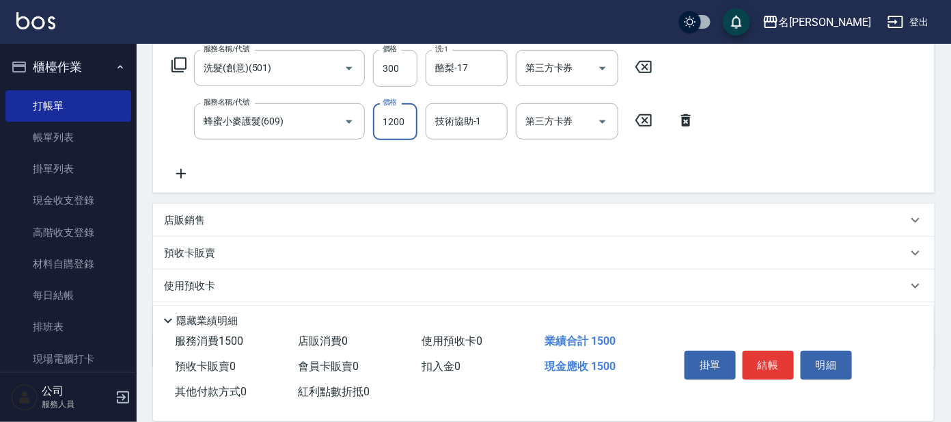
click at [409, 118] on input "1200" at bounding box center [395, 121] width 44 height 37
type input "1000"
click at [766, 357] on button "結帳" at bounding box center [768, 365] width 51 height 29
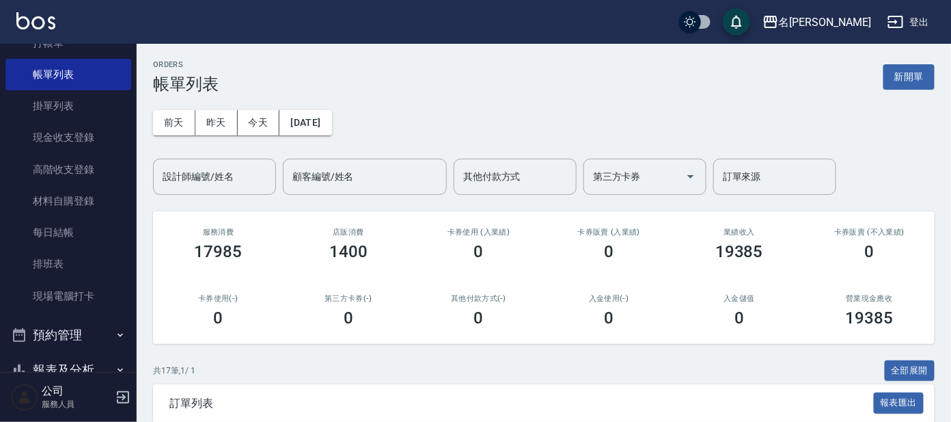
scroll to position [164, 0]
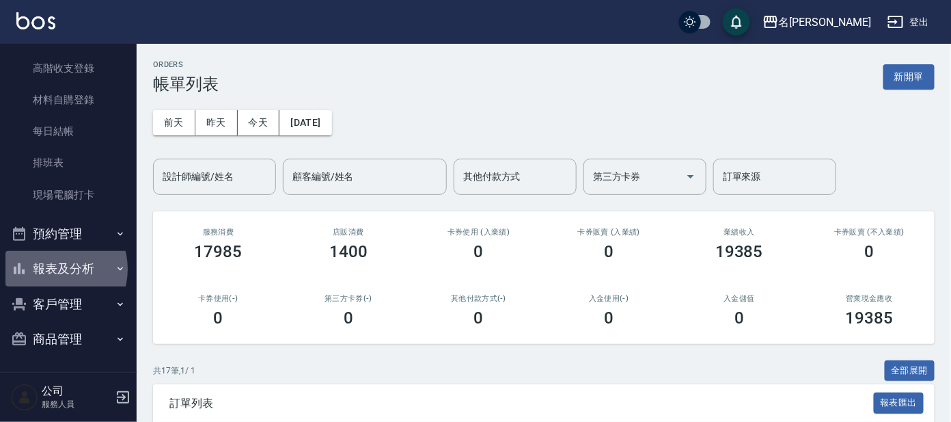
drag, startPoint x: 55, startPoint y: 268, endPoint x: 55, endPoint y: 260, distance: 7.5
click at [54, 267] on button "報表及分析" at bounding box center [68, 269] width 126 height 36
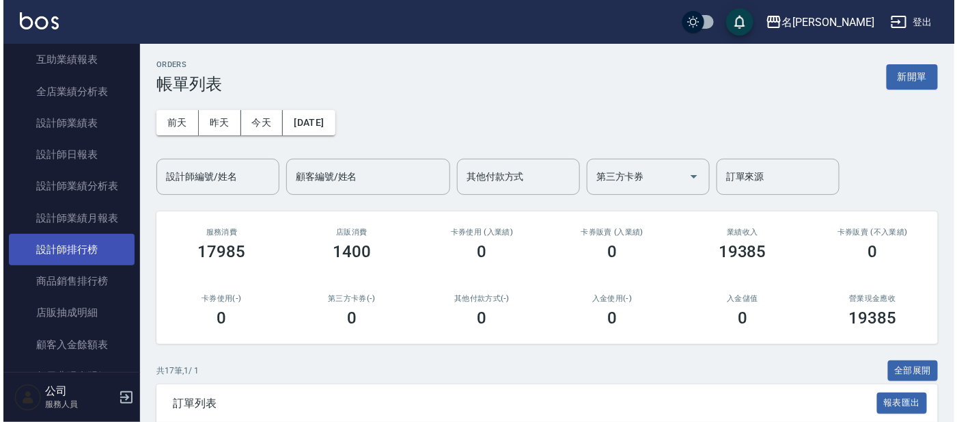
scroll to position [585, 0]
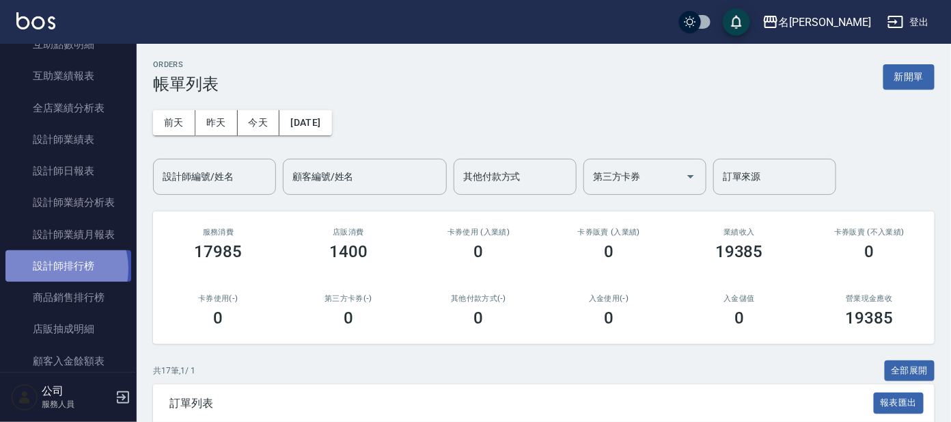
click at [56, 267] on link "設計師排行榜" at bounding box center [68, 265] width 126 height 31
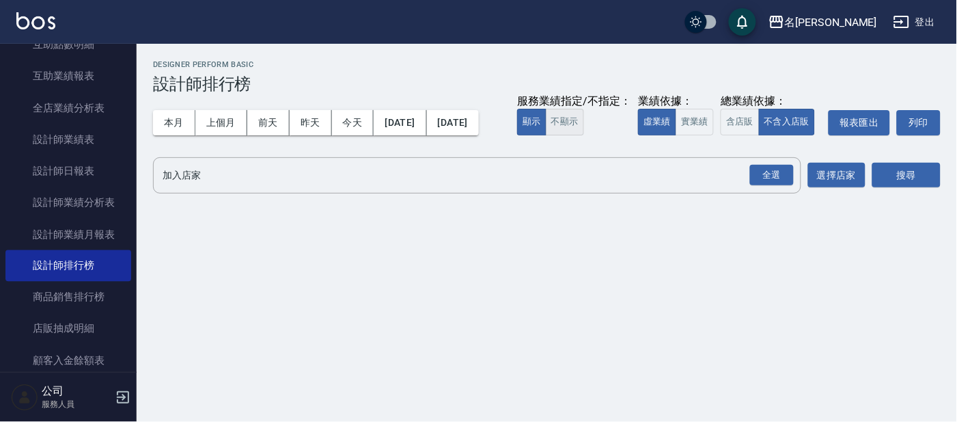
drag, startPoint x: 197, startPoint y: 162, endPoint x: 219, endPoint y: 166, distance: 22.9
click at [546, 135] on button "不顯示" at bounding box center [565, 122] width 38 height 27
click at [676, 135] on button "實業績" at bounding box center [695, 122] width 38 height 27
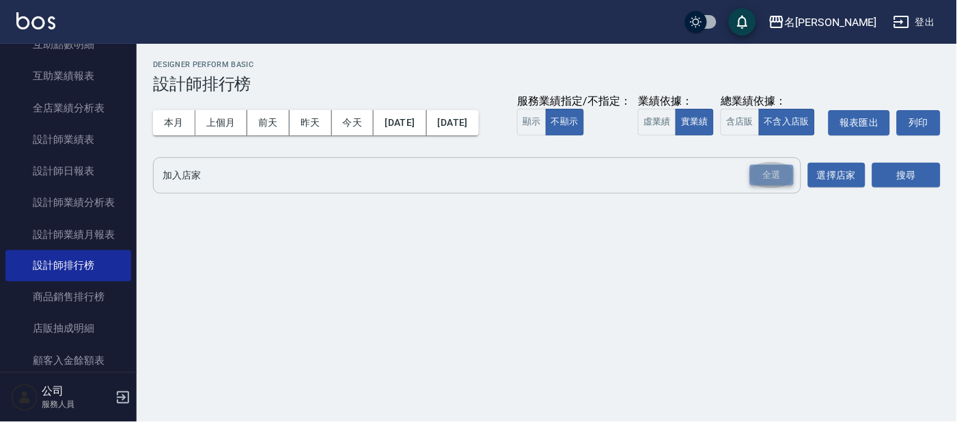
click at [773, 186] on div "全選" at bounding box center [772, 175] width 44 height 21
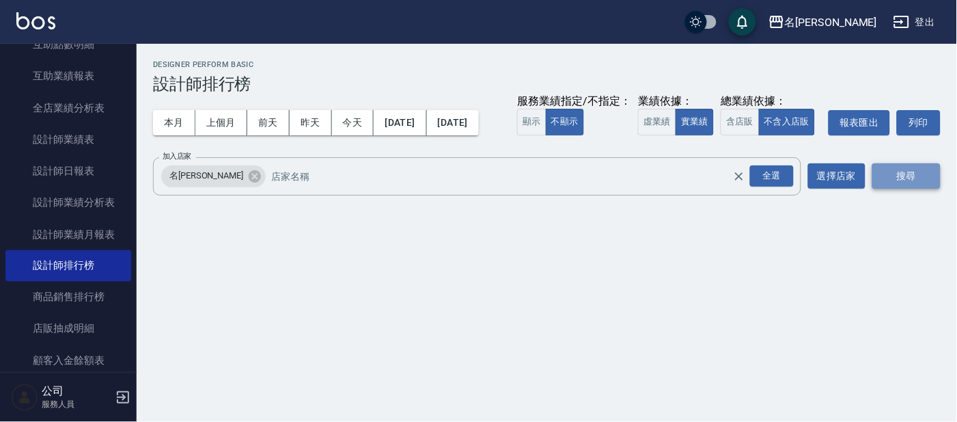
click at [886, 189] on button "搜尋" at bounding box center [907, 175] width 68 height 25
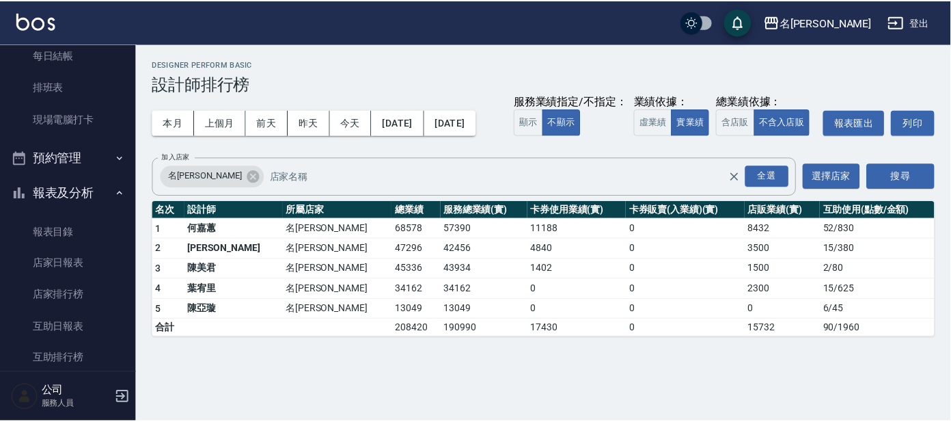
scroll to position [18, 0]
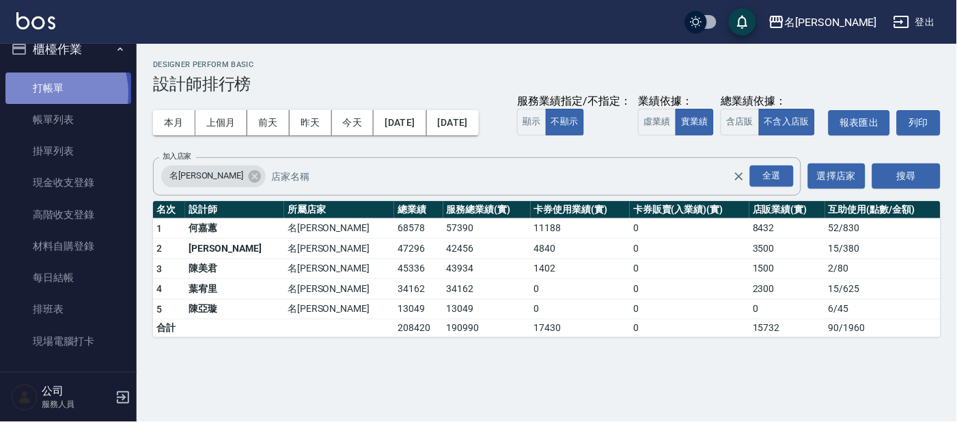
click at [45, 92] on link "打帳單" at bounding box center [68, 87] width 126 height 31
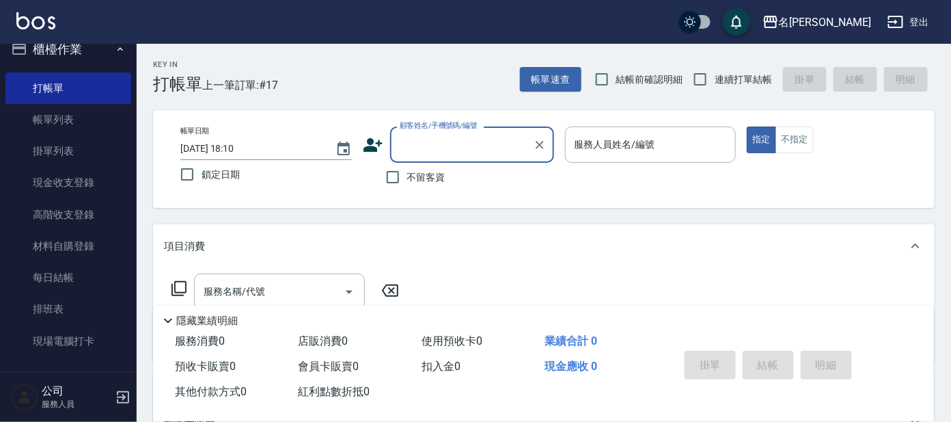
click at [344, 207] on div "Key In 打帳單 上一筆訂單:#17 帳單速查 結帳前確認明細 連續打單結帳 掛單 結帳 明細 帳單日期 [DATE] 18:10 鎖定日期 顧客姓名/手…" at bounding box center [544, 355] width 815 height 622
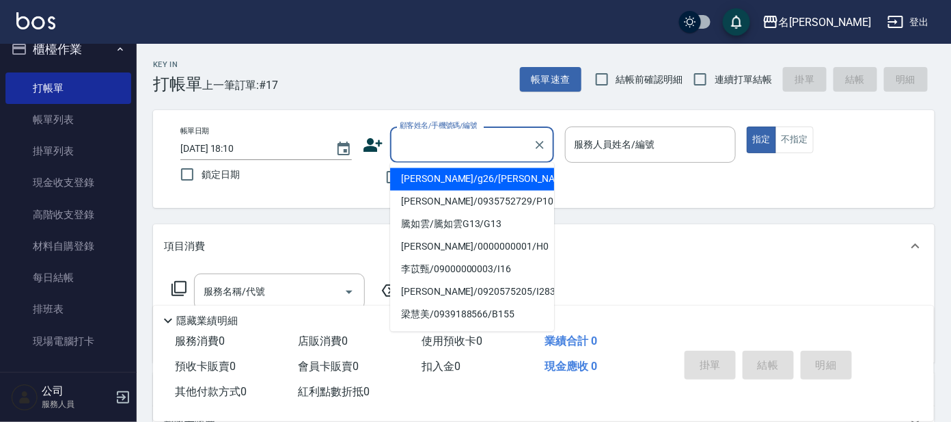
click at [480, 146] on input "顧客姓名/手機號碼/編號" at bounding box center [461, 145] width 131 height 24
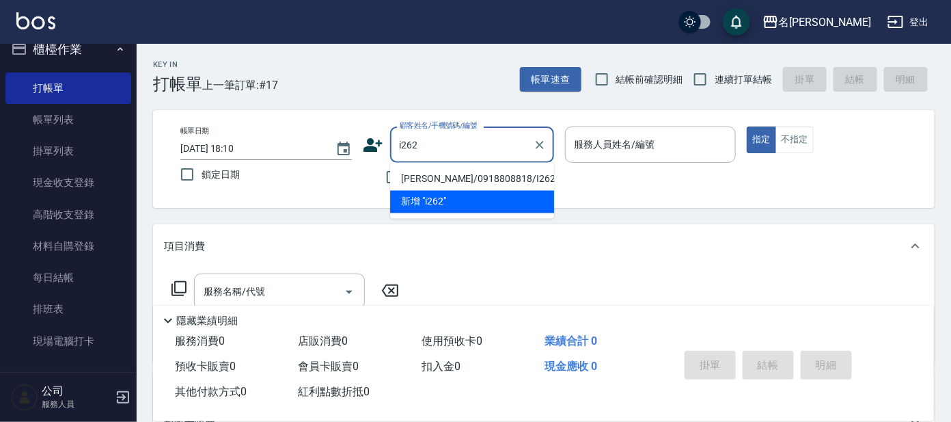
click at [442, 180] on li "[PERSON_NAME]/0918808818/I262" at bounding box center [472, 179] width 164 height 23
type input "[PERSON_NAME]/0918808818/I262"
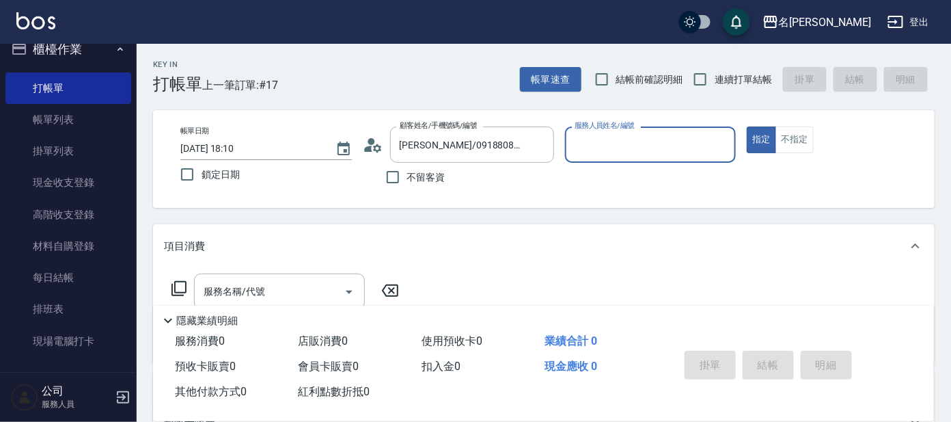
type input "Ada-9"
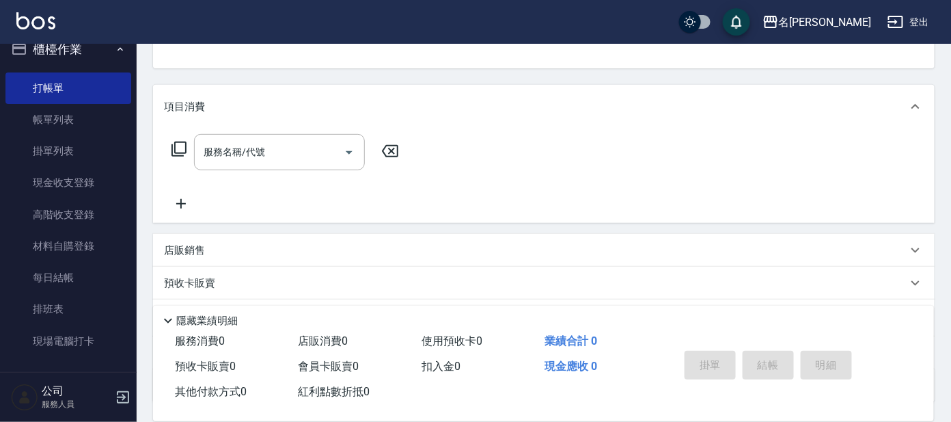
scroll to position [247, 0]
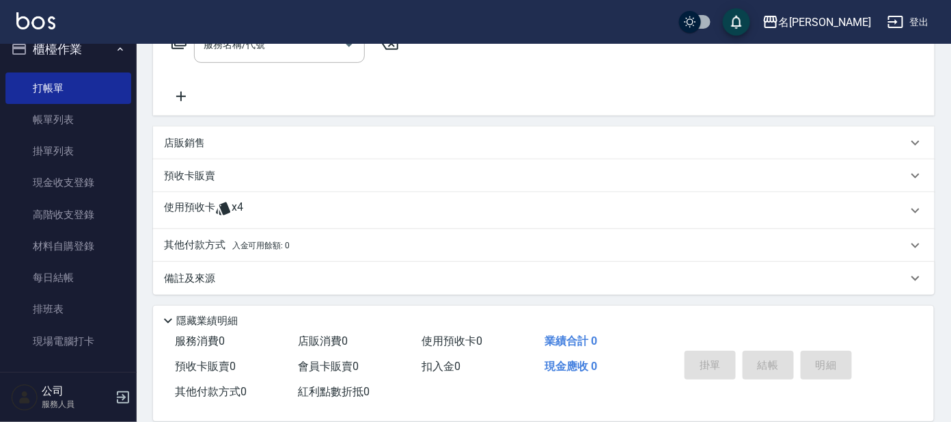
click at [238, 215] on span "x4" at bounding box center [238, 210] width 12 height 21
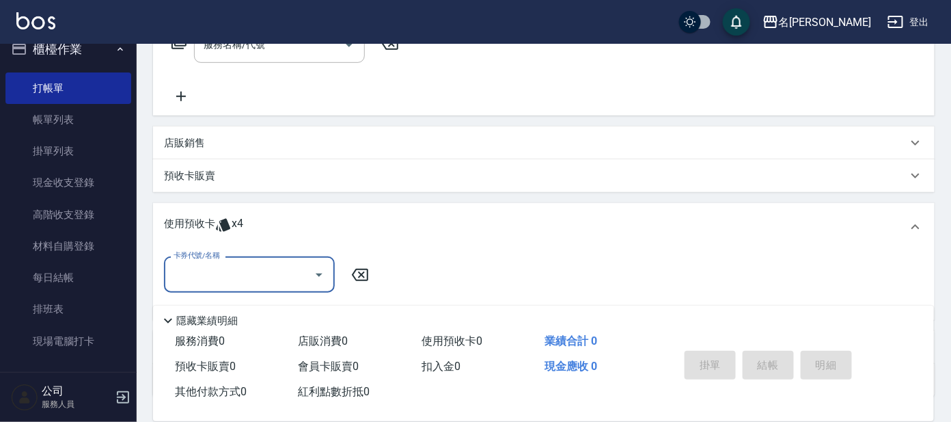
scroll to position [0, 0]
click at [241, 288] on div "卡券代號/名稱" at bounding box center [249, 274] width 171 height 36
click at [236, 310] on div "剪髮包月買5送1 剩餘4張" at bounding box center [249, 308] width 171 height 23
type input "剪髮包月買5送1"
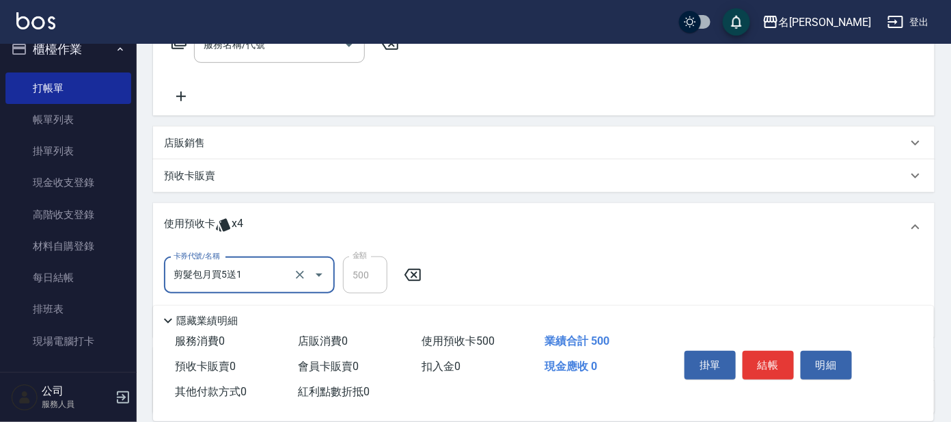
click at [760, 363] on button "結帳" at bounding box center [768, 365] width 51 height 29
